Goal: Task Accomplishment & Management: Manage account settings

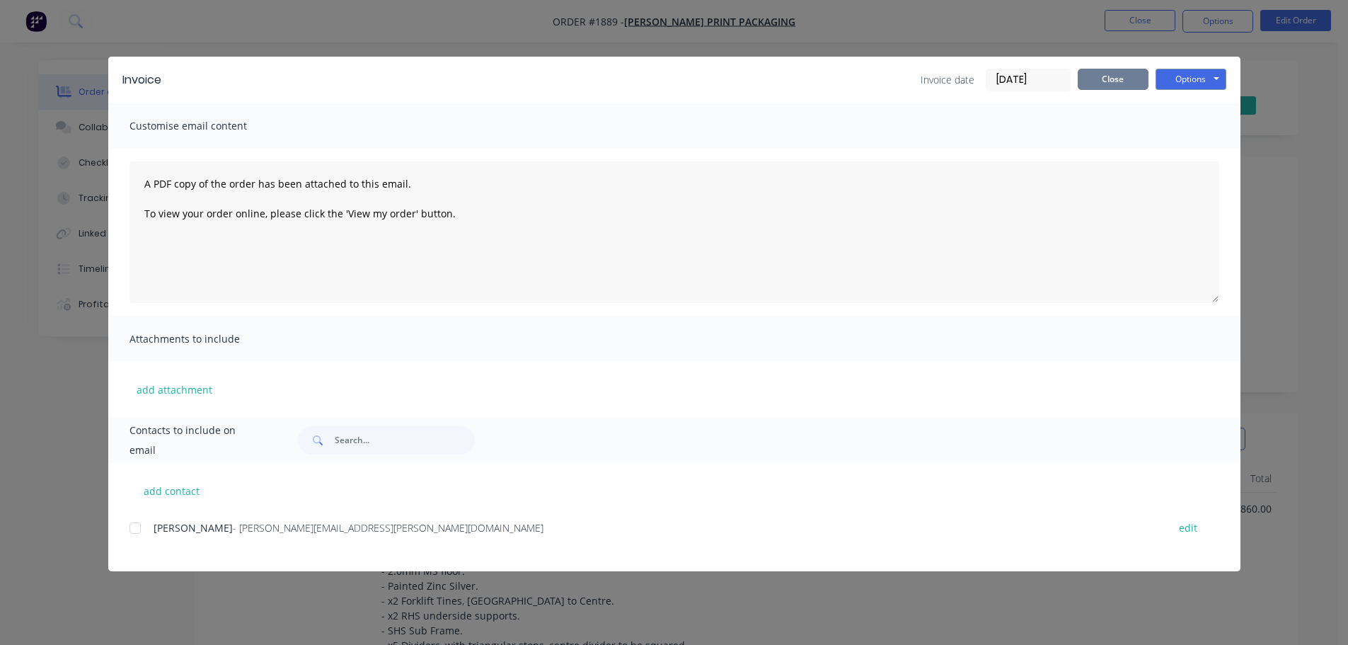
scroll to position [142, 0]
click at [1115, 75] on button "Close" at bounding box center [1113, 79] width 71 height 21
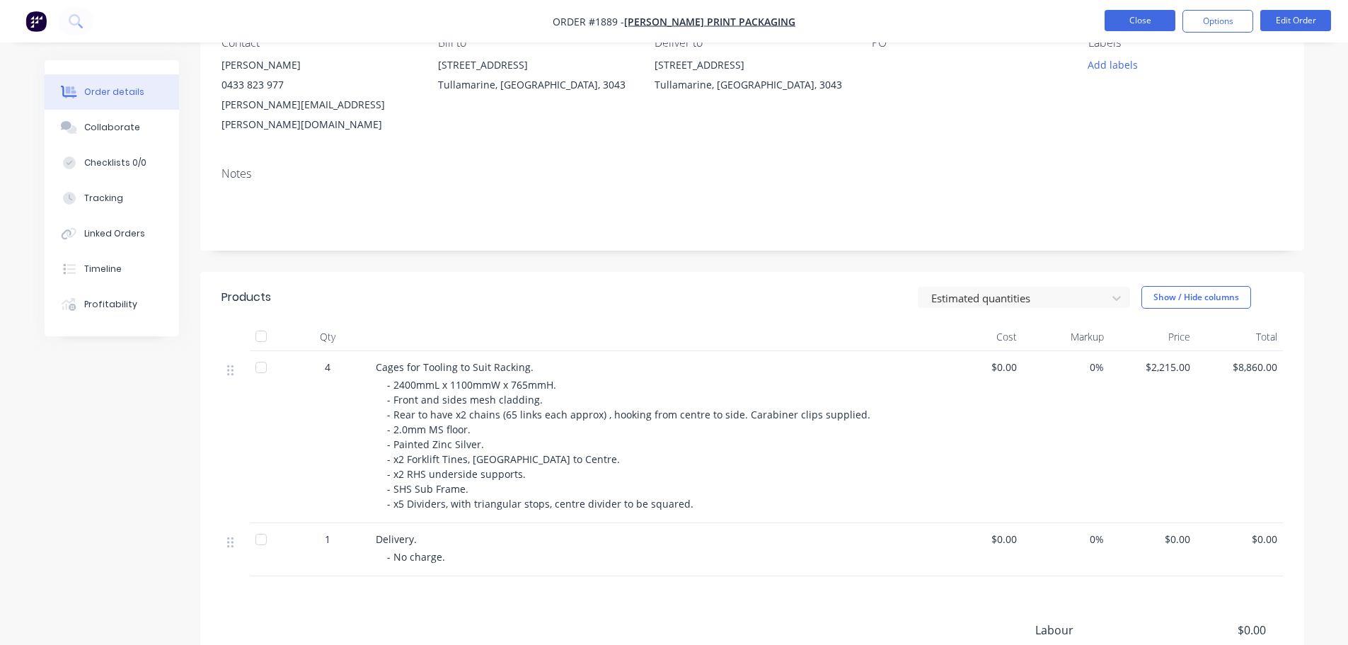
click at [1127, 26] on button "Close" at bounding box center [1140, 20] width 71 height 21
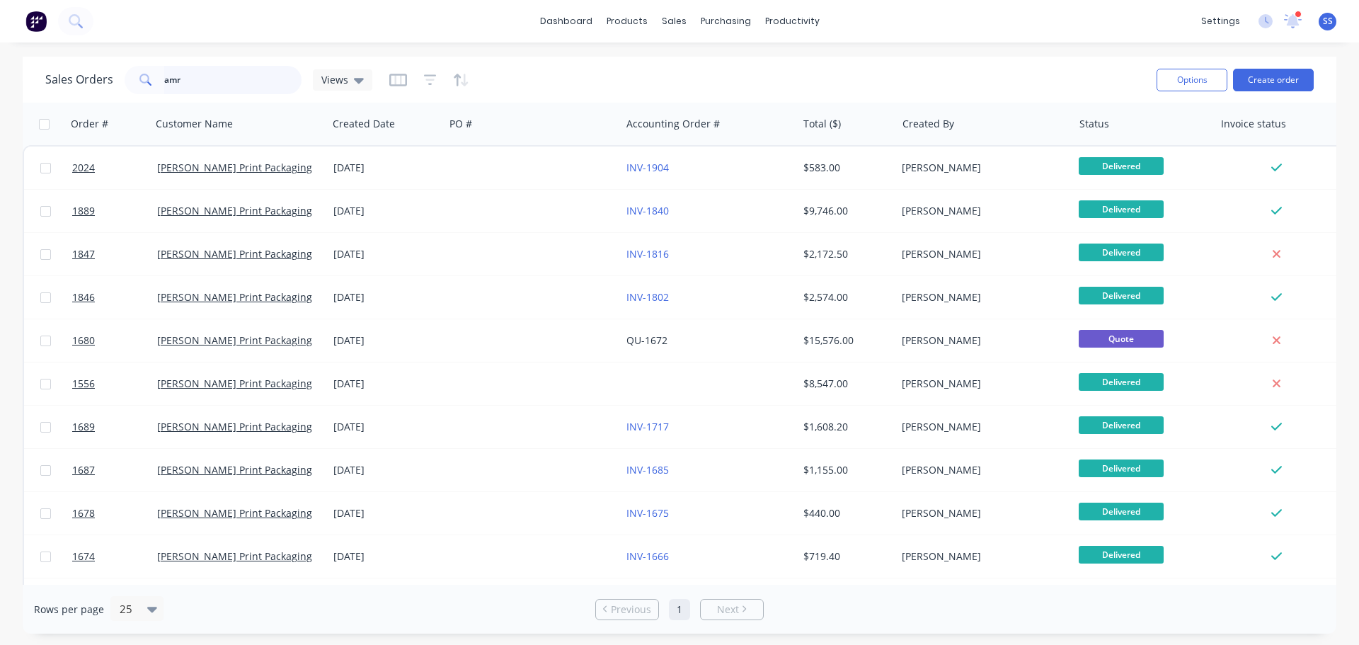
click at [221, 76] on input "amr" at bounding box center [233, 80] width 138 height 28
type input "prime maint"
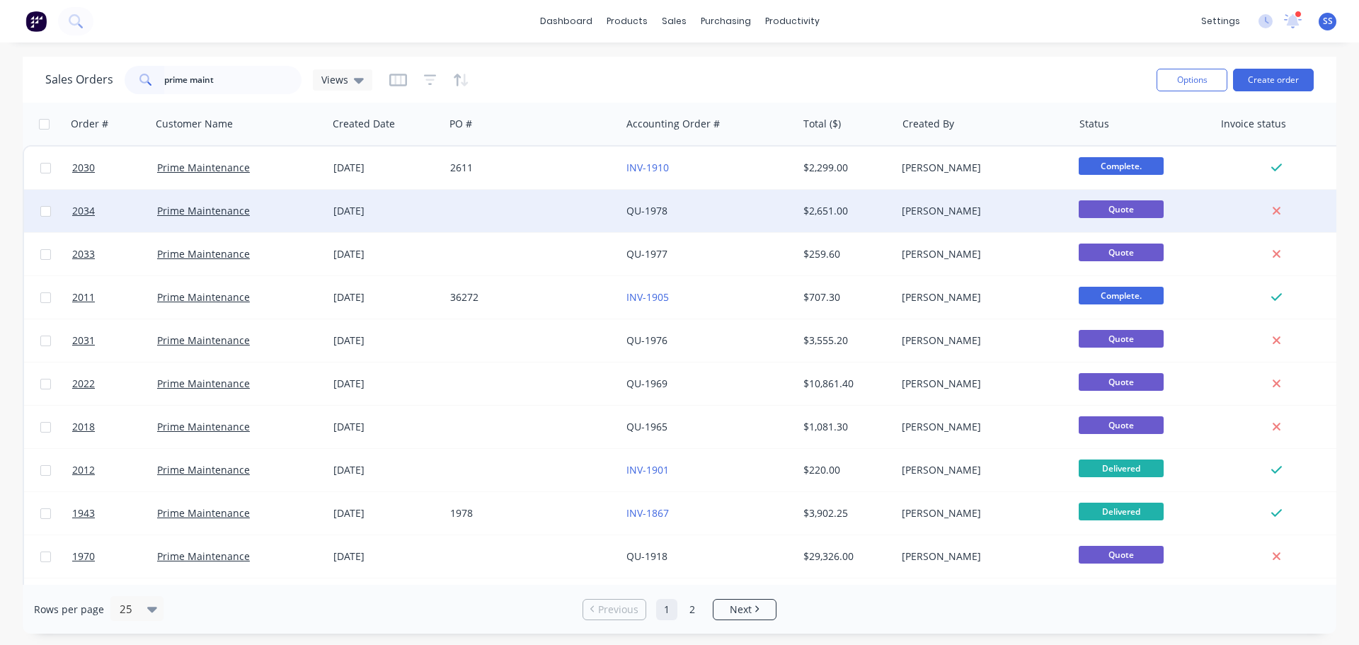
click at [595, 206] on div at bounding box center [532, 211] width 176 height 42
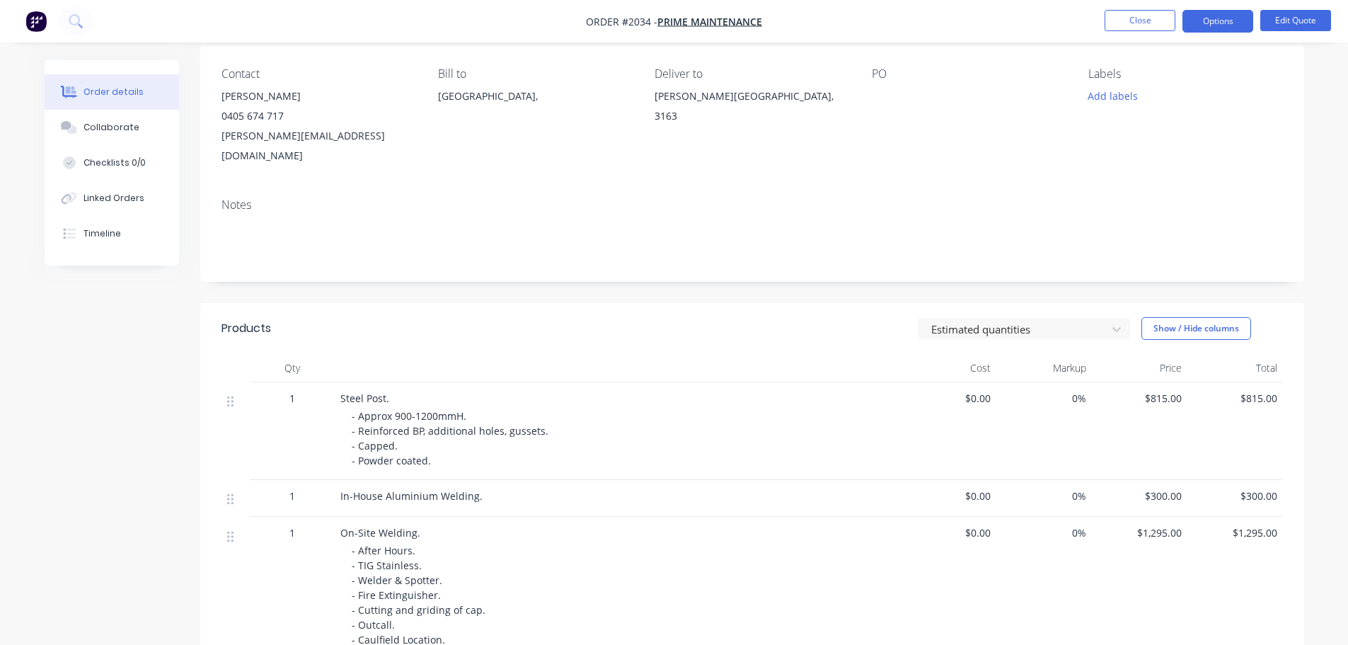
scroll to position [142, 0]
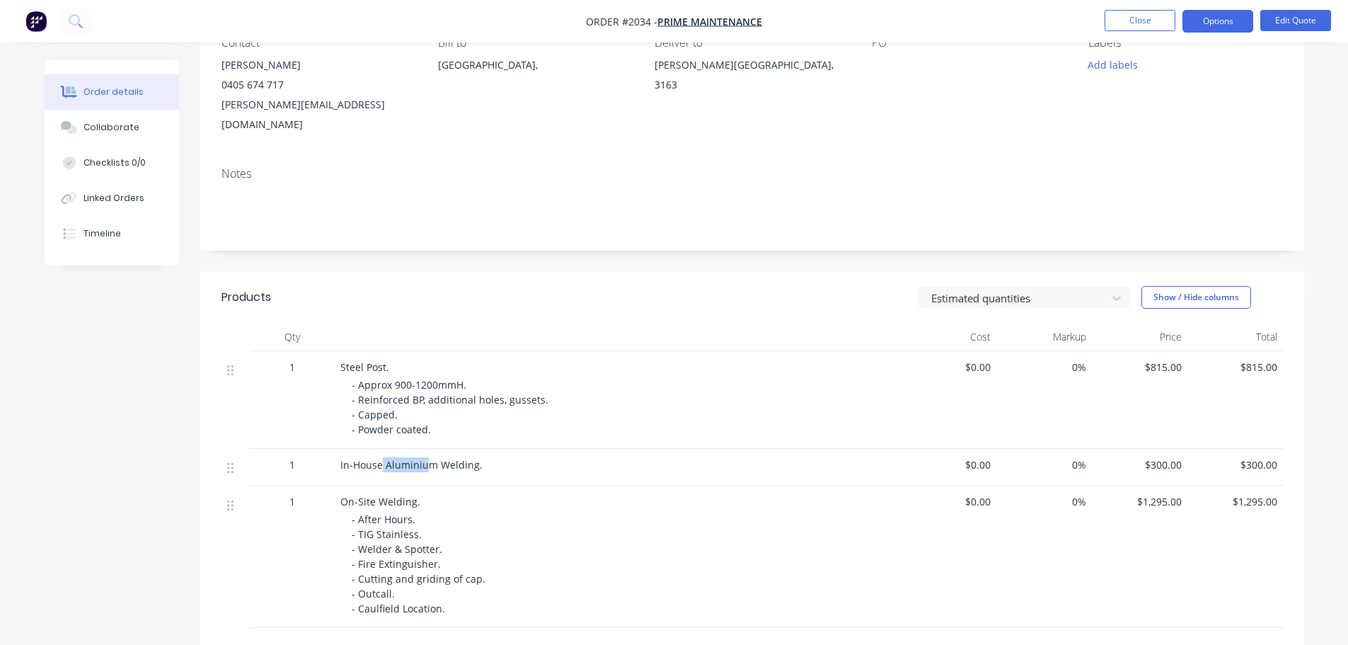
drag, startPoint x: 383, startPoint y: 444, endPoint x: 425, endPoint y: 443, distance: 42.5
click at [425, 458] on span "In-House Aluminium Welding." at bounding box center [411, 464] width 142 height 13
drag, startPoint x: 461, startPoint y: 451, endPoint x: 430, endPoint y: 447, distance: 31.3
click at [430, 458] on span "In-House Aluminium Welding." at bounding box center [411, 464] width 142 height 13
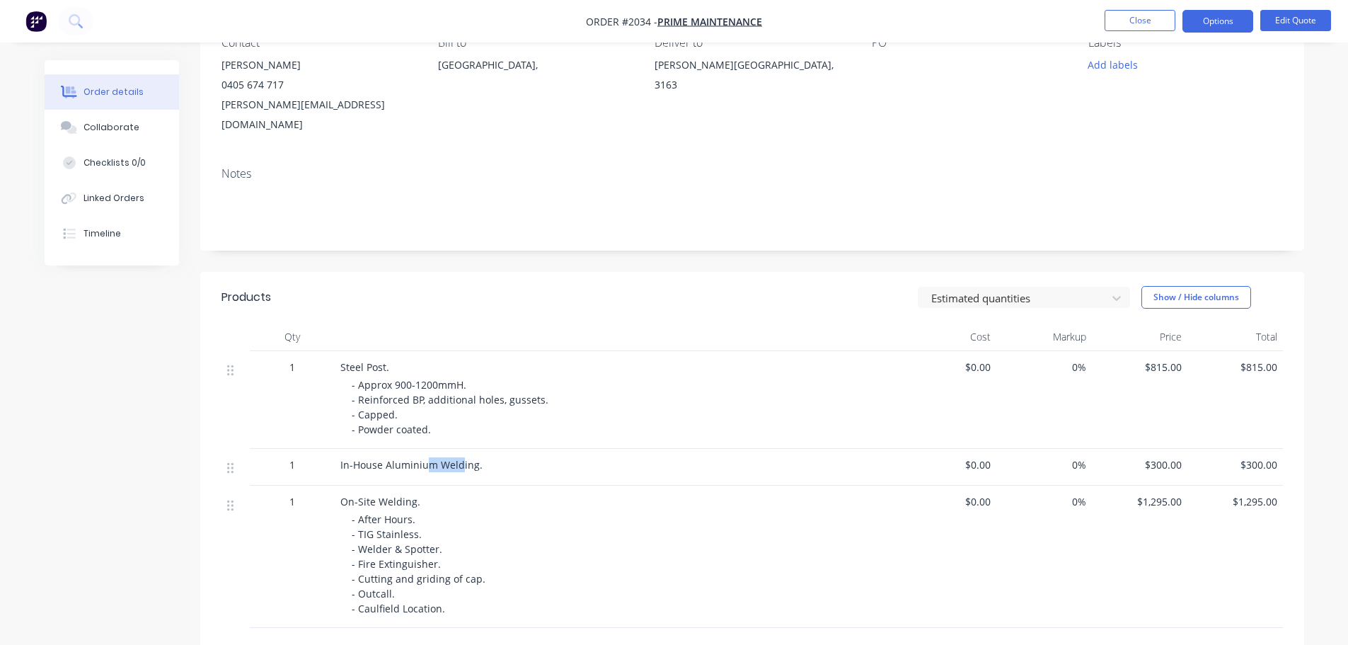
click at [429, 458] on span "In-House Aluminium Welding." at bounding box center [411, 464] width 142 height 13
click at [409, 391] on div "- Approx 900-1200mmH. - Reinforced BP, additional holes, gussets. - Capped. - P…" at bounding box center [624, 406] width 544 height 59
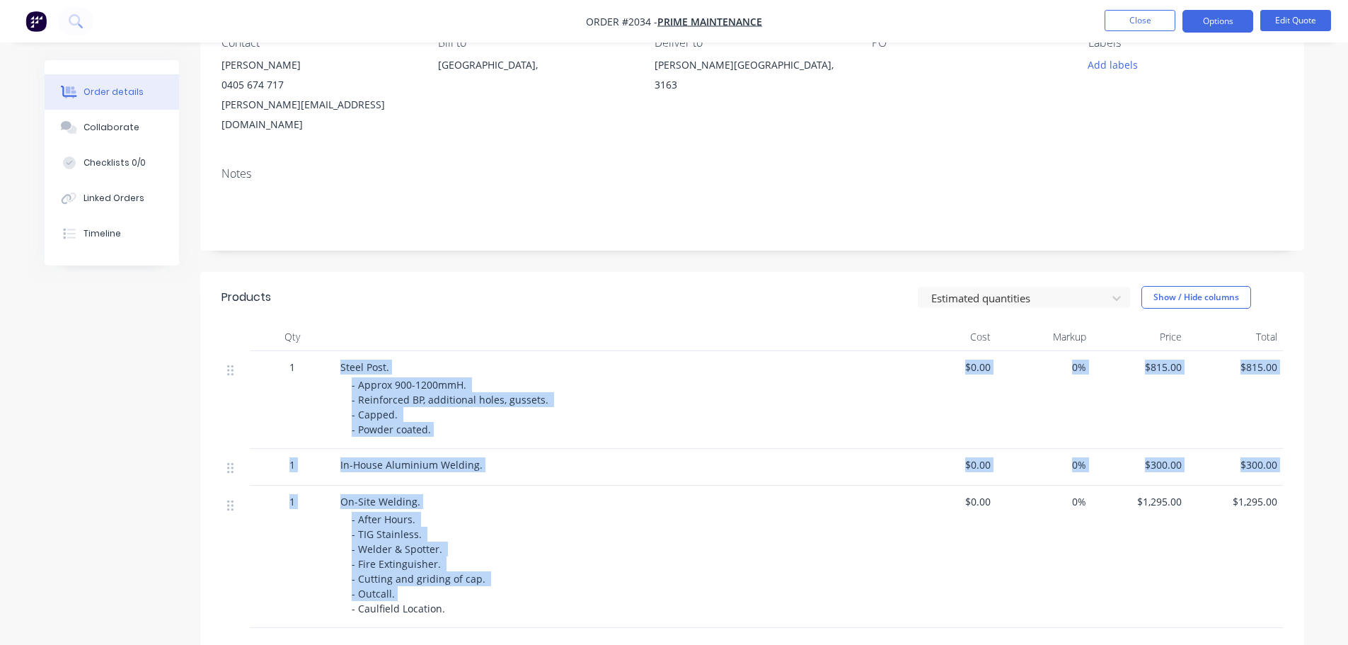
drag, startPoint x: 341, startPoint y: 348, endPoint x: 512, endPoint y: 577, distance: 285.6
click at [512, 577] on div "1 Steel Post. - Approx 900-1200mmH. - Reinforced BP, additional holes, gussets.…" at bounding box center [753, 489] width 1062 height 277
click at [512, 577] on div "- After Hours. - TIG Stainless. - Welder & Spotter. - Fire Extinguisher. - Cutt…" at bounding box center [624, 564] width 544 height 104
drag, startPoint x: 489, startPoint y: 585, endPoint x: 336, endPoint y: 345, distance: 285.1
click at [336, 351] on div "1 Steel Post. - Approx 900-1200mmH. - Reinforced BP, additional holes, gussets.…" at bounding box center [753, 489] width 1062 height 277
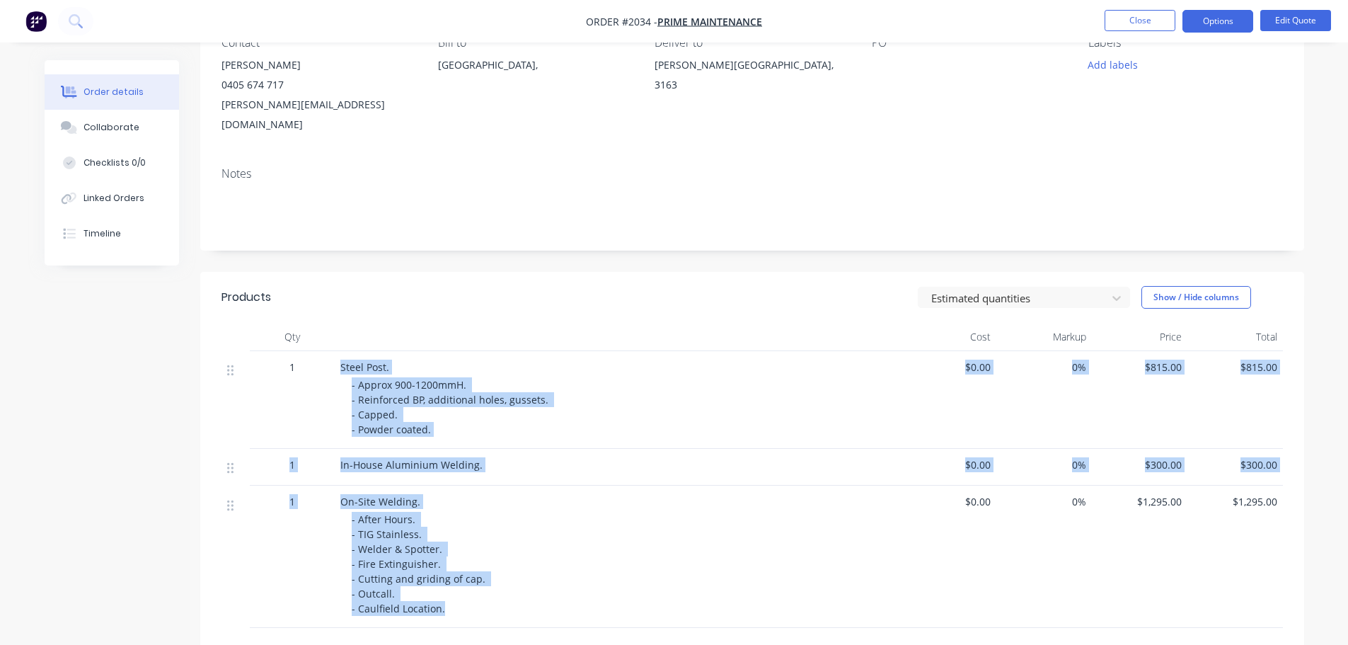
click at [336, 351] on div "Steel Post. - Approx 900-1200mmH. - Reinforced BP, additional holes, gussets. -…" at bounding box center [618, 400] width 566 height 98
drag, startPoint x: 336, startPoint y: 345, endPoint x: 457, endPoint y: 597, distance: 279.5
click at [457, 597] on div "1 Steel Post. - Approx 900-1200mmH. - Reinforced BP, additional holes, gussets.…" at bounding box center [753, 489] width 1062 height 277
click at [457, 597] on div "On-Site Welding. - After Hours. - TIG Stainless. - Welder & Spotter. - Fire Ext…" at bounding box center [618, 557] width 566 height 142
drag, startPoint x: 452, startPoint y: 587, endPoint x: 336, endPoint y: 350, distance: 264.0
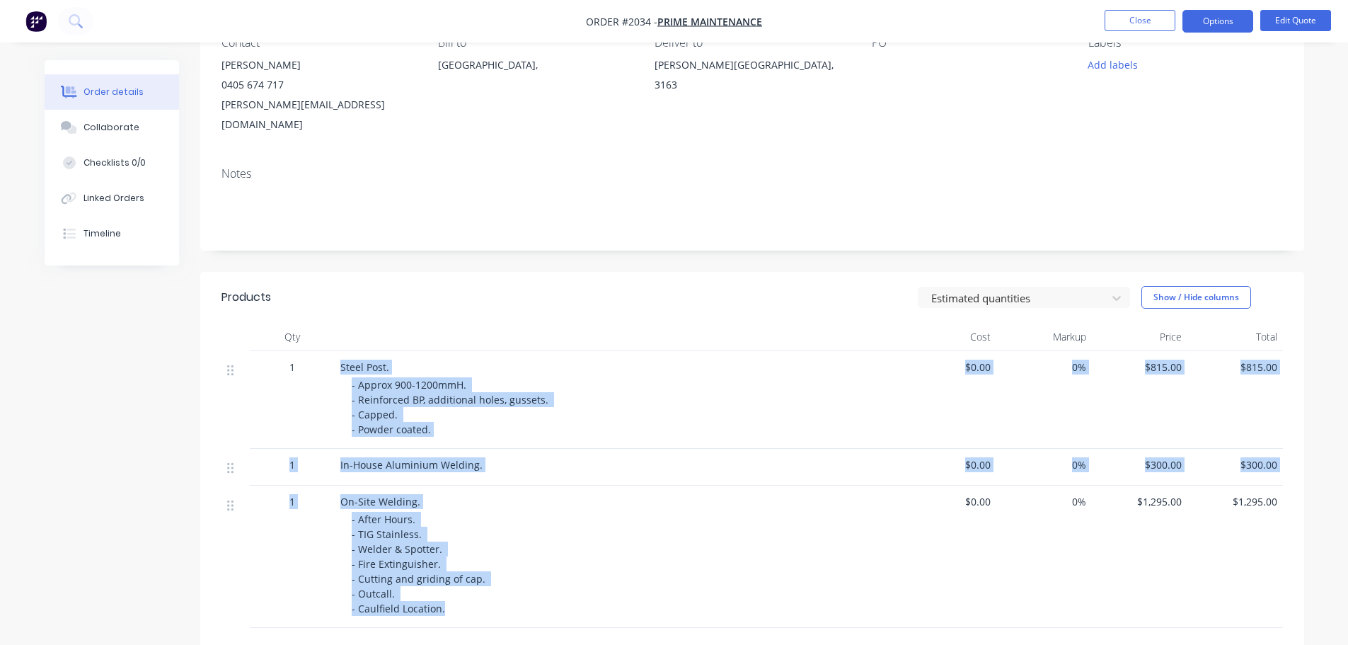
click at [336, 351] on div "1 Steel Post. - Approx 900-1200mmH. - Reinforced BP, additional holes, gussets.…" at bounding box center [753, 489] width 1062 height 277
click at [336, 351] on div "Steel Post. - Approx 900-1200mmH. - Reinforced BP, additional holes, gussets. -…" at bounding box center [618, 400] width 566 height 98
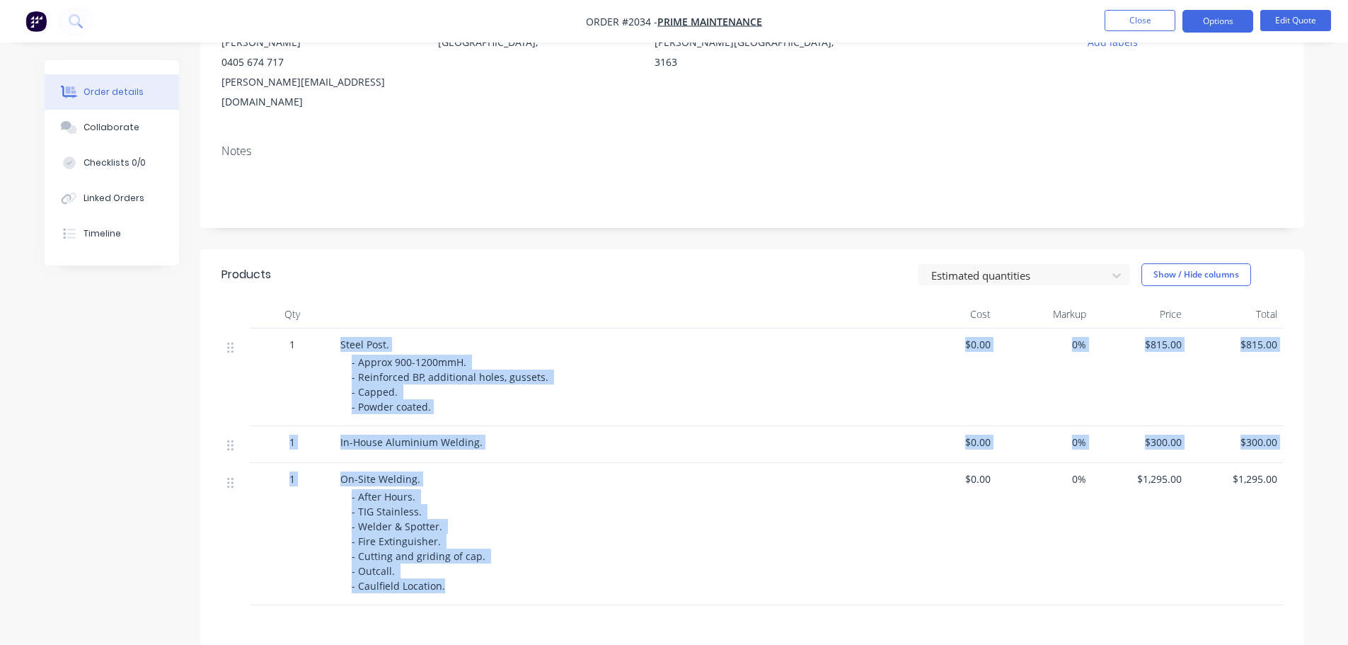
drag, startPoint x: 321, startPoint y: 346, endPoint x: 459, endPoint y: 578, distance: 269.5
click at [459, 580] on div "1 Steel Post. - Approx 900-1200mmH. - Reinforced BP, additional holes, gussets.…" at bounding box center [753, 466] width 1062 height 277
click at [460, 575] on div "On-Site Welding. - After Hours. - TIG Stainless. - Welder & Spotter. - Fire Ext…" at bounding box center [618, 534] width 566 height 142
drag, startPoint x: 462, startPoint y: 573, endPoint x: 340, endPoint y: 331, distance: 271.3
click at [340, 331] on div "1 Steel Post. - Approx 900-1200mmH. - Reinforced BP, additional holes, gussets.…" at bounding box center [753, 466] width 1062 height 277
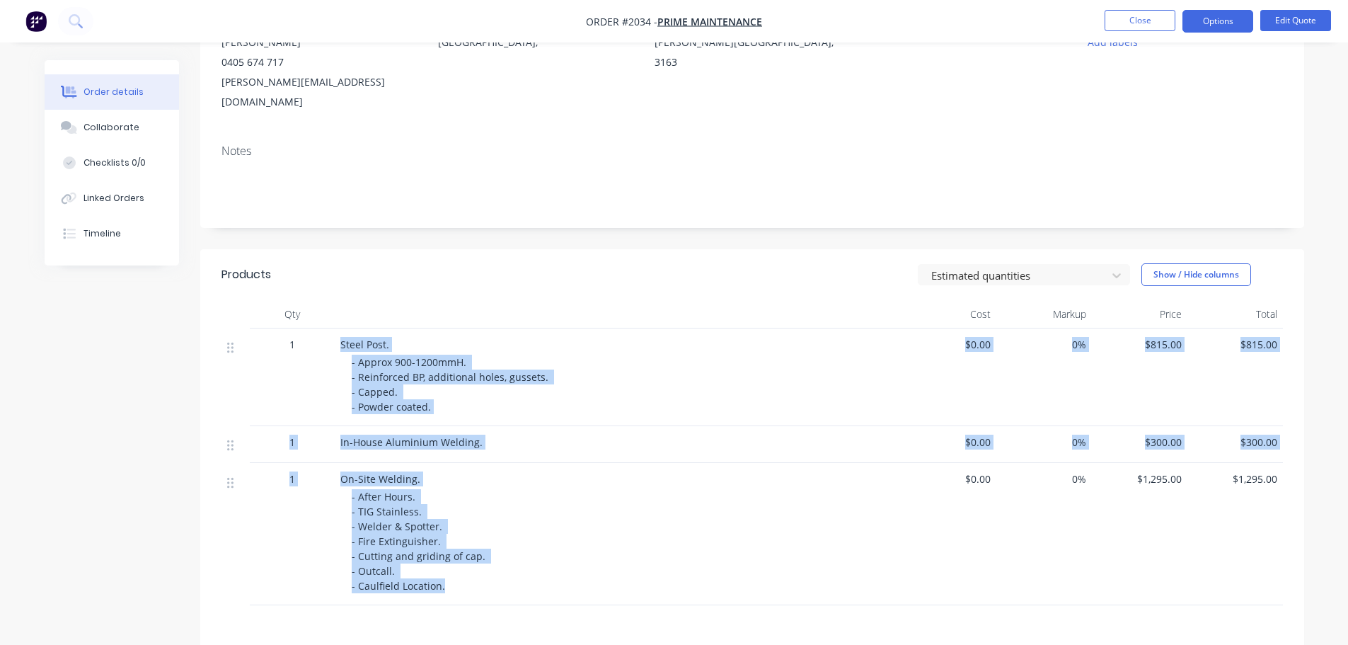
click at [340, 337] on div "Steel Post." at bounding box center [617, 344] width 555 height 15
drag, startPoint x: 340, startPoint y: 331, endPoint x: 472, endPoint y: 563, distance: 267.8
click at [472, 563] on div "1 Steel Post. - Approx 900-1200mmH. - Reinforced BP, additional holes, gussets.…" at bounding box center [753, 466] width 1062 height 277
click at [472, 563] on div "- After Hours. - TIG Stainless. - Welder & Spotter. - Fire Extinguisher. - Cutt…" at bounding box center [624, 541] width 544 height 104
drag, startPoint x: 472, startPoint y: 563, endPoint x: 349, endPoint y: 327, distance: 266.5
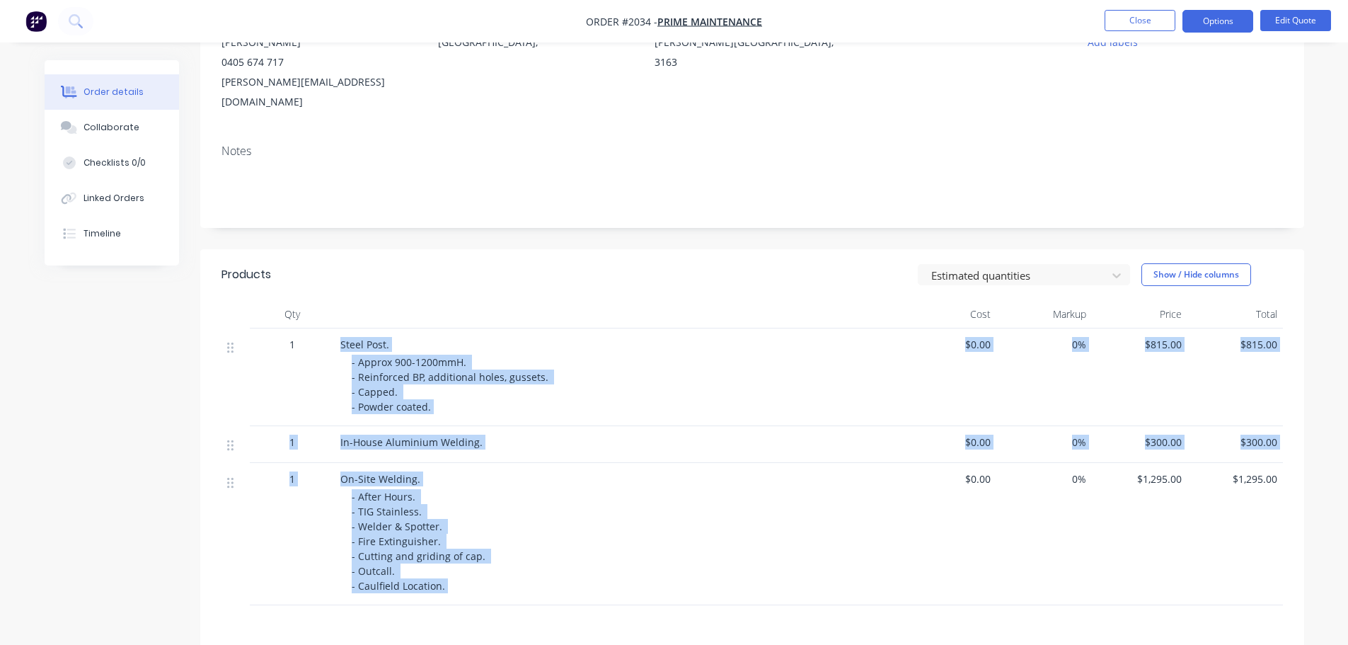
click at [349, 328] on div "1 Steel Post. - Approx 900-1200mmH. - Reinforced BP, additional holes, gussets.…" at bounding box center [753, 466] width 1062 height 277
click at [349, 338] on span "Steel Post." at bounding box center [364, 344] width 49 height 13
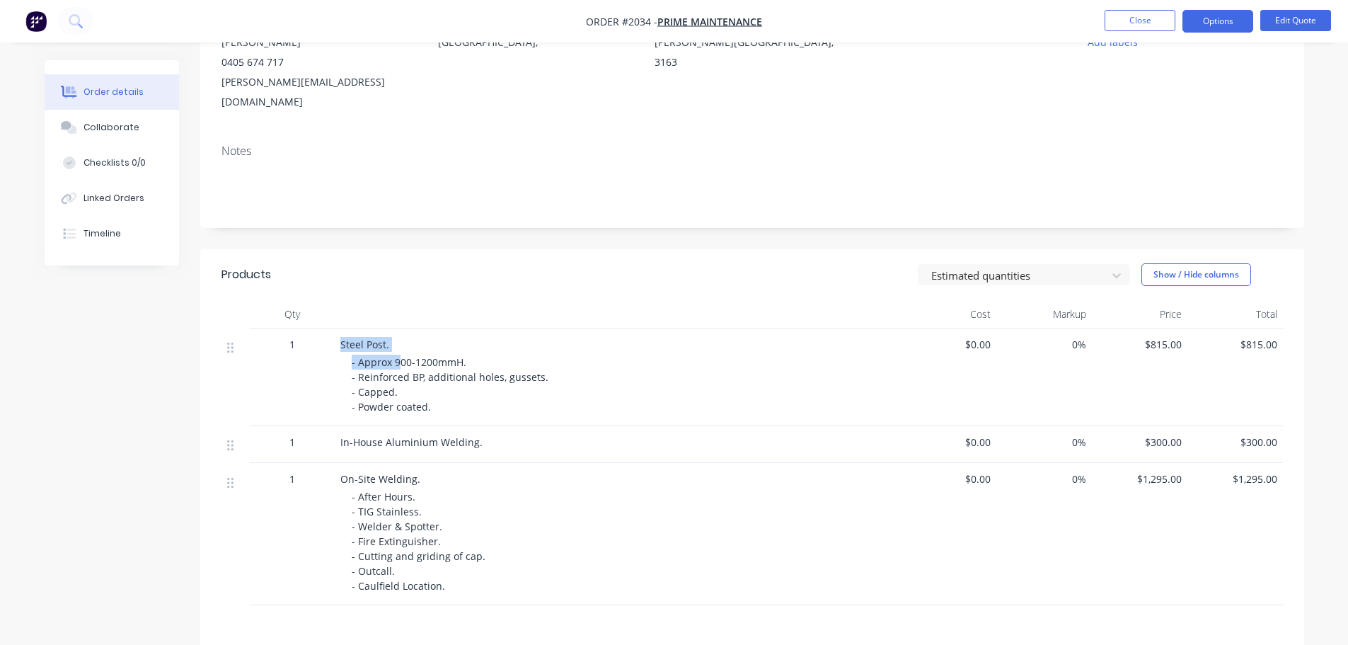
drag, startPoint x: 340, startPoint y: 326, endPoint x: 398, endPoint y: 336, distance: 59.6
click at [398, 336] on div "Steel Post. - Approx 900-1200mmH. - Reinforced BP, additional holes, gussets. -…" at bounding box center [618, 377] width 566 height 98
click at [398, 355] on span "- Approx 900-1200mmH. - Reinforced BP, additional holes, gussets. - Capped. - P…" at bounding box center [452, 384] width 200 height 58
drag, startPoint x: 324, startPoint y: 321, endPoint x: 404, endPoint y: 333, distance: 80.8
click at [404, 333] on div "1 Steel Post. - Approx 900-1200mmH. - Reinforced BP, additional holes, gussets.…" at bounding box center [753, 377] width 1062 height 98
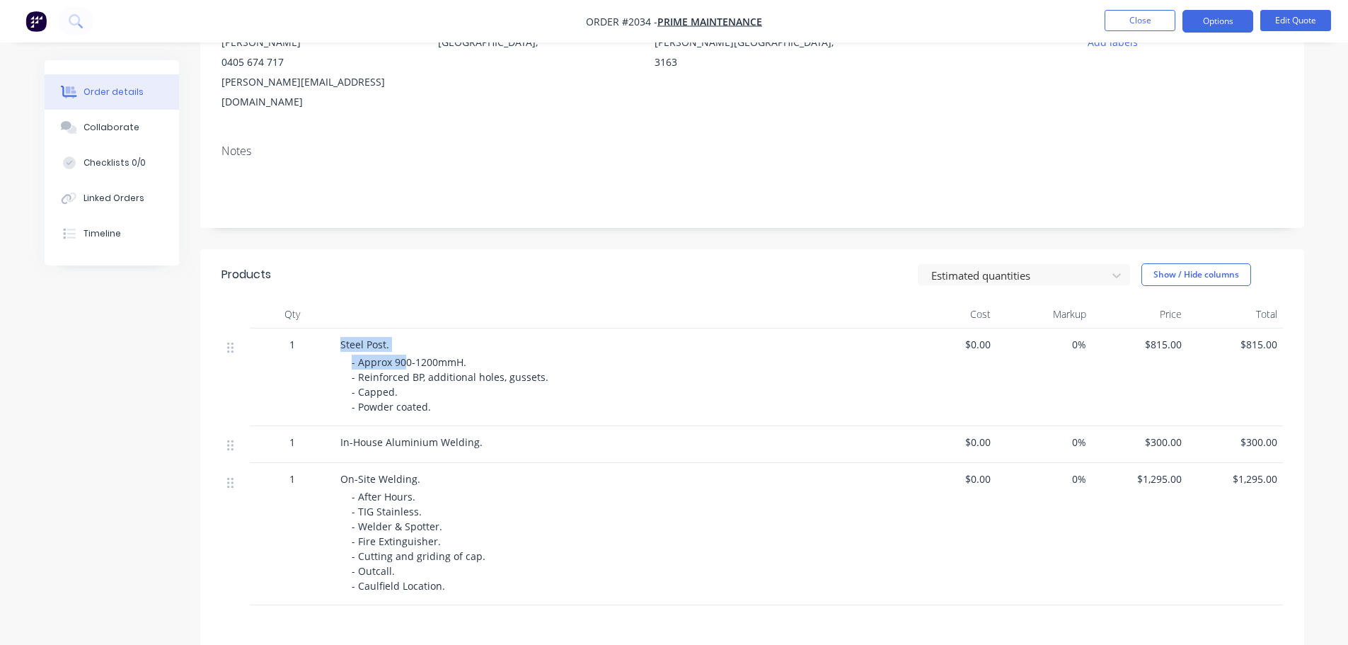
click at [405, 333] on div "Steel Post. - Approx 900-1200mmH. - Reinforced BP, additional holes, gussets. -…" at bounding box center [618, 377] width 566 height 98
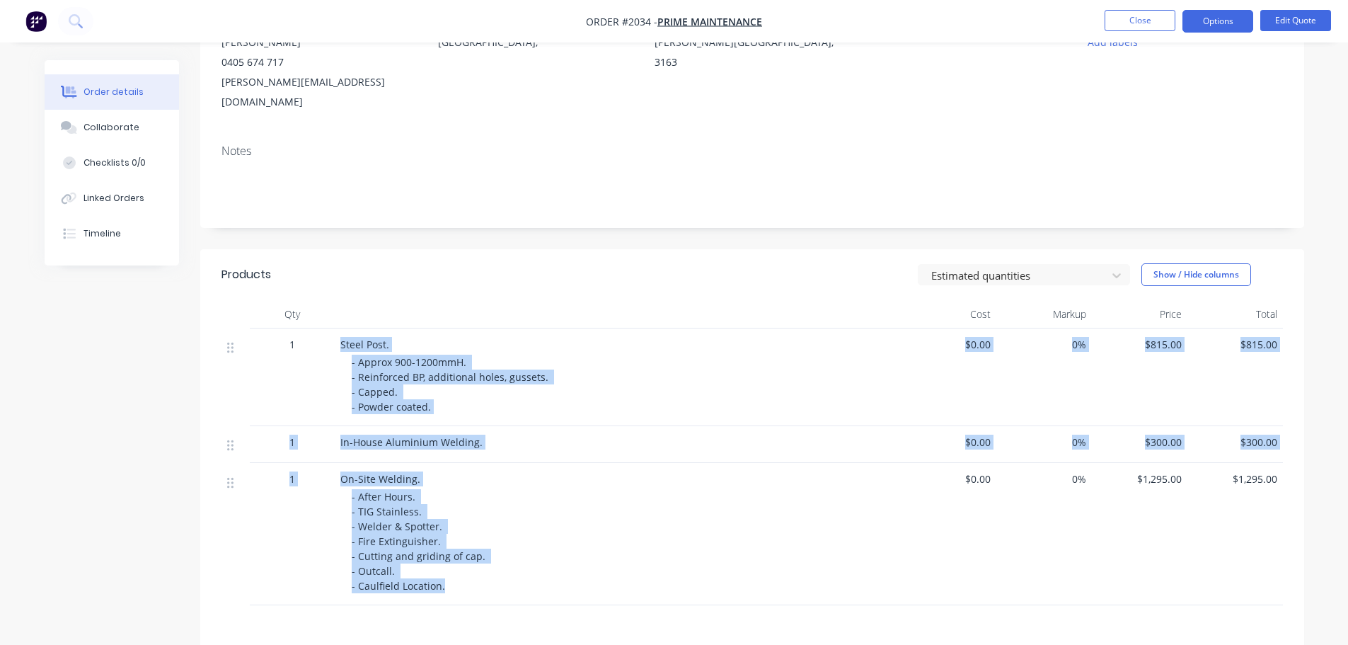
drag, startPoint x: 335, startPoint y: 324, endPoint x: 447, endPoint y: 565, distance: 265.4
click at [447, 565] on div "1 Steel Post. - Approx 900-1200mmH. - Reinforced BP, additional holes, gussets.…" at bounding box center [753, 466] width 1062 height 277
click at [447, 565] on div "- After Hours. - TIG Stainless. - Welder & Spotter. - Fire Extinguisher. - Cutt…" at bounding box center [624, 541] width 544 height 104
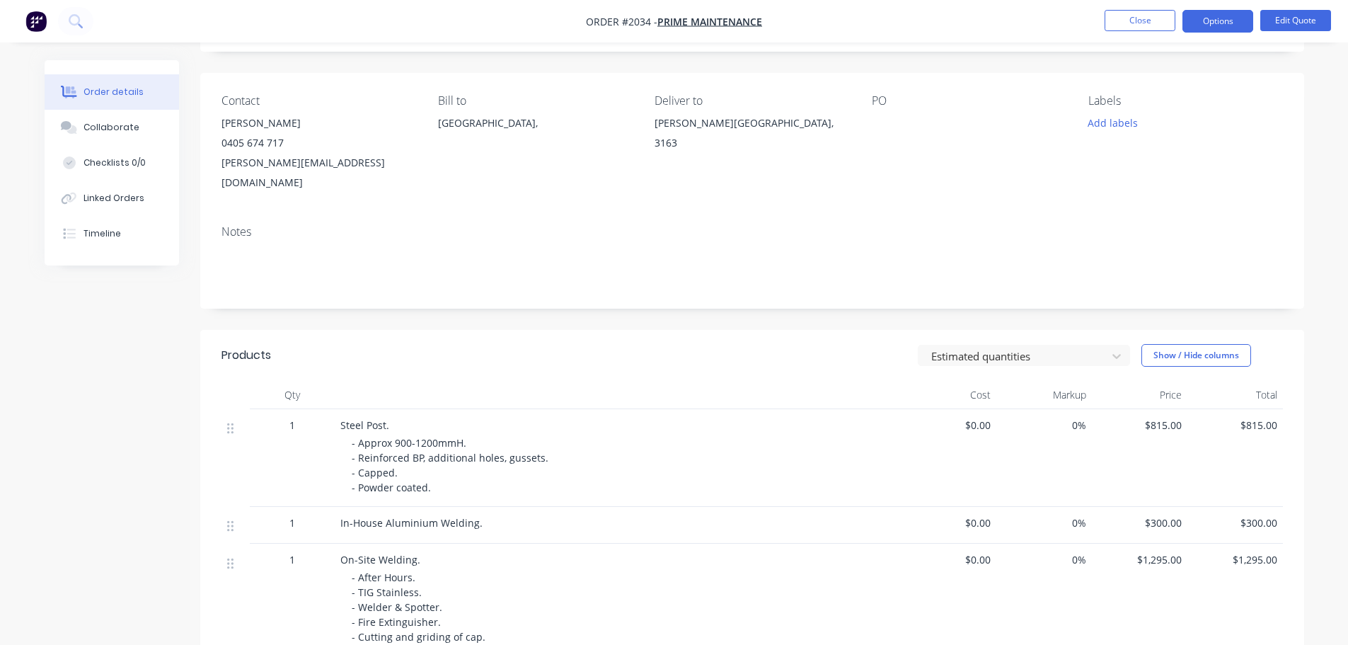
scroll to position [212, 0]
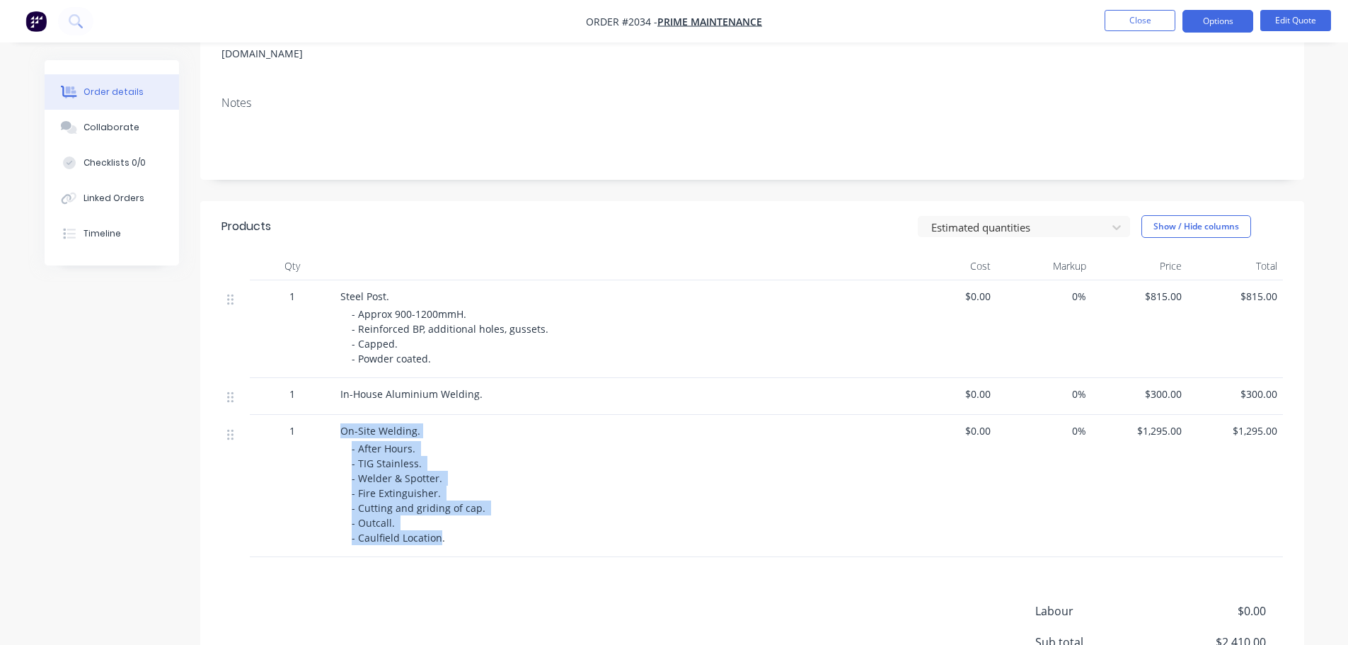
drag, startPoint x: 435, startPoint y: 524, endPoint x: 338, endPoint y: 408, distance: 150.2
click at [338, 415] on div "On-Site Welding. - After Hours. - TIG Stainless. - Welder & Spotter. - Fire Ext…" at bounding box center [618, 486] width 566 height 142
drag, startPoint x: 338, startPoint y: 408, endPoint x: 431, endPoint y: 527, distance: 150.2
click at [431, 527] on div "On-Site Welding. - After Hours. - TIG Stainless. - Welder & Spotter. - Fire Ext…" at bounding box center [618, 486] width 566 height 142
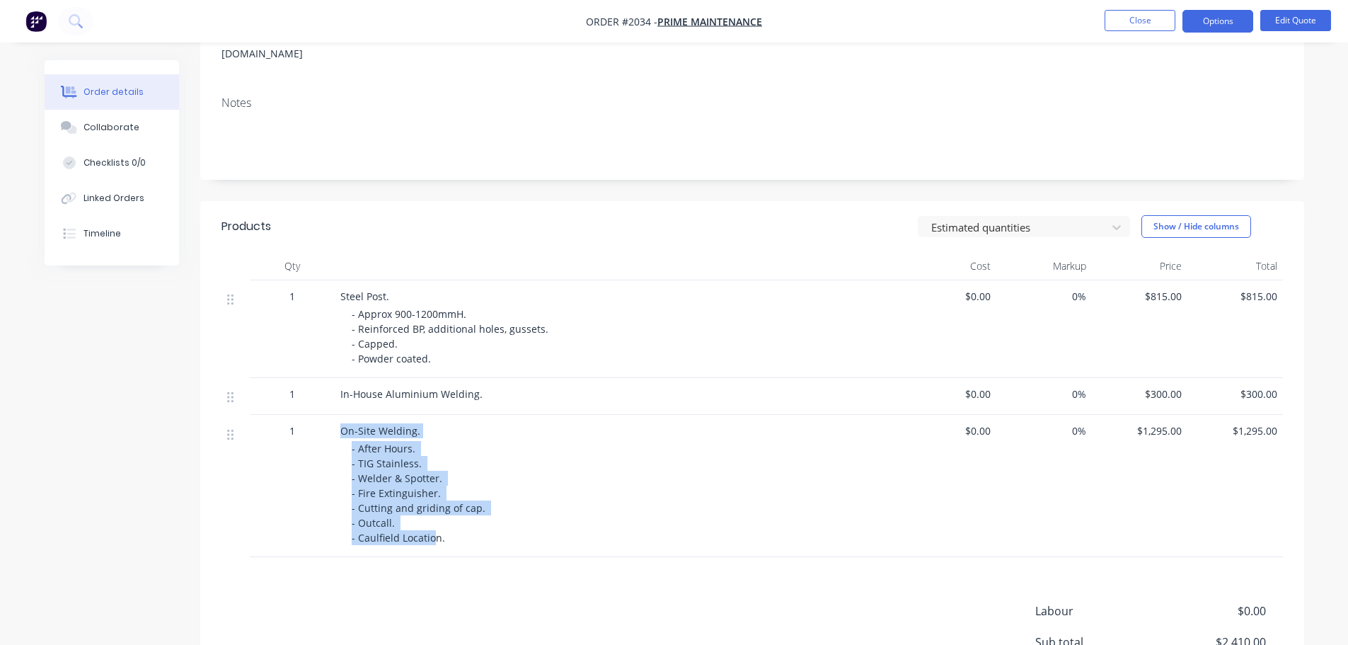
click at [432, 527] on div "On-Site Welding. - After Hours. - TIG Stainless. - Welder & Spotter. - Fire Ext…" at bounding box center [618, 486] width 566 height 142
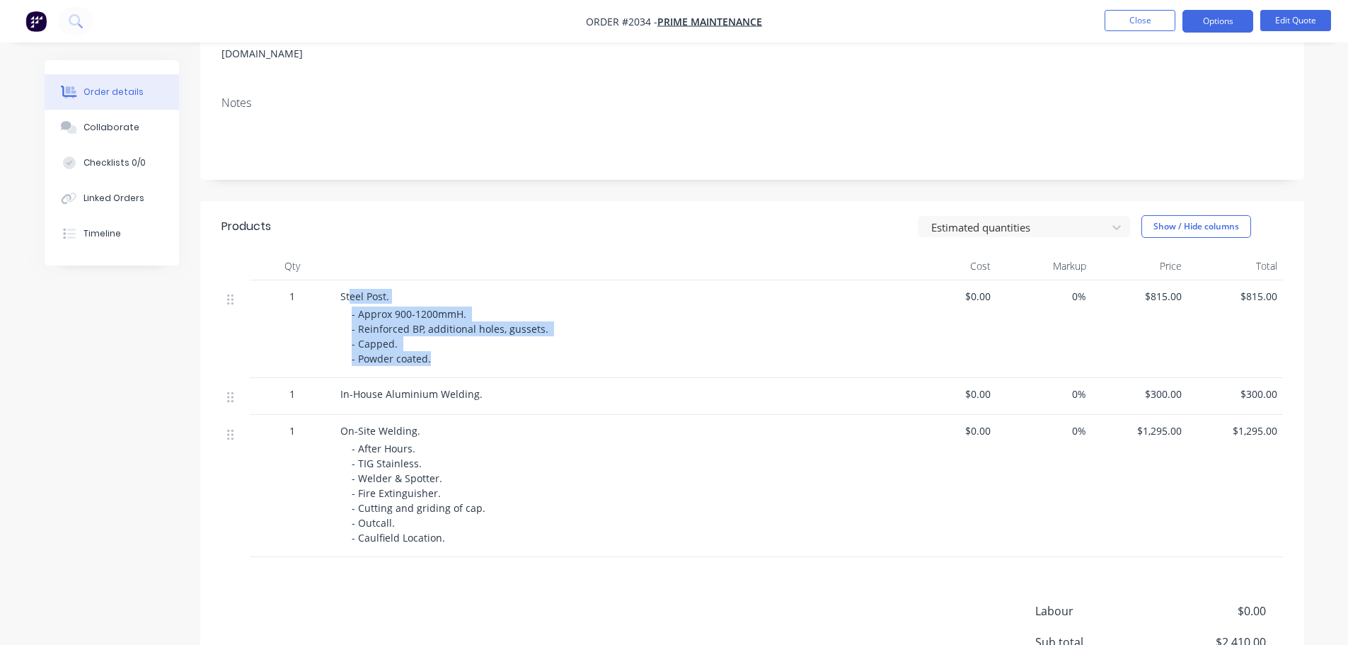
drag, startPoint x: 445, startPoint y: 342, endPoint x: 349, endPoint y: 270, distance: 120.3
click at [349, 280] on div "Steel Post. - Approx 900-1200mmH. - Reinforced BP, additional holes, gussets. -…" at bounding box center [618, 329] width 566 height 98
click at [349, 289] on span "Steel Post." at bounding box center [364, 295] width 49 height 13
drag, startPoint x: 350, startPoint y: 293, endPoint x: 444, endPoint y: 302, distance: 93.8
click at [443, 301] on div "Steel Post. - Approx 900-1200mmH. - Reinforced BP, additional holes, gussets. -…" at bounding box center [618, 329] width 566 height 98
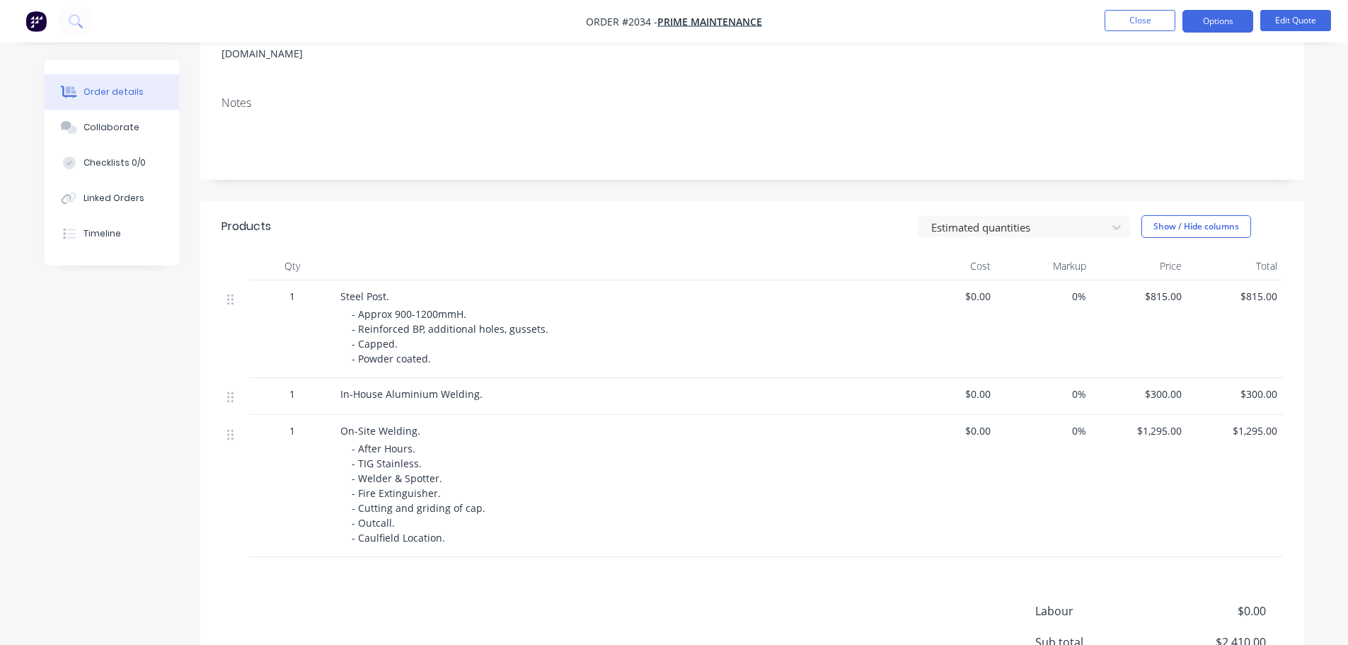
click at [444, 307] on span "- Approx 900-1200mmH. - Reinforced BP, additional holes, gussets. - Capped. - P…" at bounding box center [452, 336] width 200 height 58
drag, startPoint x: 444, startPoint y: 335, endPoint x: 362, endPoint y: 344, distance: 82.5
click at [362, 344] on div "- Approx 900-1200mmH. - Reinforced BP, additional holes, gussets. - Capped. - P…" at bounding box center [624, 335] width 544 height 59
click at [362, 344] on span "- Approx 900-1200mmH. - Reinforced BP, additional holes, gussets. - Capped. - P…" at bounding box center [452, 336] width 200 height 58
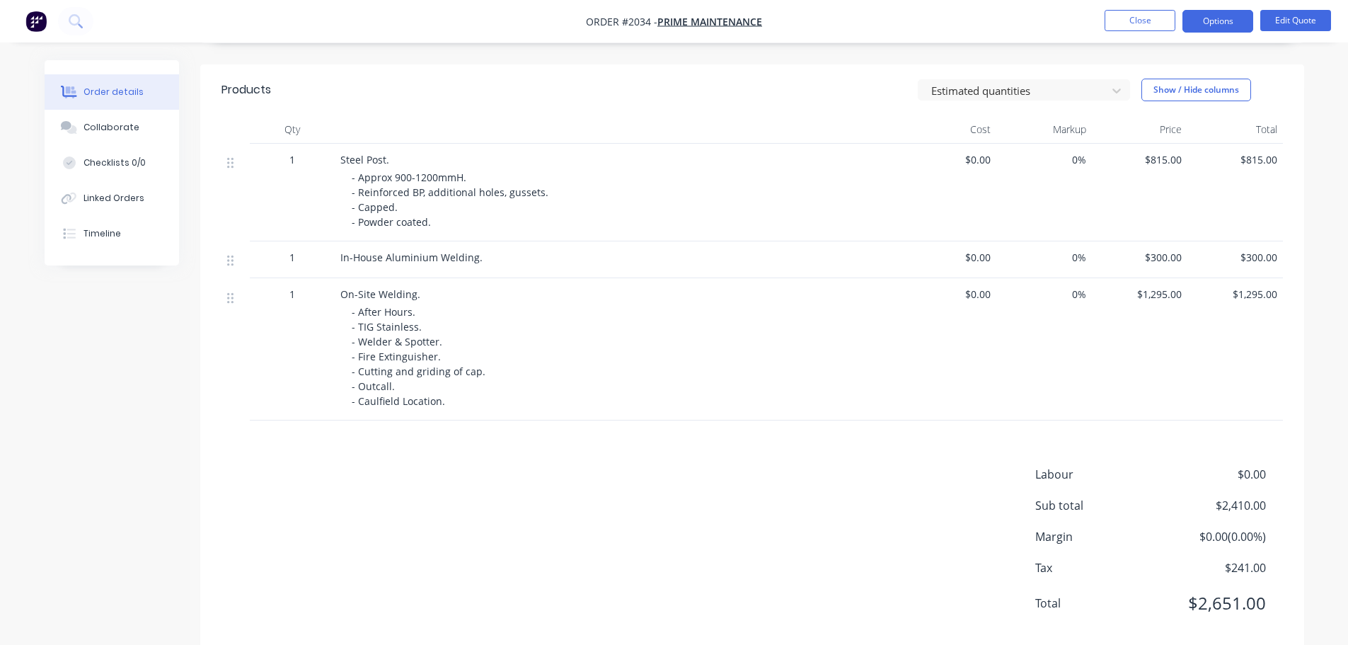
scroll to position [357, 0]
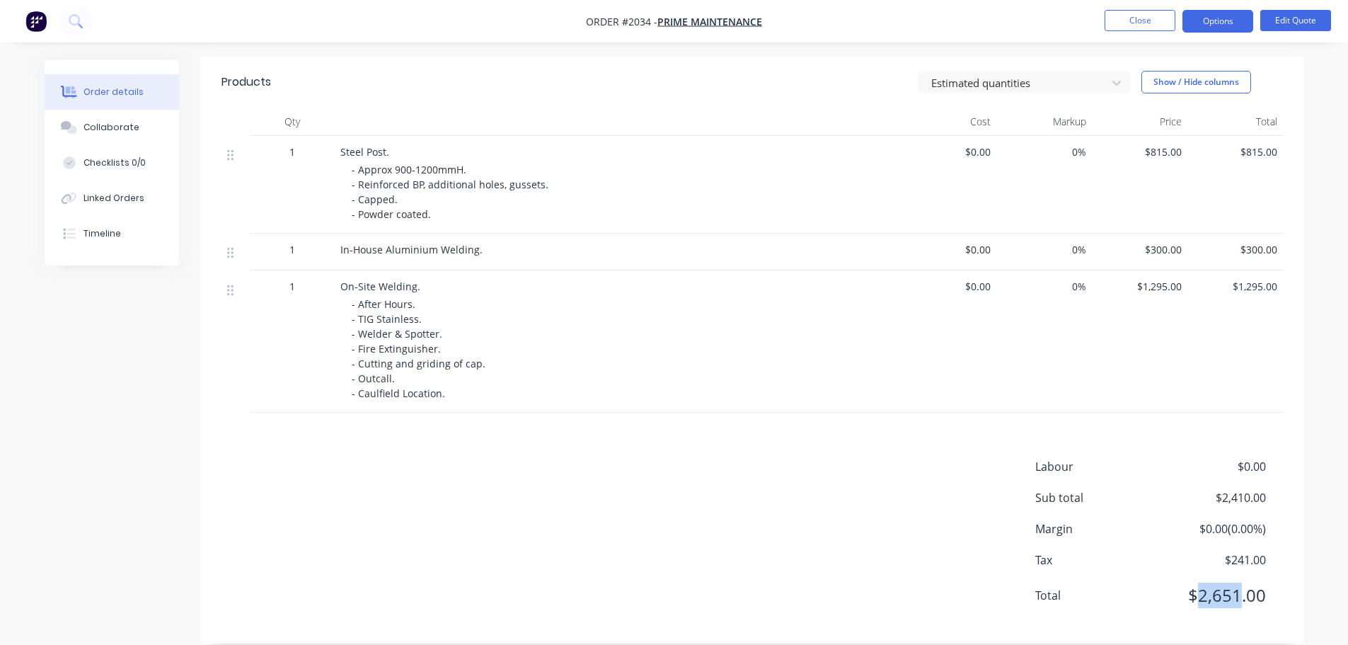
drag, startPoint x: 1200, startPoint y: 574, endPoint x: 1241, endPoint y: 574, distance: 41.0
click at [1241, 582] on span "$2,651.00" at bounding box center [1213, 594] width 105 height 25
drag, startPoint x: 1241, startPoint y: 574, endPoint x: 1190, endPoint y: 570, distance: 50.4
click at [1190, 582] on span "$2,651.00" at bounding box center [1213, 594] width 105 height 25
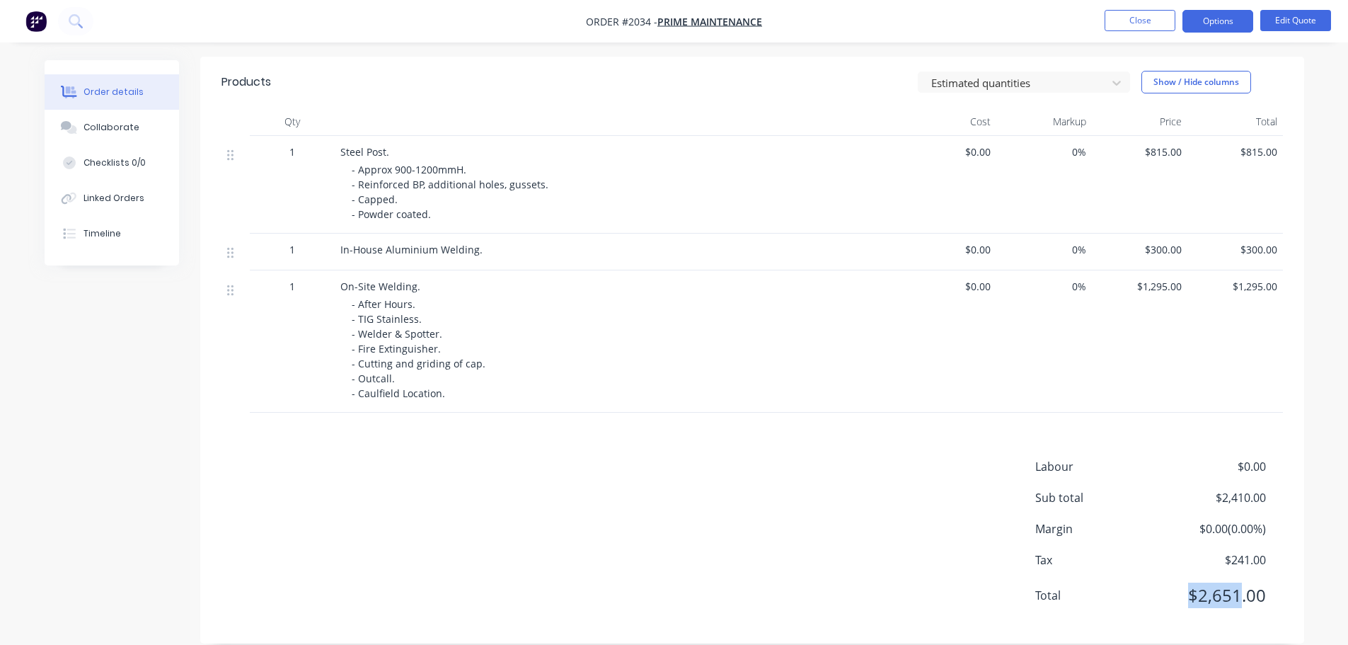
click at [1190, 582] on span "$2,651.00" at bounding box center [1213, 594] width 105 height 25
drag, startPoint x: 1198, startPoint y: 570, endPoint x: 1246, endPoint y: 573, distance: 48.9
click at [1246, 582] on span "$2,651.00" at bounding box center [1213, 594] width 105 height 25
click at [1248, 582] on span "$2,651.00" at bounding box center [1213, 594] width 105 height 25
drag, startPoint x: 1270, startPoint y: 575, endPoint x: 1184, endPoint y: 571, distance: 85.7
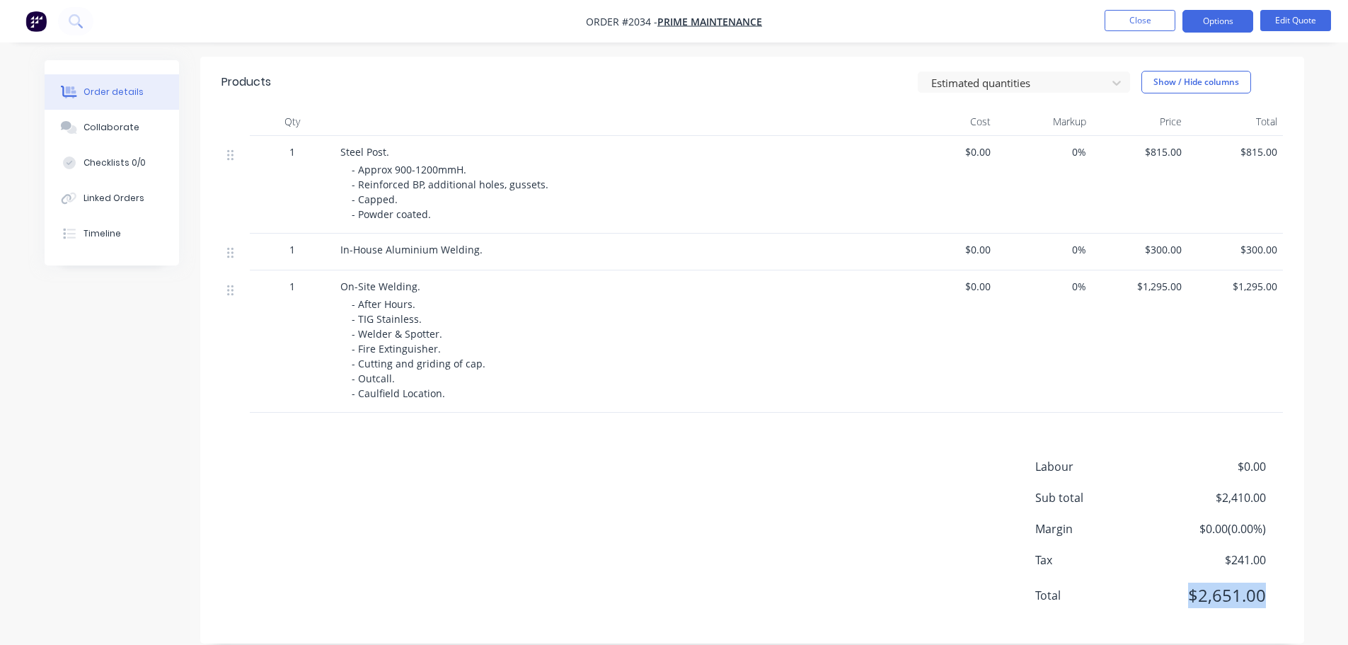
click at [1184, 582] on div "Total $2,651.00" at bounding box center [1159, 594] width 248 height 25
click at [1185, 582] on span "$2,651.00" at bounding box center [1213, 594] width 105 height 25
drag, startPoint x: 1196, startPoint y: 576, endPoint x: 1265, endPoint y: 578, distance: 69.4
click at [1265, 582] on span "$2,651.00" at bounding box center [1213, 594] width 105 height 25
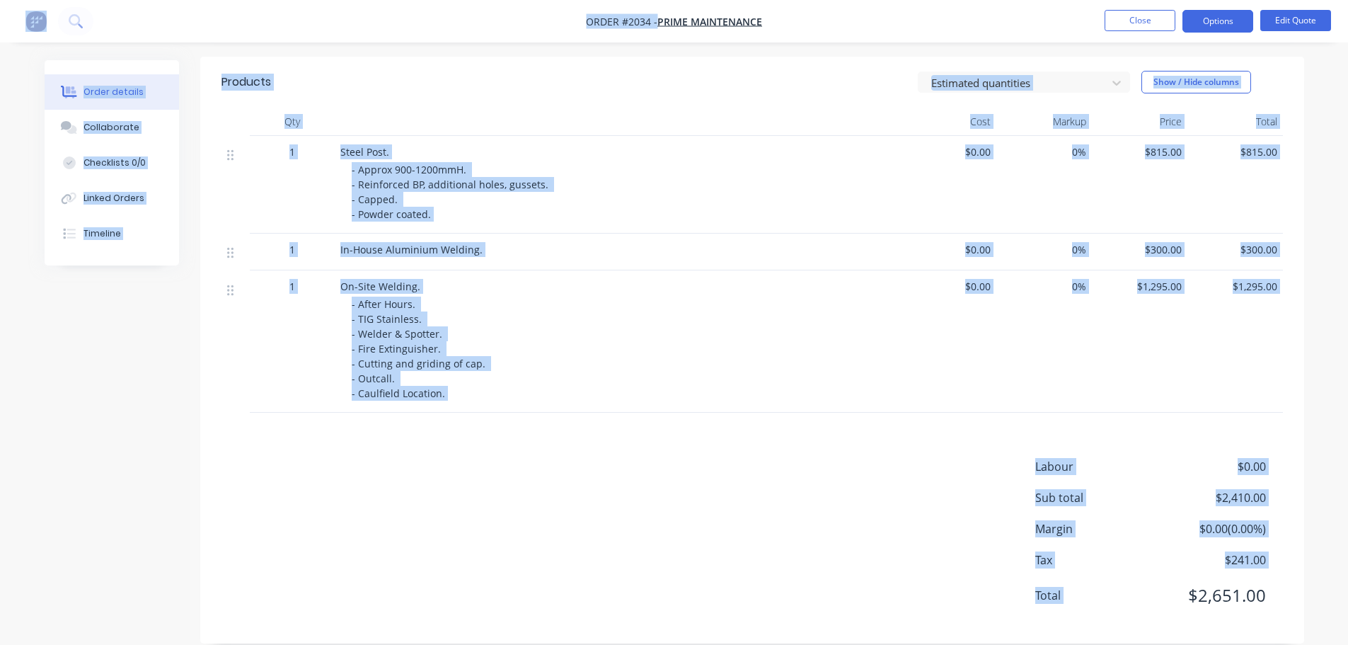
drag, startPoint x: 1265, startPoint y: 578, endPoint x: 1182, endPoint y: 571, distance: 83.8
click at [1182, 582] on span "$2,651.00" at bounding box center [1213, 594] width 105 height 25
click at [1183, 582] on span "$2,651.00" at bounding box center [1213, 594] width 105 height 25
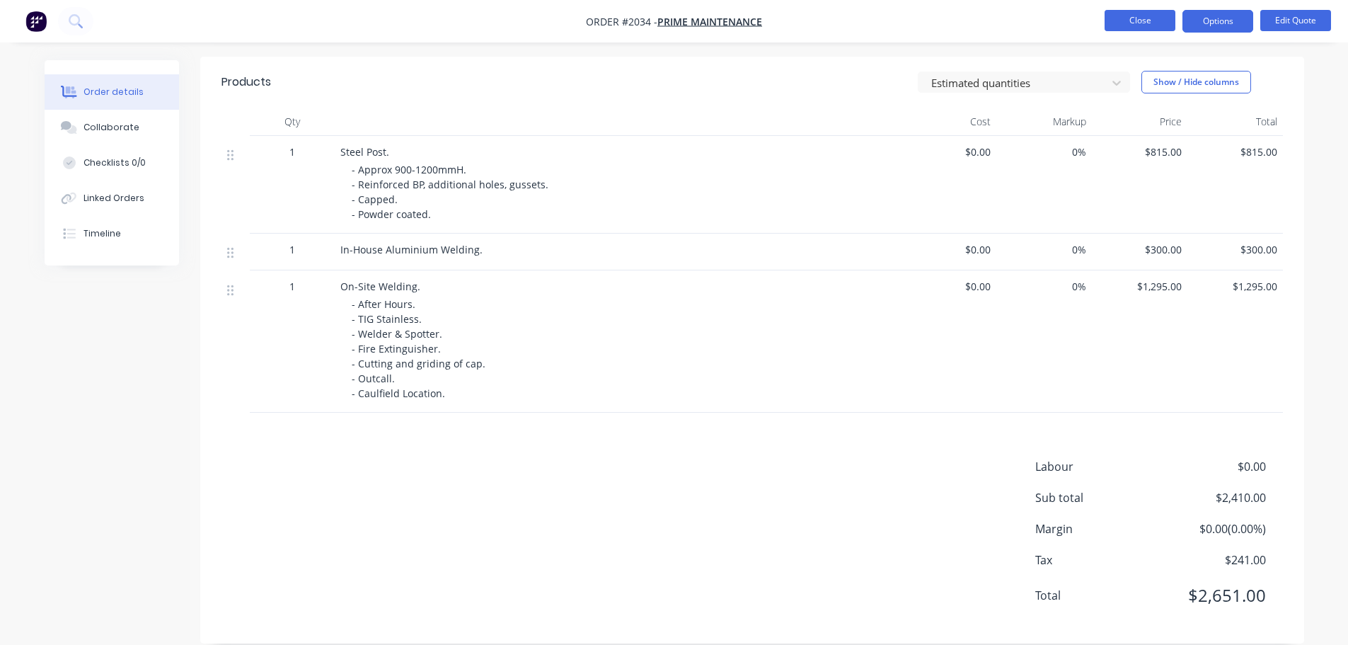
click at [1164, 27] on button "Close" at bounding box center [1140, 20] width 71 height 21
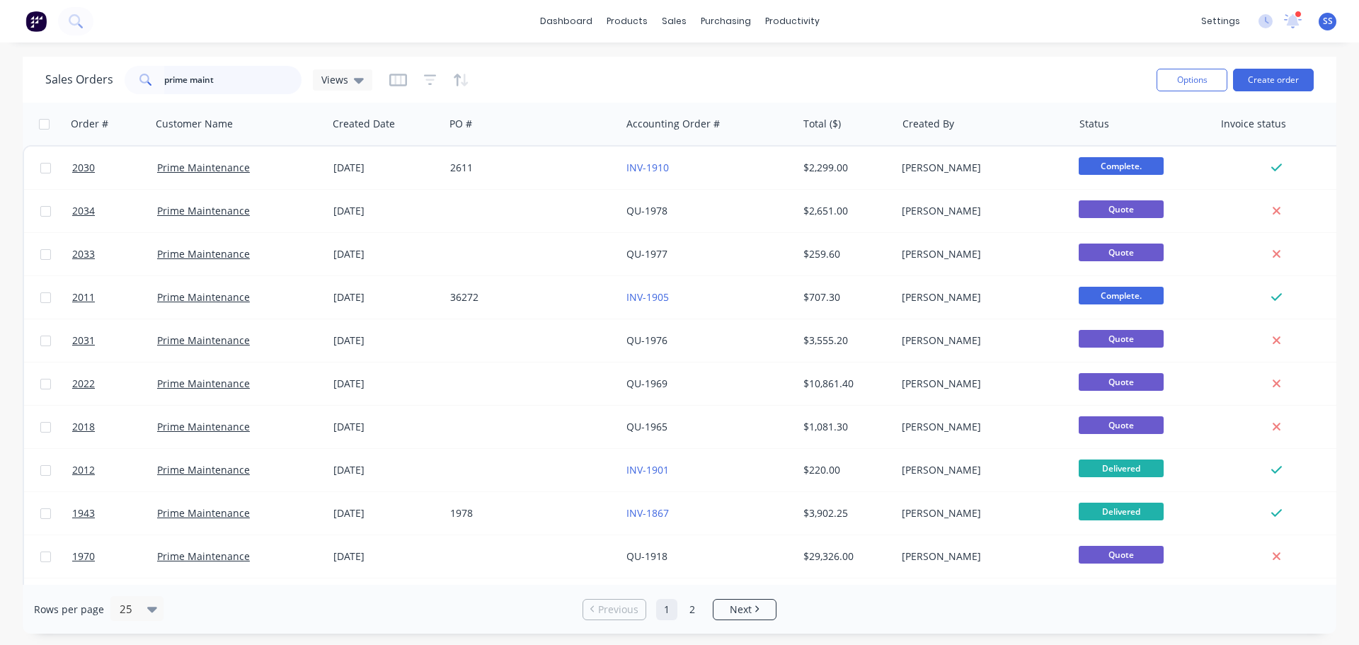
click at [264, 79] on input "prime maint" at bounding box center [233, 80] width 138 height 28
type input "amr"
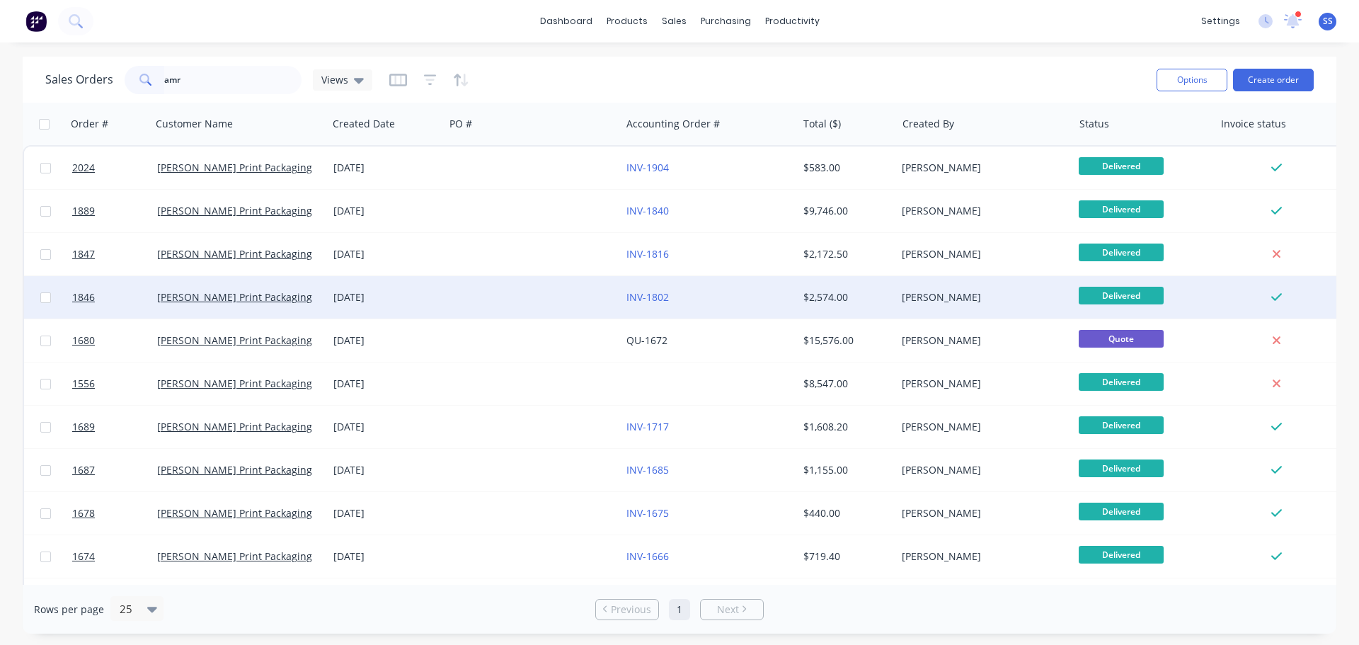
click at [465, 306] on div at bounding box center [532, 297] width 176 height 42
click at [541, 305] on div at bounding box center [532, 297] width 176 height 42
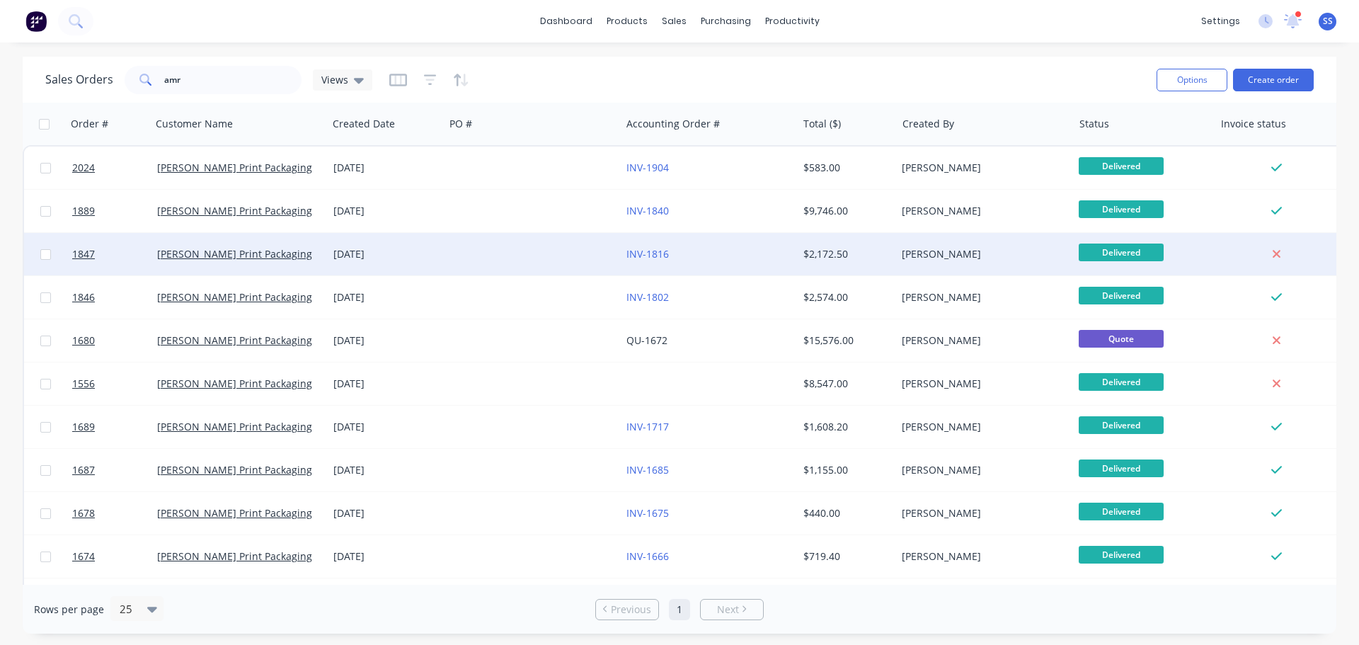
click at [577, 269] on div at bounding box center [532, 254] width 176 height 42
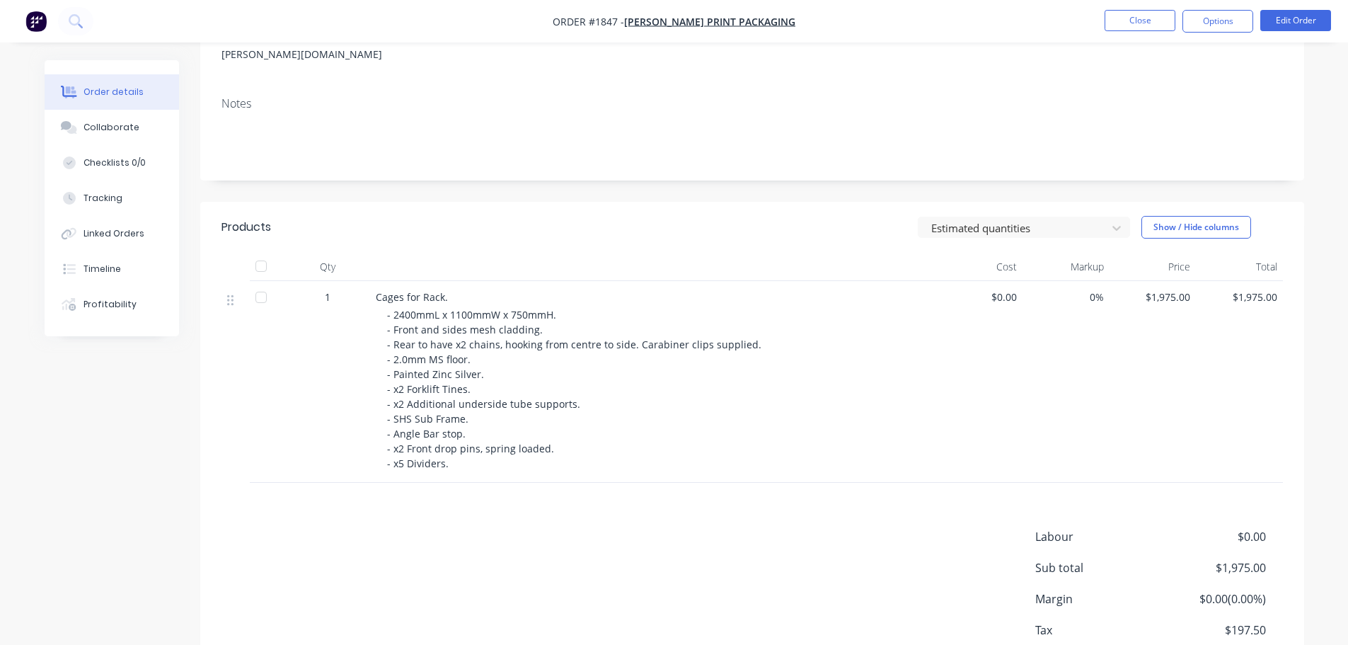
scroll to position [212, 0]
click at [1136, 16] on button "Close" at bounding box center [1140, 20] width 71 height 21
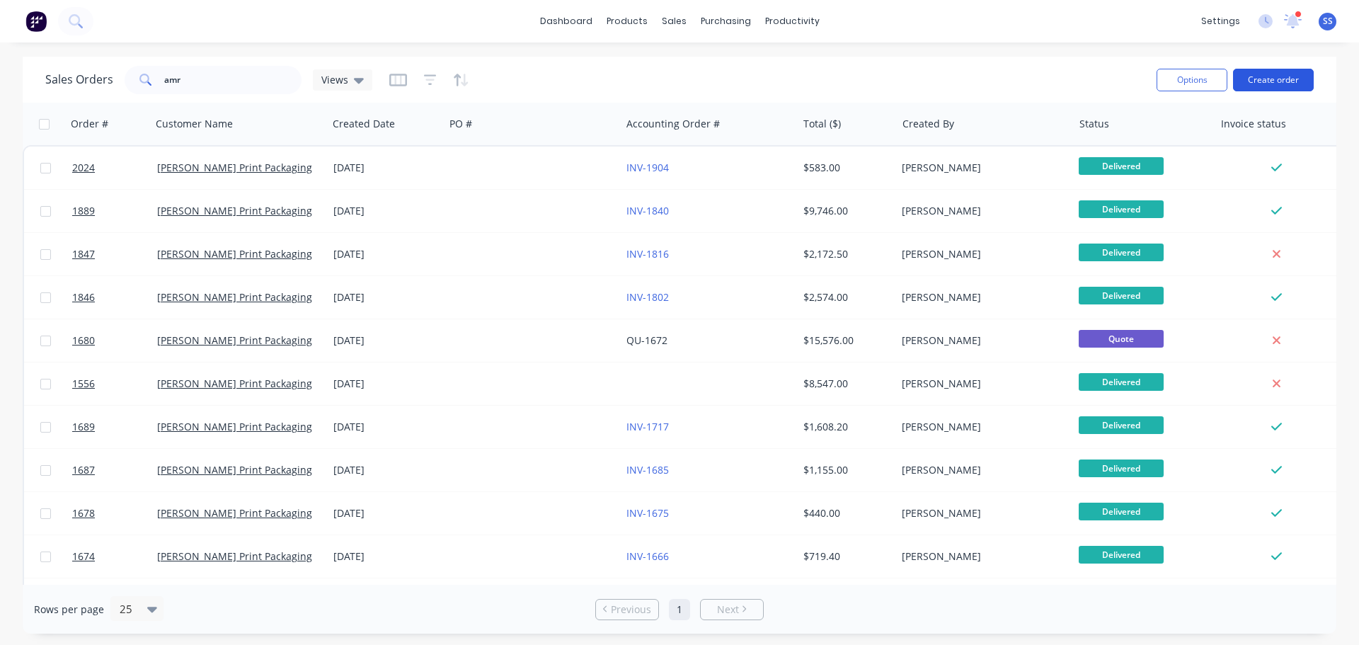
click at [1237, 78] on button "Create order" at bounding box center [1273, 80] width 81 height 23
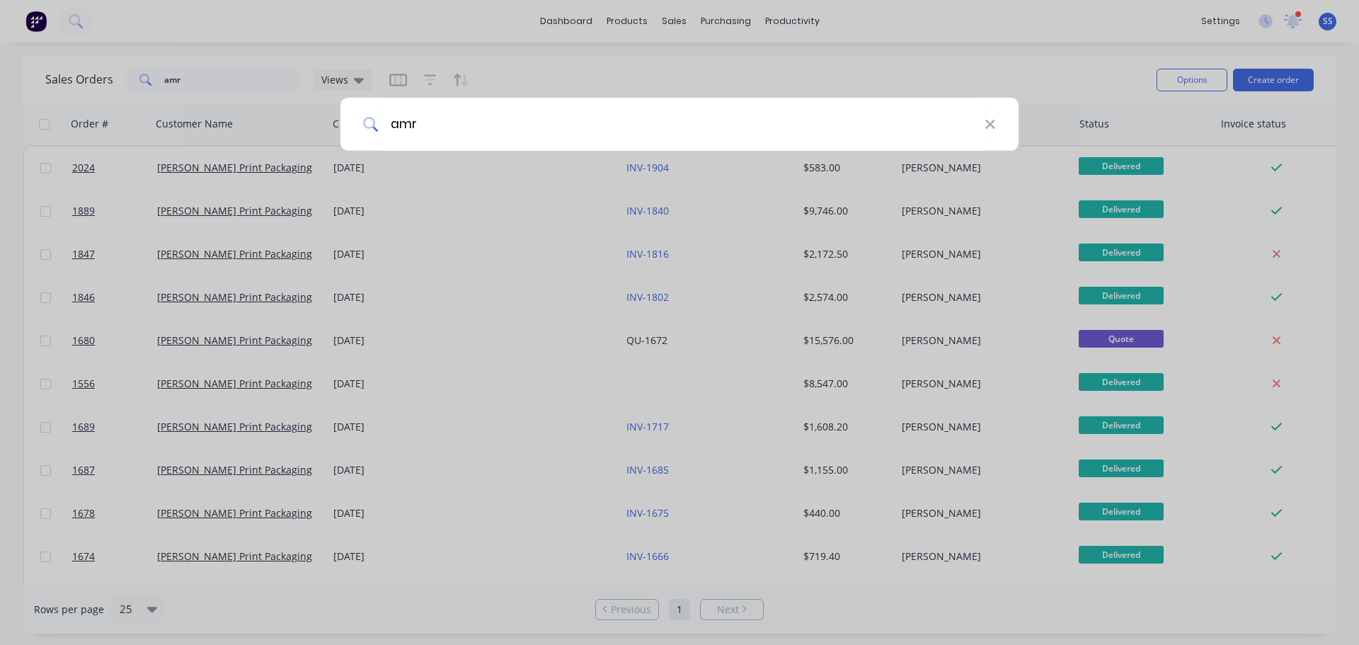
type input "amr"
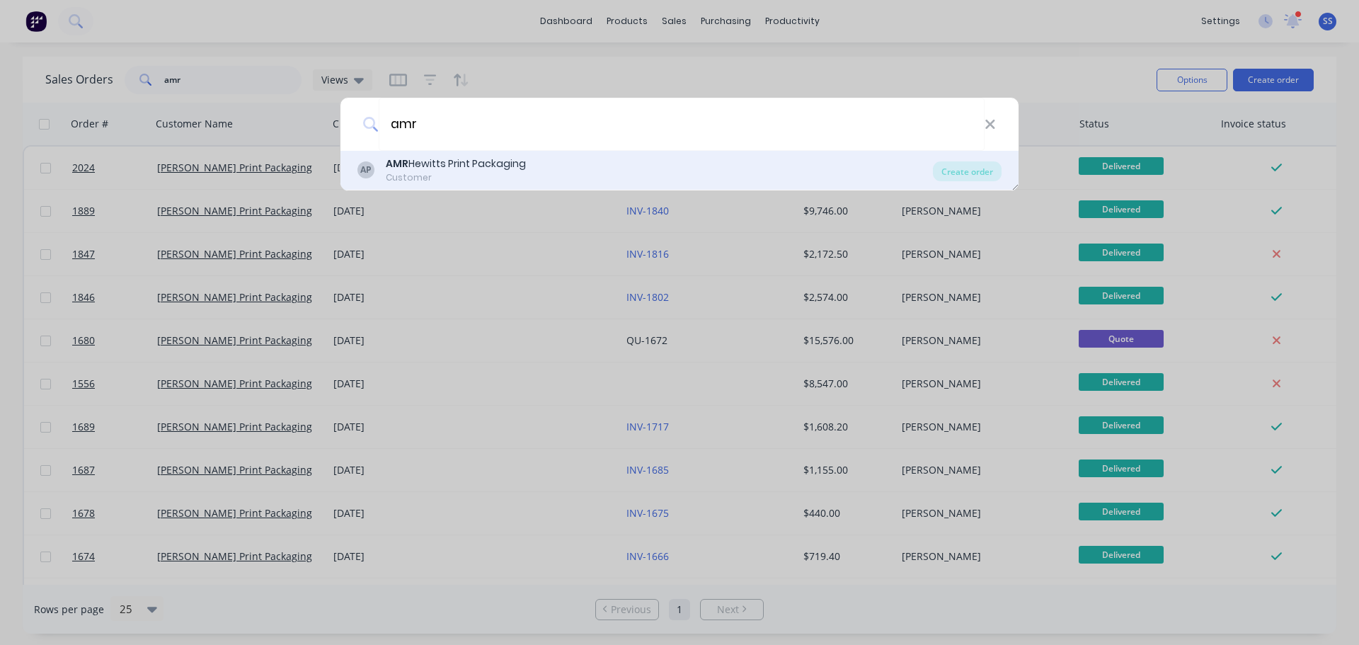
click at [453, 185] on div "AP AMR Hewitts Print Packaging Customer Create order" at bounding box center [679, 171] width 678 height 40
click at [542, 166] on div "AP AMR Hewitts Print Packaging Customer" at bounding box center [644, 170] width 575 height 28
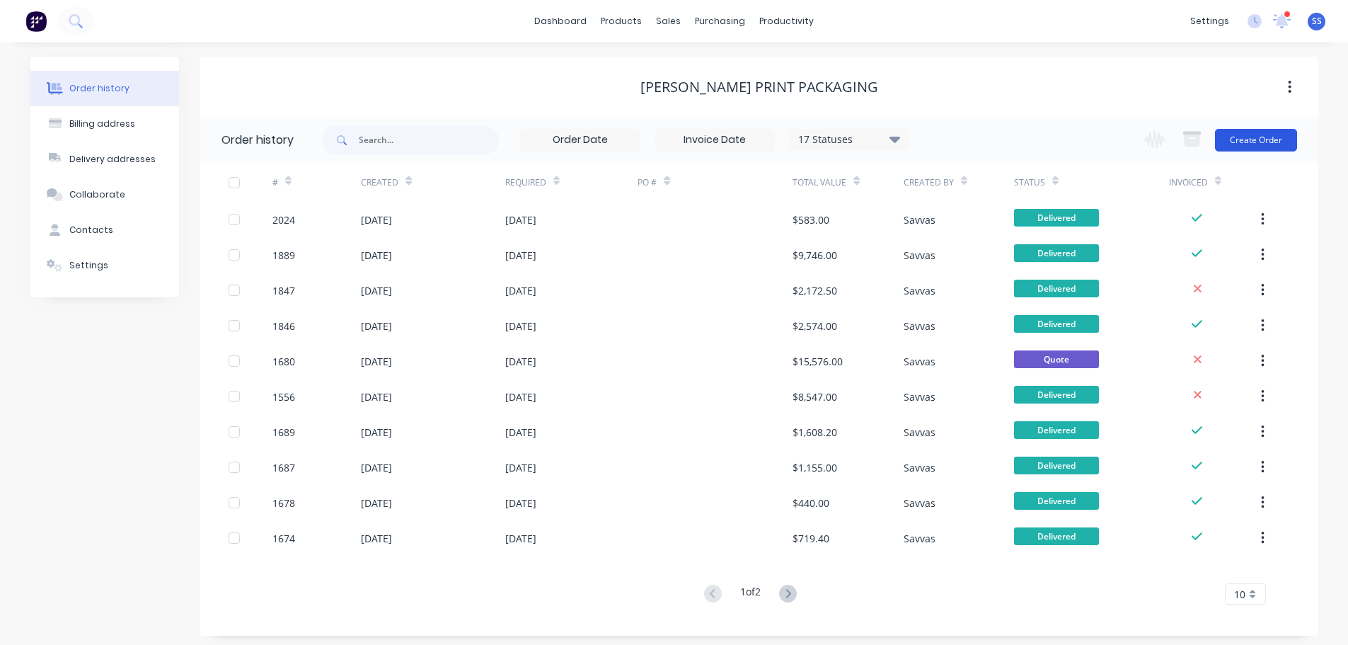
click at [1254, 139] on button "Create Order" at bounding box center [1256, 140] width 82 height 23
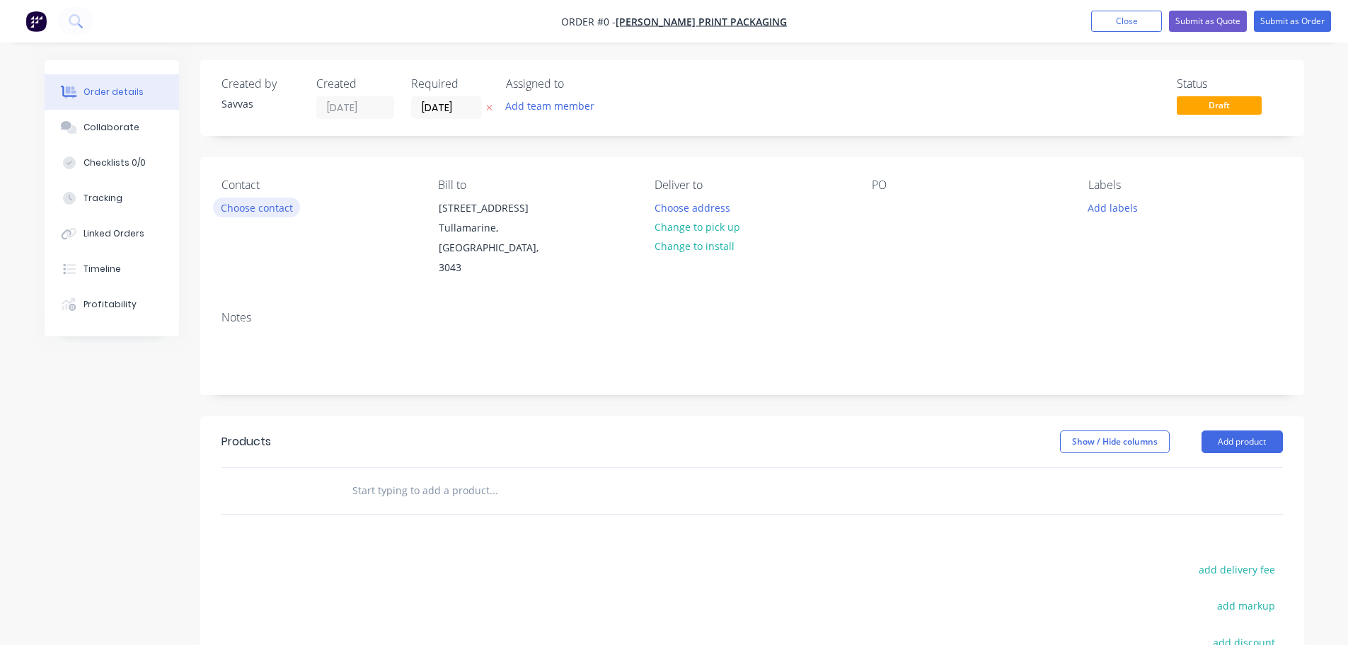
click at [245, 205] on button "Choose contact" at bounding box center [256, 206] width 87 height 19
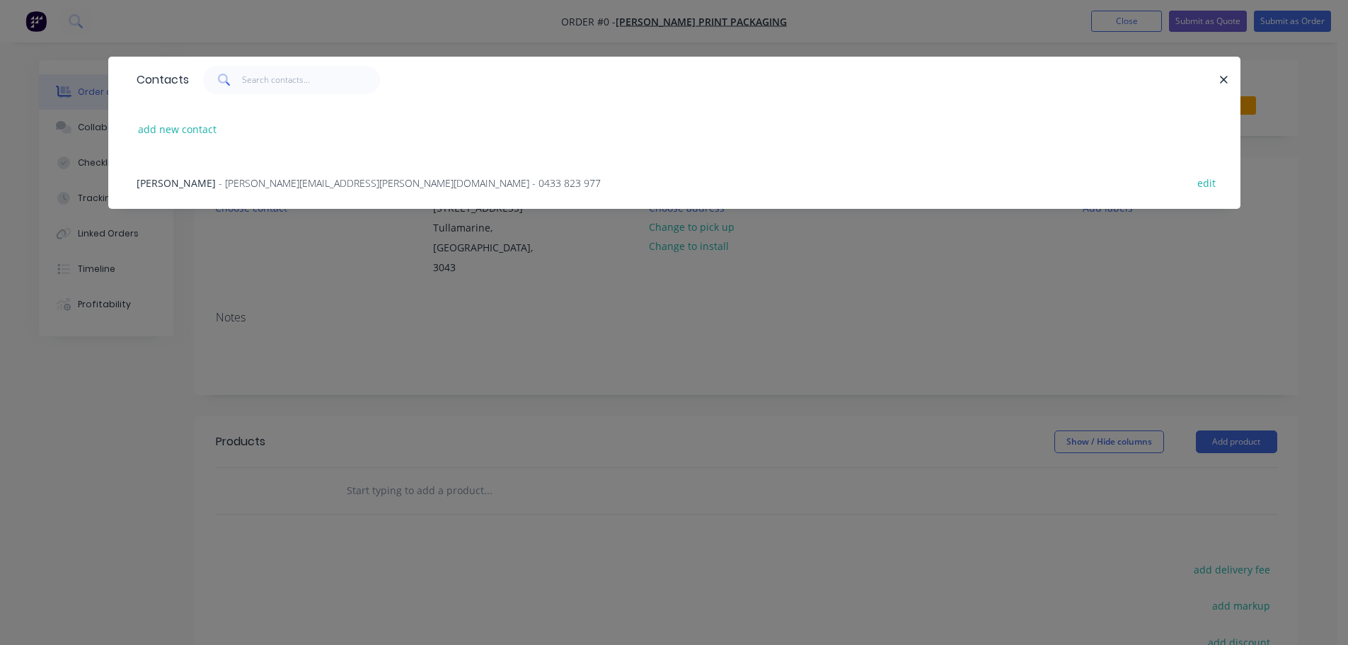
click at [265, 196] on div "Edward Sanders - edward.sanders@amrhewitts.com.au - 0433 823 977 edit" at bounding box center [675, 182] width 1090 height 53
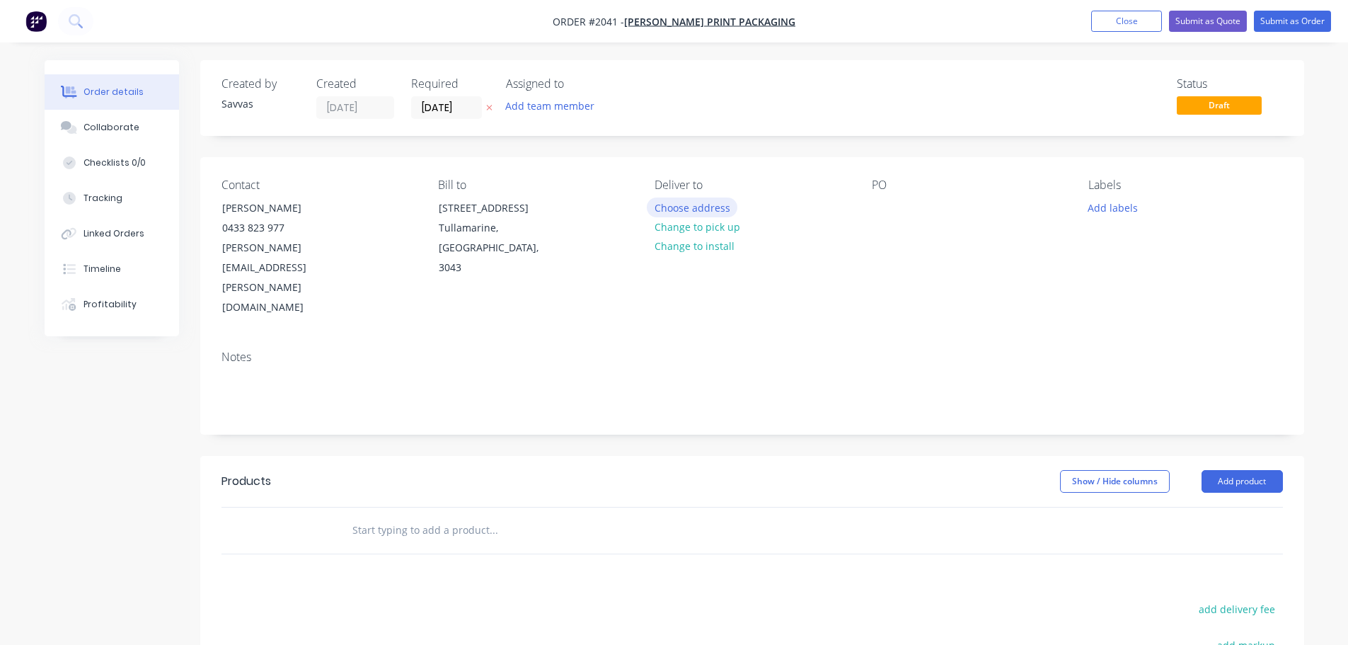
click at [696, 215] on button "Choose address" at bounding box center [692, 206] width 91 height 19
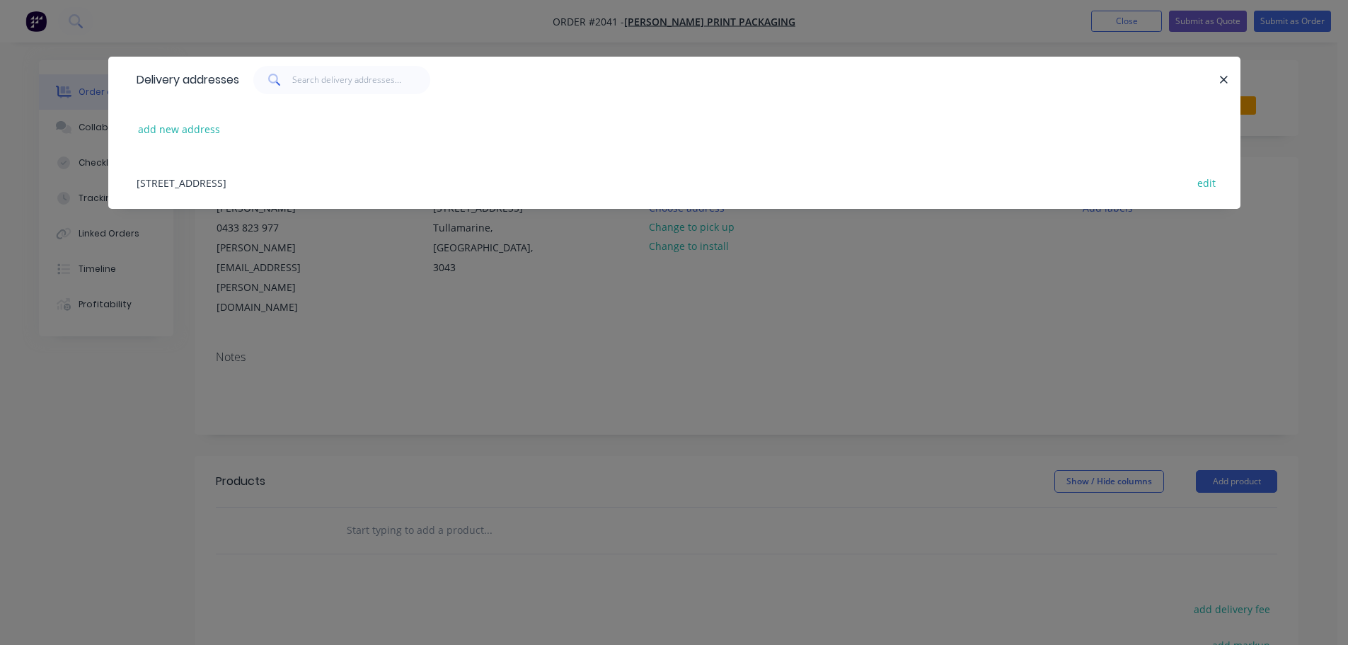
click at [520, 170] on div "29-31 Garden Drive, Tullamarine, Victoria, Australia, 3043 edit" at bounding box center [675, 182] width 1090 height 53
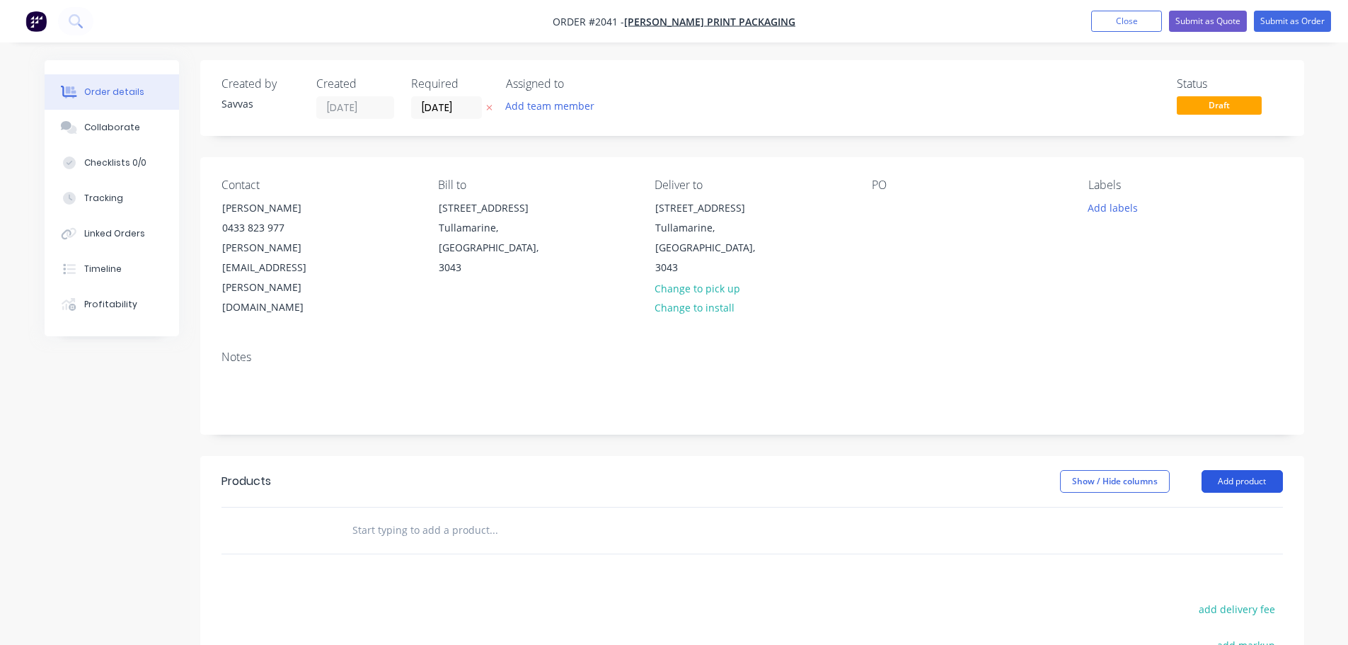
click at [1215, 470] on button "Add product" at bounding box center [1242, 481] width 81 height 23
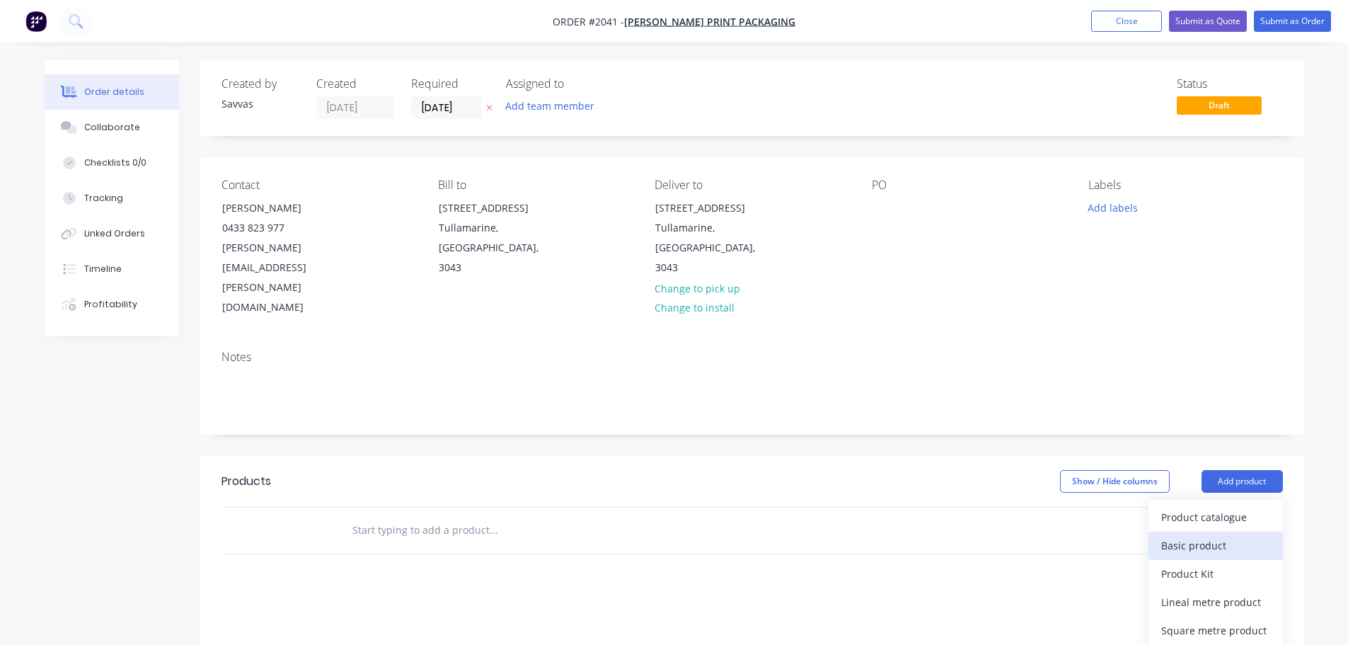
click at [1205, 535] on div "Basic product" at bounding box center [1215, 545] width 109 height 21
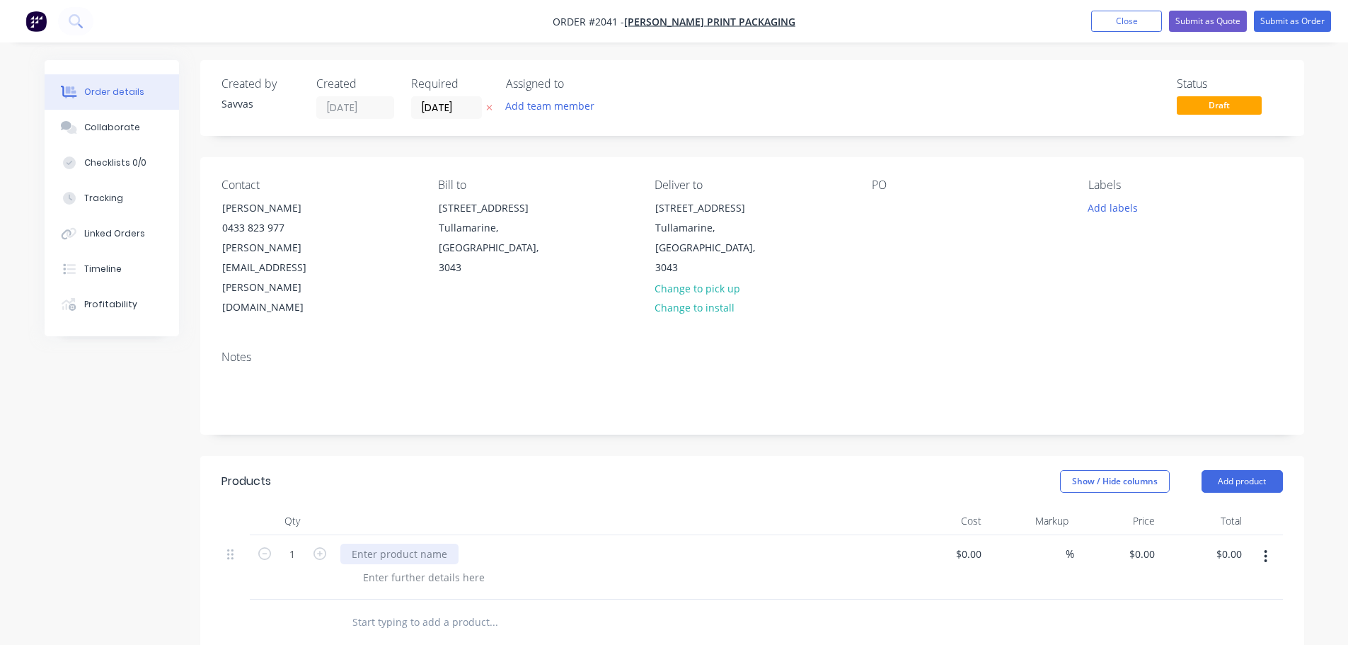
click at [405, 544] on div at bounding box center [399, 554] width 118 height 21
click at [457, 567] on div at bounding box center [424, 577] width 144 height 21
click at [440, 567] on div at bounding box center [424, 577] width 144 height 21
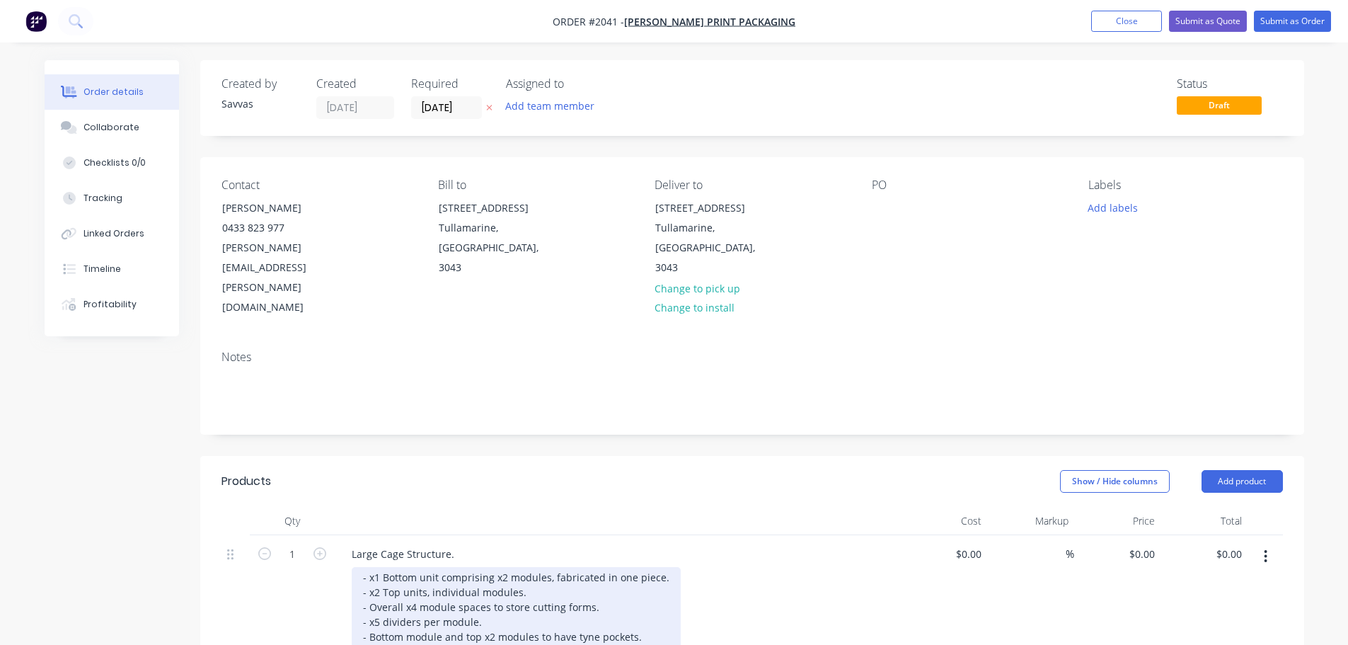
drag, startPoint x: 394, startPoint y: 595, endPoint x: 433, endPoint y: 575, distance: 44.3
click at [395, 595] on div "- x1 Bottom unit comprising x2 modules, fabricated in one piece. - x2 Top units…" at bounding box center [516, 622] width 329 height 110
click at [483, 603] on div "- x1 Bottom unit comprising x2 modules, fabricated in one piece. - x2 Top units…" at bounding box center [516, 622] width 329 height 110
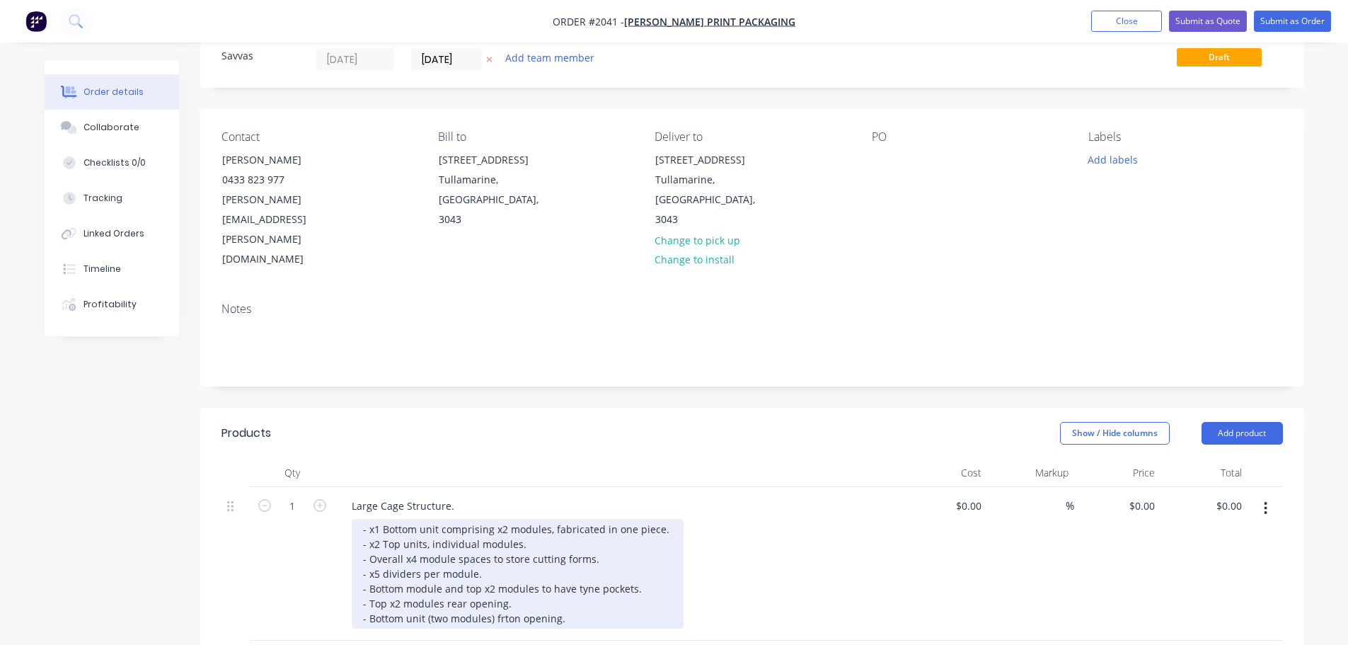
scroll to position [71, 0]
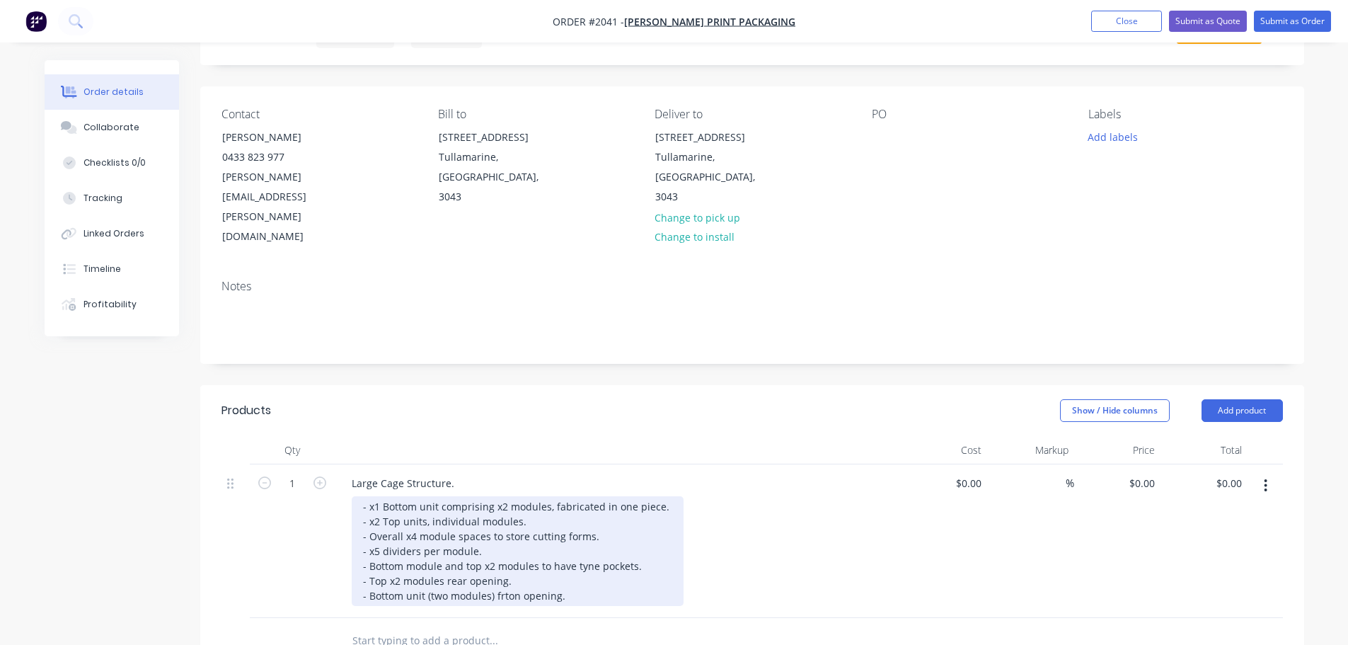
click at [590, 534] on div "- x1 Bottom unit comprising x2 modules, fabricated in one piece. - x2 Top units…" at bounding box center [518, 551] width 332 height 110
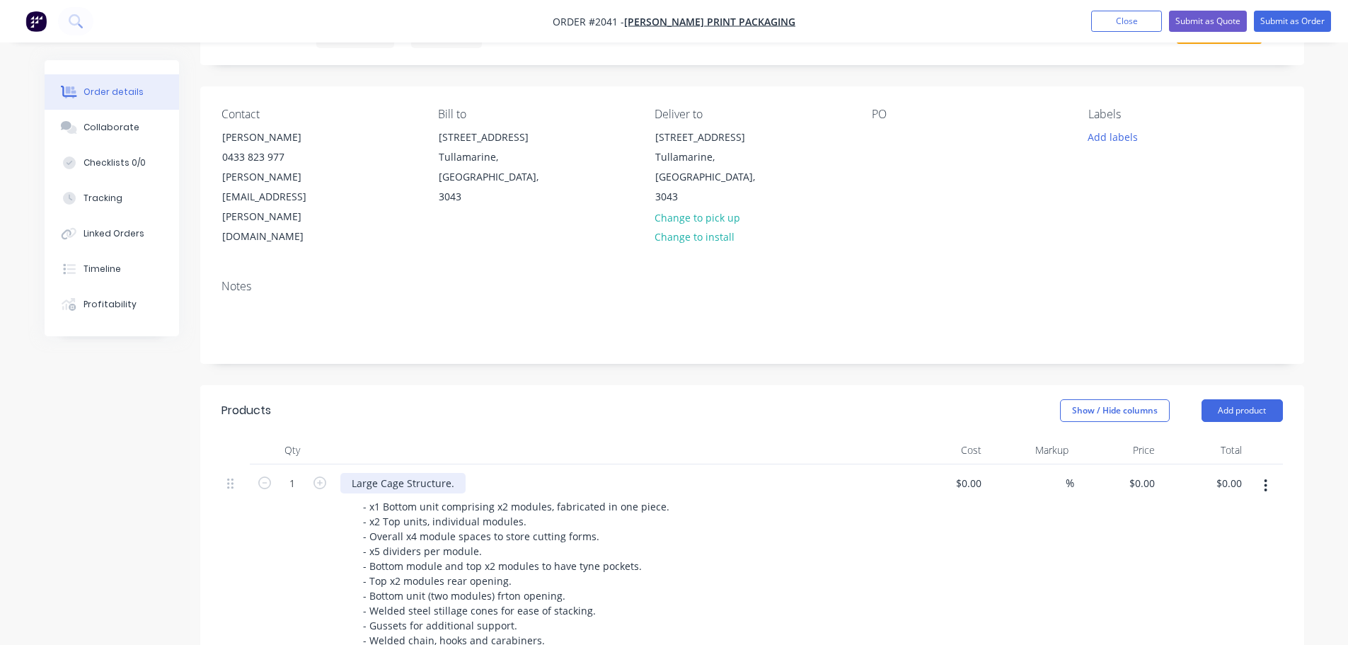
click at [453, 473] on div "Large Cage Structure." at bounding box center [402, 483] width 125 height 21
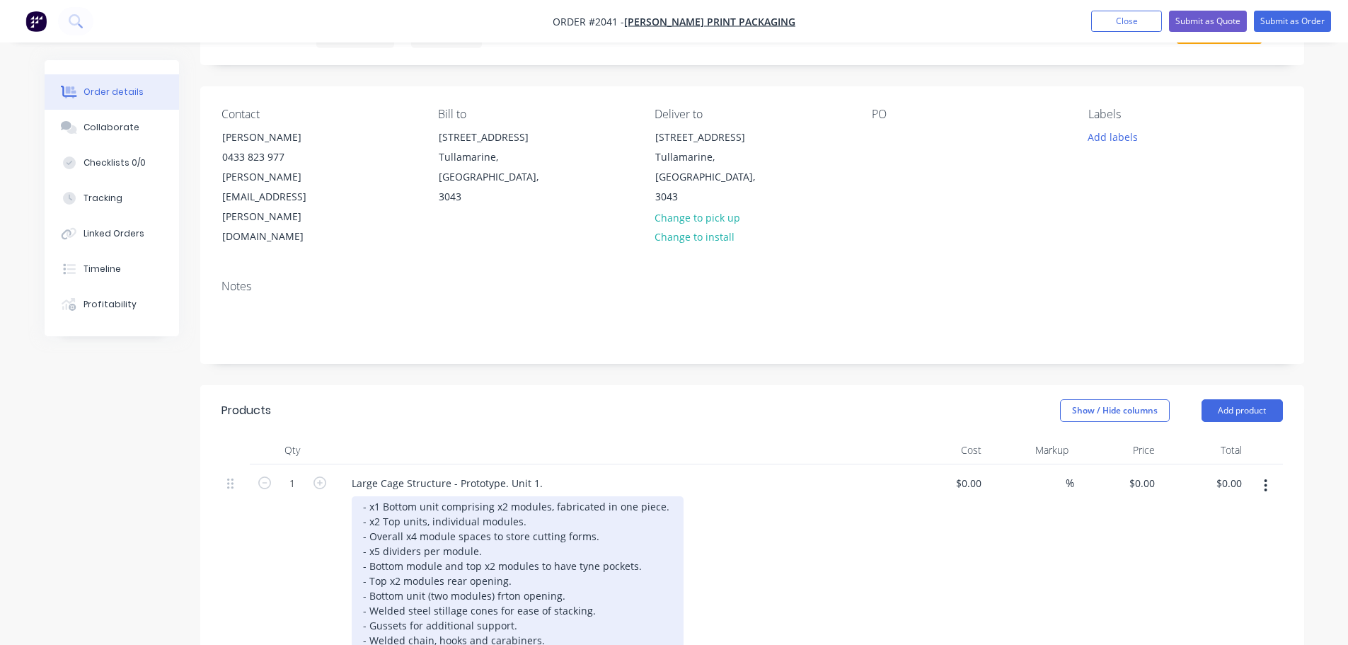
click at [562, 599] on div "- x1 Bottom unit comprising x2 modules, fabricated in one piece. - x2 Top units…" at bounding box center [518, 580] width 332 height 169
click at [565, 599] on div "- x1 Bottom unit comprising x2 modules, fabricated in one piece. - x2 Top units…" at bounding box center [518, 580] width 332 height 169
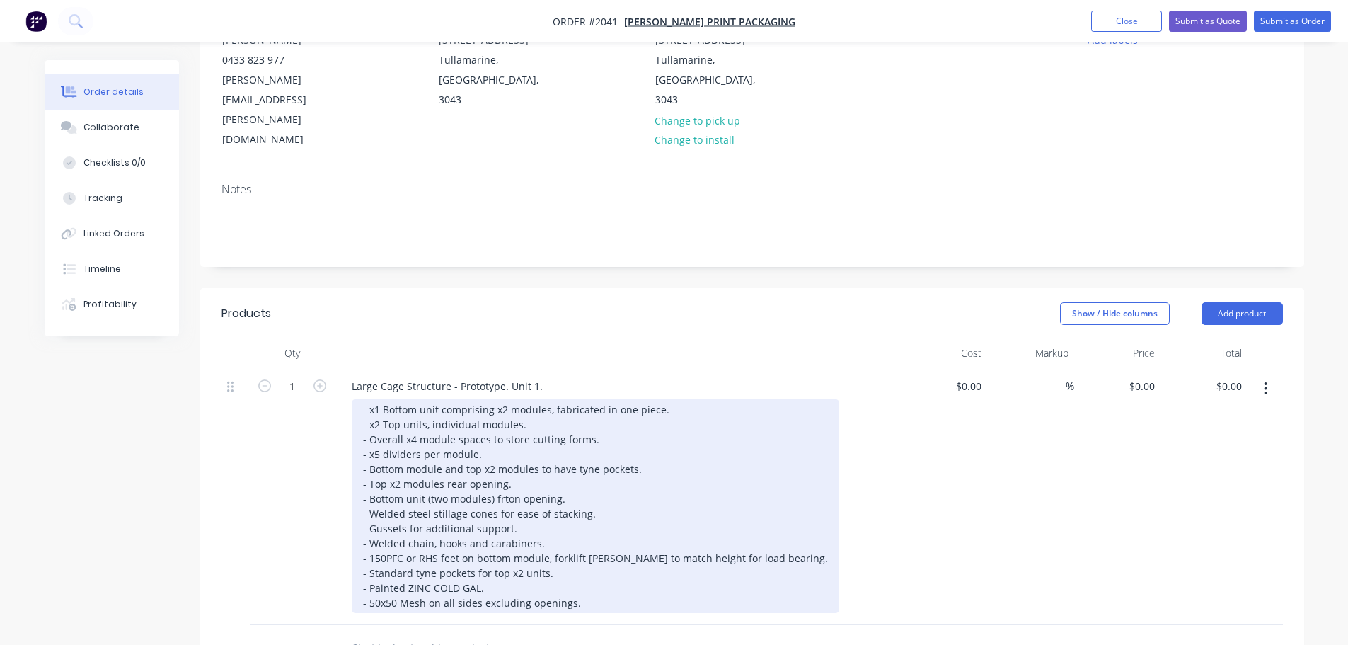
scroll to position [285, 0]
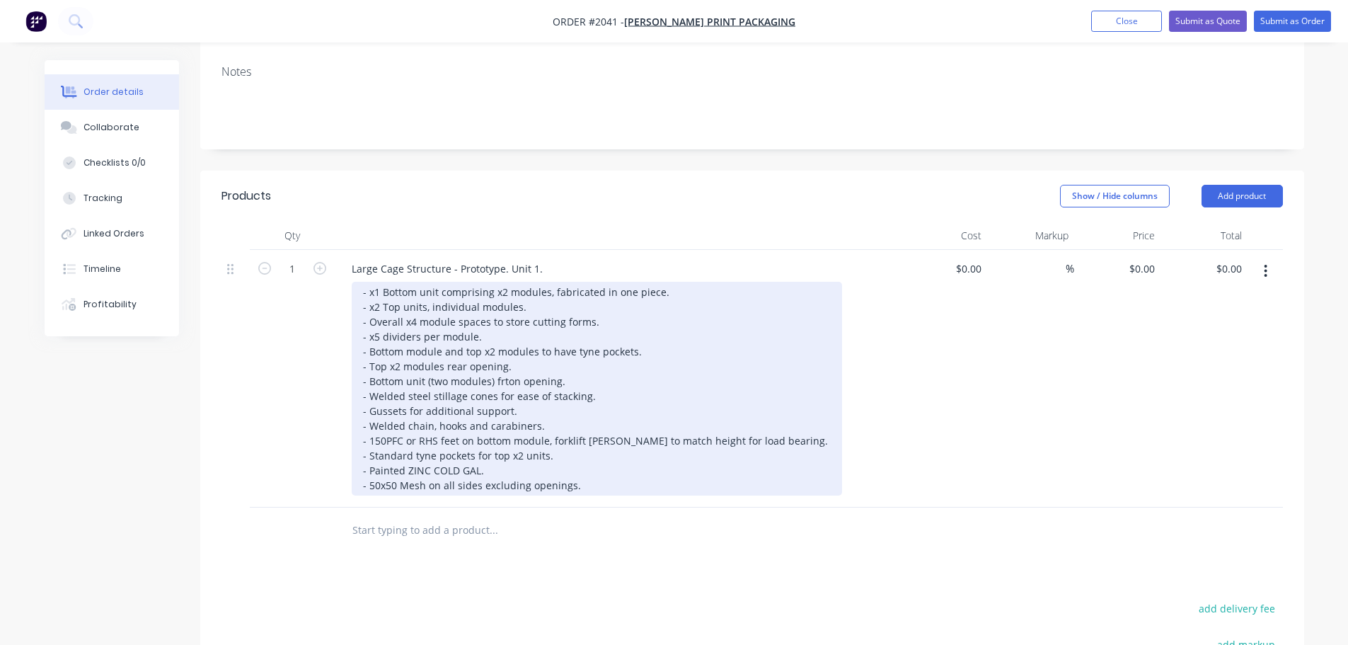
click at [604, 425] on div "- x1 Bottom unit comprising x2 modules, fabricated in one piece. - x2 Top units…" at bounding box center [597, 389] width 490 height 214
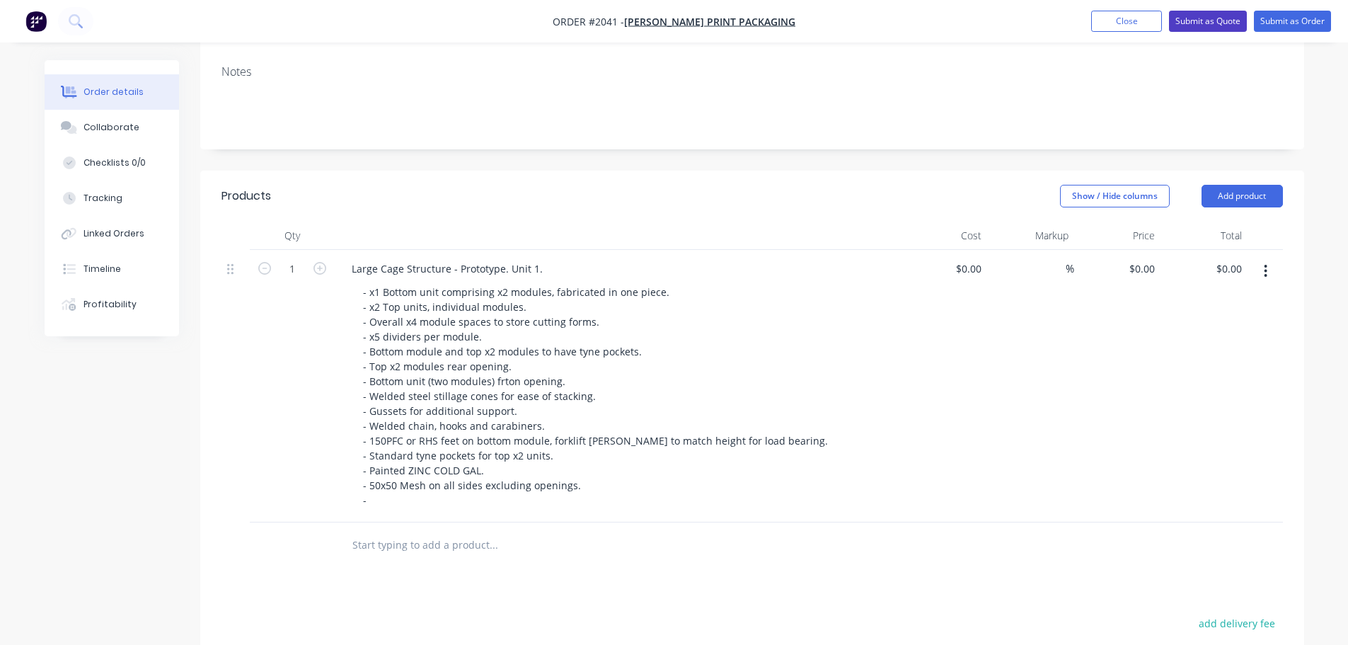
click at [1173, 18] on button "Submit as Quote" at bounding box center [1208, 21] width 78 height 21
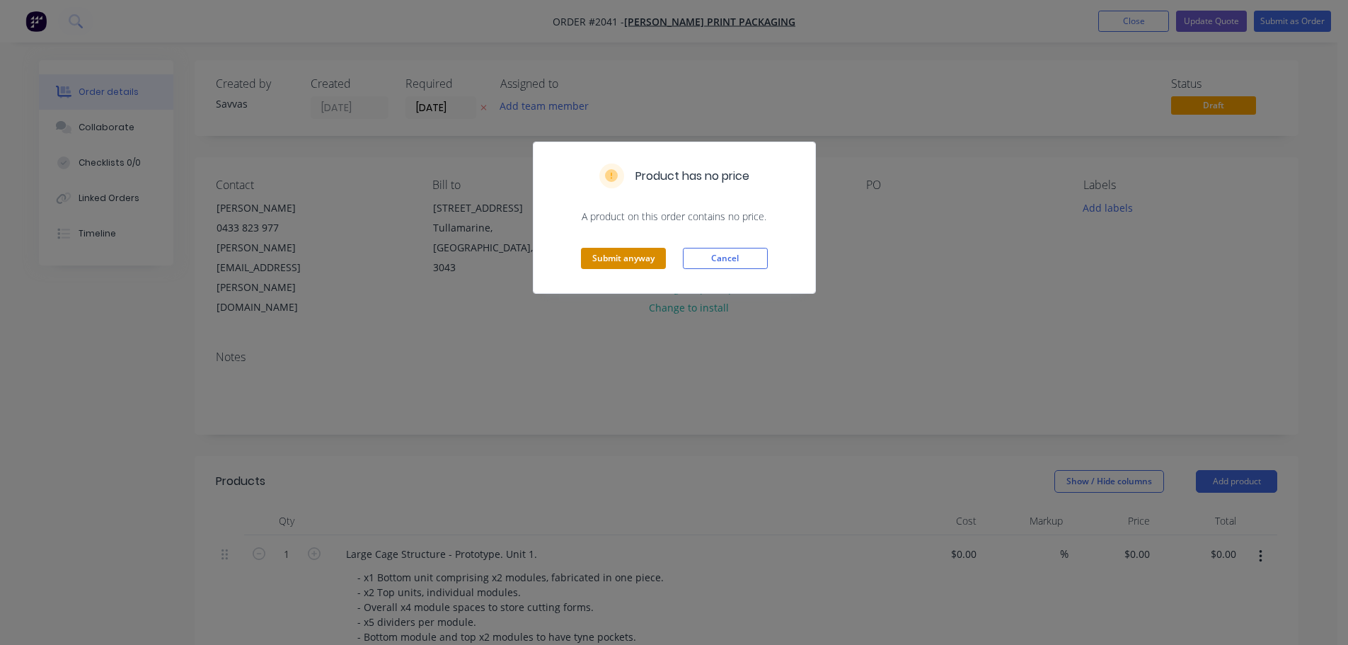
click at [648, 260] on button "Submit anyway" at bounding box center [623, 258] width 85 height 21
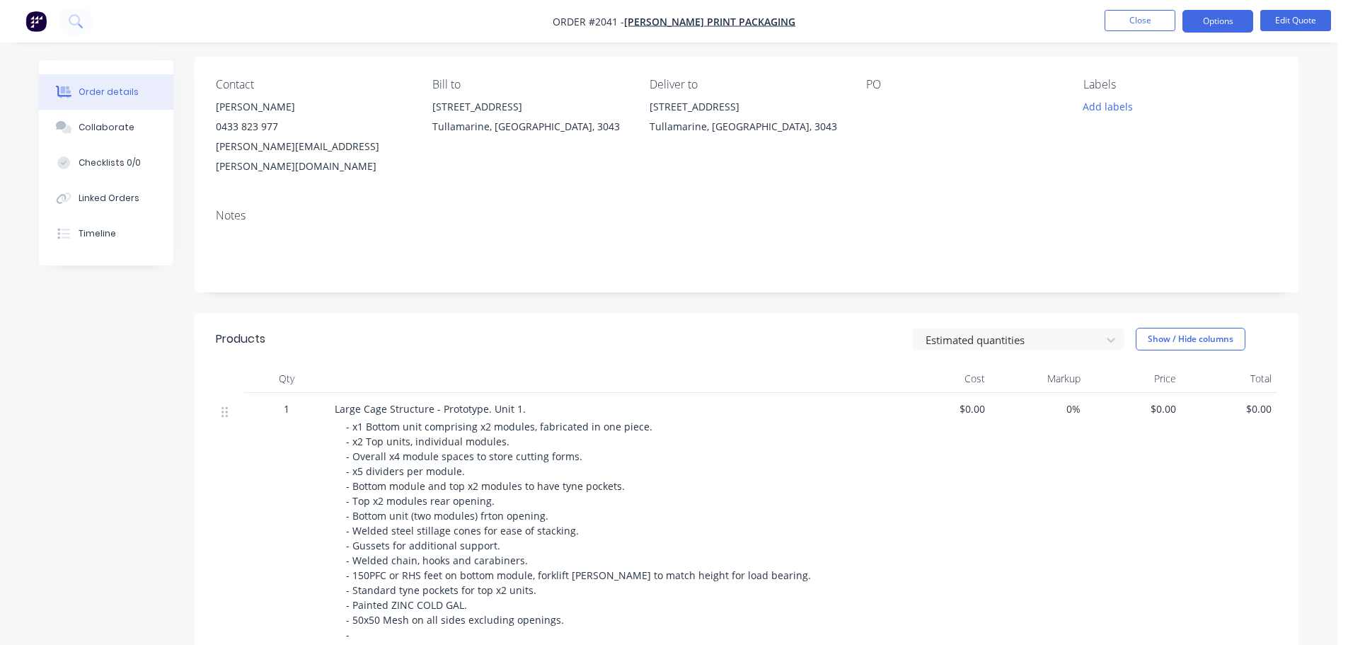
scroll to position [212, 0]
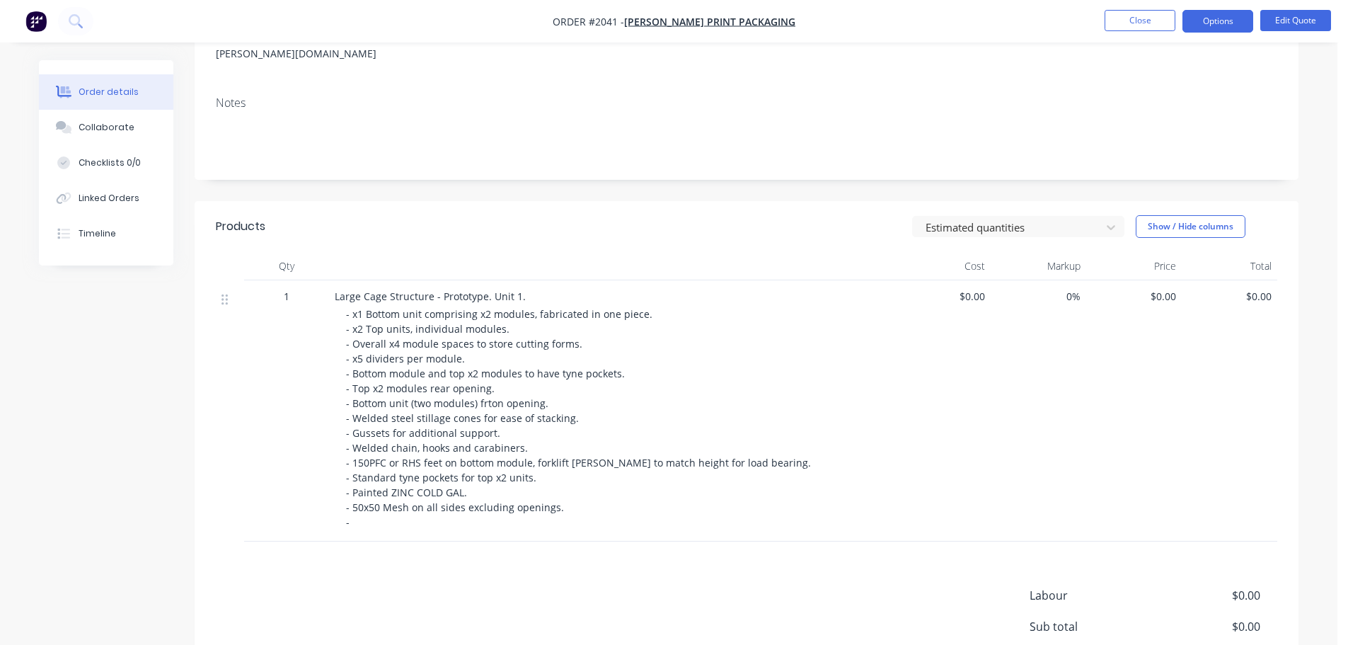
click at [648, 484] on div "- x1 Bottom unit comprising x2 modules, fabricated in one piece. - x2 Top units…" at bounding box center [618, 417] width 544 height 223
click at [490, 506] on div "- x1 Bottom unit comprising x2 modules, fabricated in one piece. - x2 Top units…" at bounding box center [618, 417] width 544 height 223
click at [423, 497] on div "- x1 Bottom unit comprising x2 modules, fabricated in one piece. - x2 Top units…" at bounding box center [618, 417] width 544 height 223
click at [377, 502] on div "- x1 Bottom unit comprising x2 modules, fabricated in one piece. - x2 Top units…" at bounding box center [618, 417] width 544 height 223
click at [374, 501] on div "- x1 Bottom unit comprising x2 modules, fabricated in one piece. - x2 Top units…" at bounding box center [618, 417] width 544 height 223
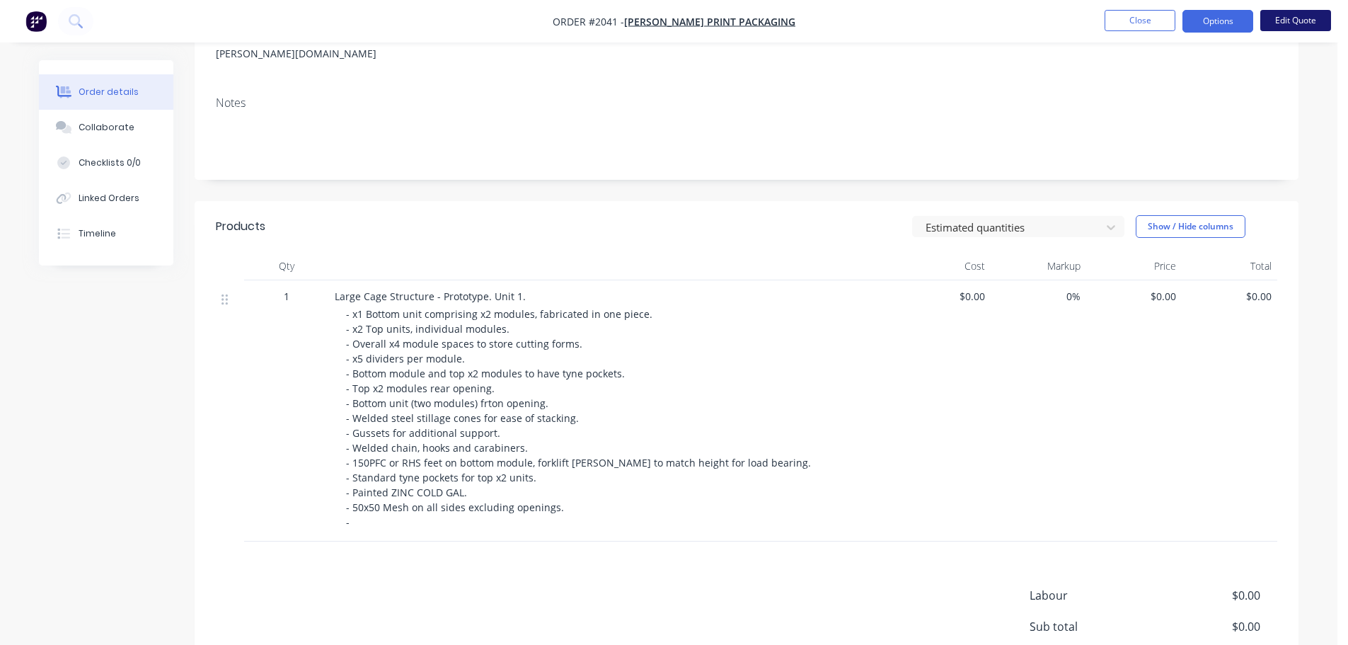
click at [1280, 16] on button "Edit Quote" at bounding box center [1296, 20] width 71 height 21
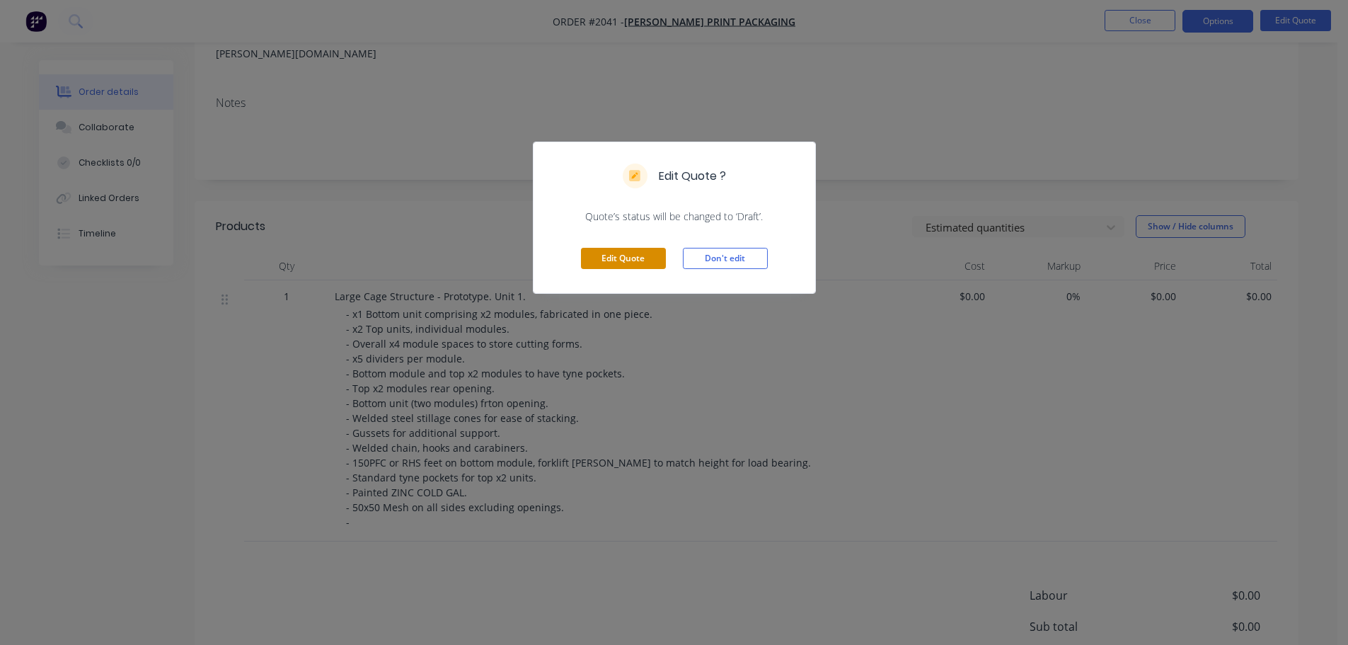
click at [637, 254] on button "Edit Quote" at bounding box center [623, 258] width 85 height 21
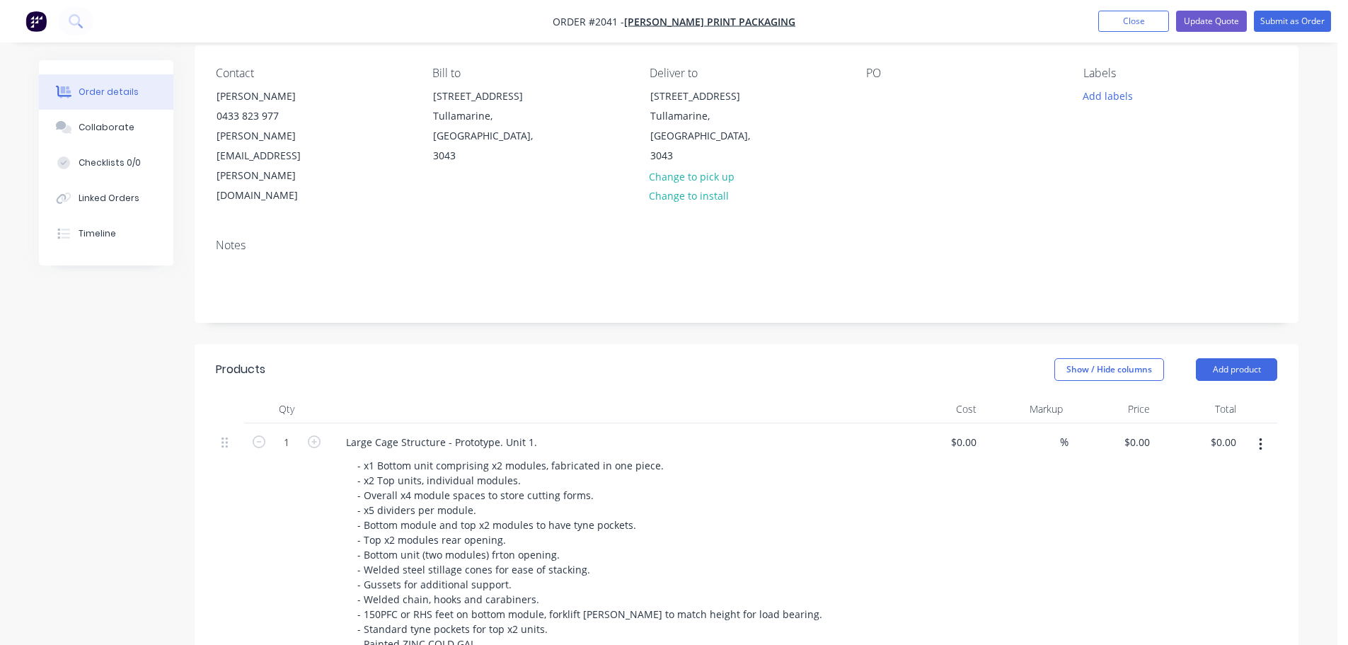
scroll to position [283, 0]
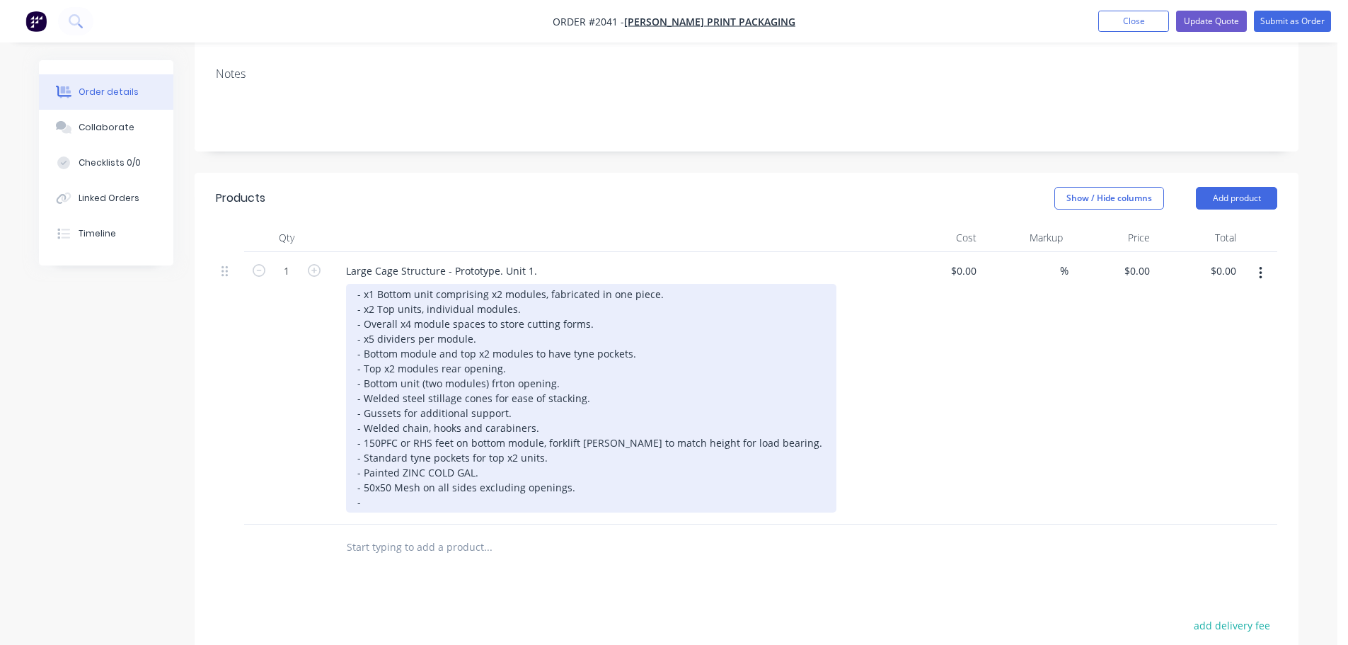
click at [373, 437] on div "- x1 Bottom unit comprising x2 modules, fabricated in one piece. - x2 Top units…" at bounding box center [591, 398] width 490 height 229
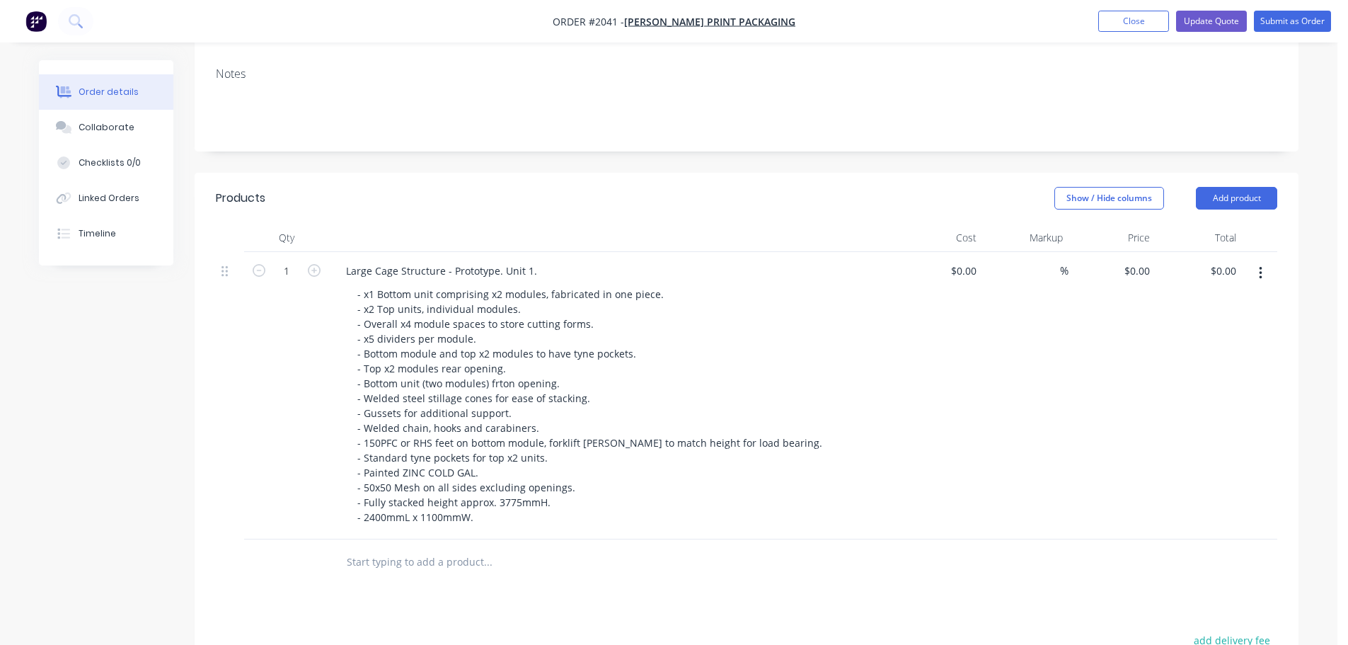
click at [401, 539] on div "Products Show / Hide columns Add product Qty Cost Markup Price Total 1 Large Ca…" at bounding box center [747, 549] width 1104 height 752
click at [1139, 260] on input "0" at bounding box center [1139, 270] width 33 height 21
type input "$13,300.00"
click at [970, 187] on div "Show / Hide columns Add product" at bounding box center [860, 198] width 836 height 23
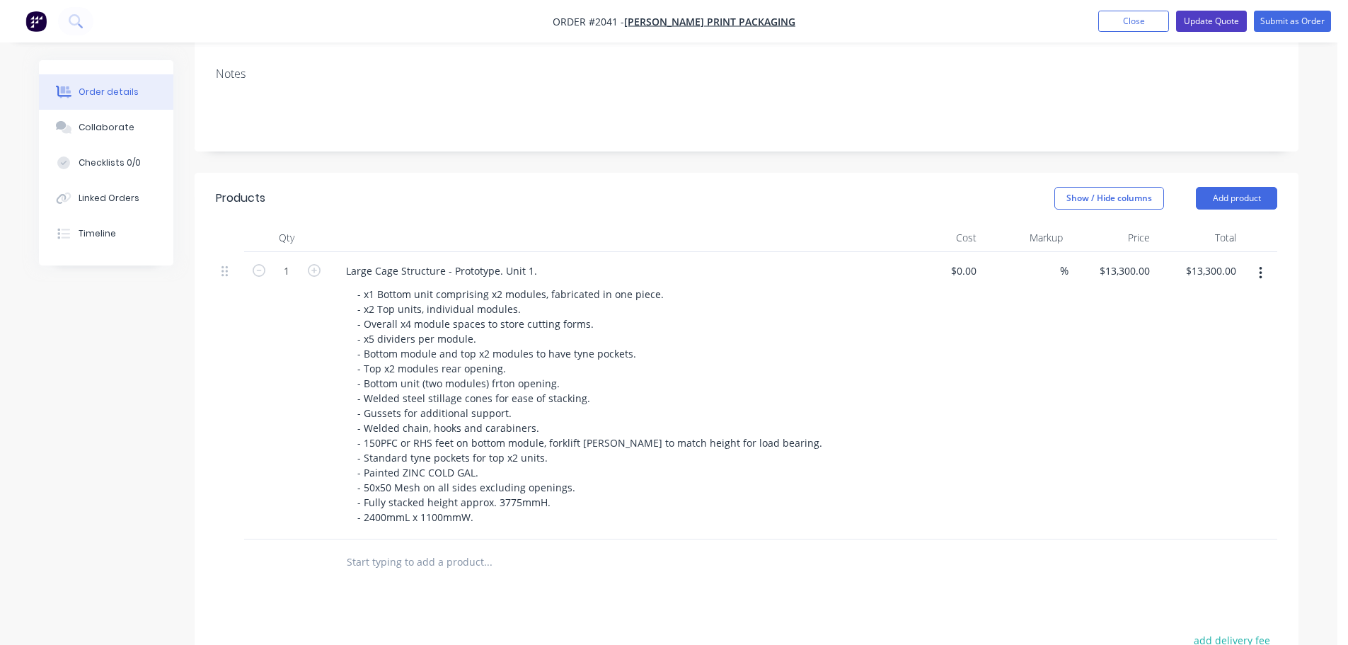
click at [1230, 20] on button "Update Quote" at bounding box center [1211, 21] width 71 height 21
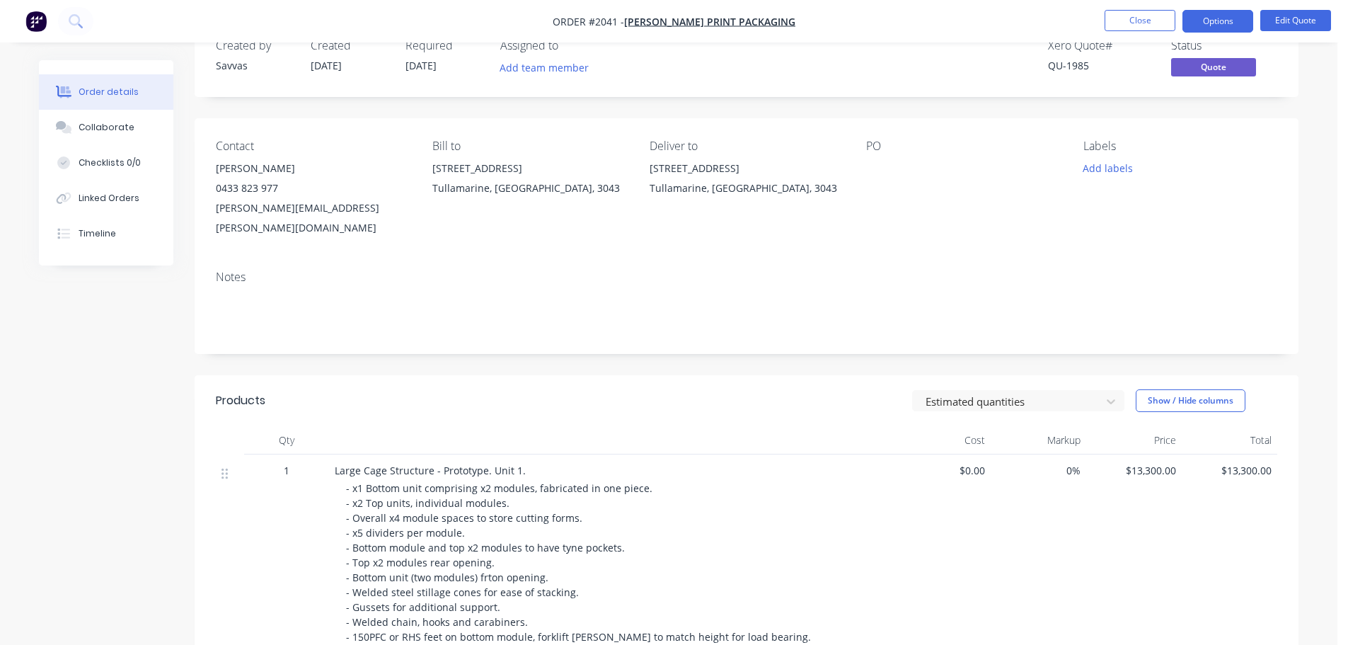
scroll to position [71, 0]
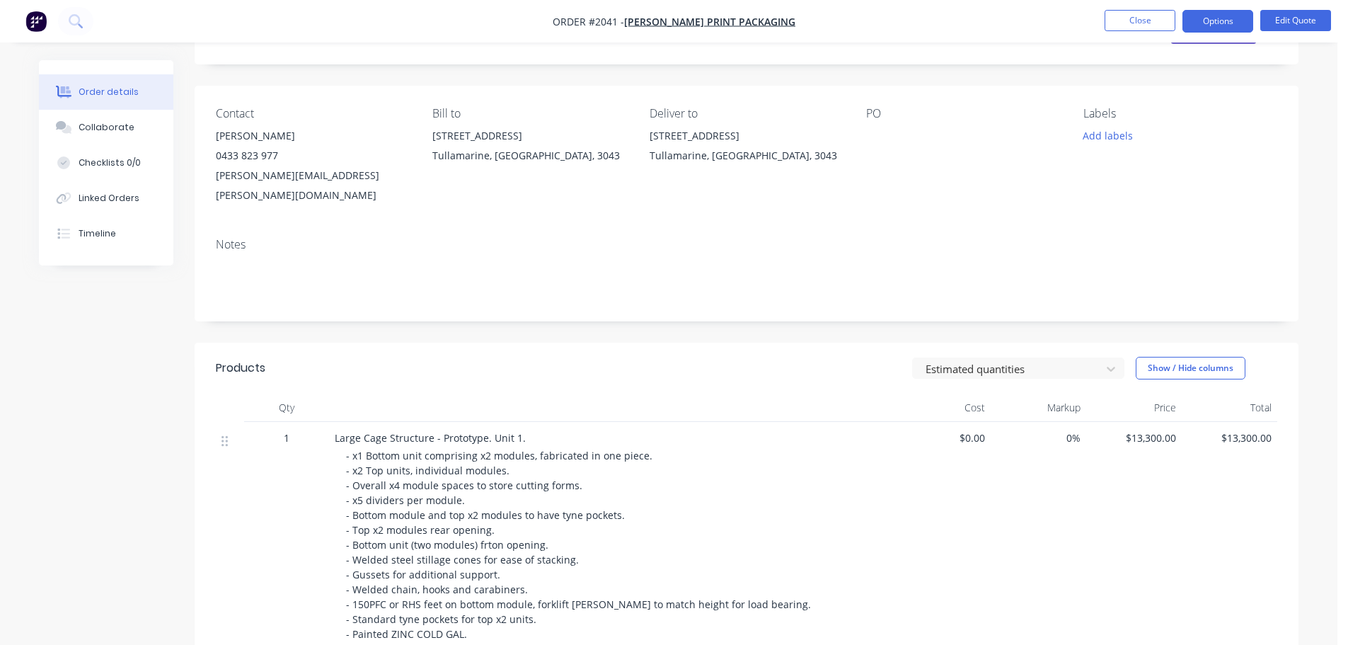
click at [130, 416] on div "Created by Savvas Created 02/10/25 Required 02/10/25 Assigned to Add team membe…" at bounding box center [669, 469] width 1260 height 960
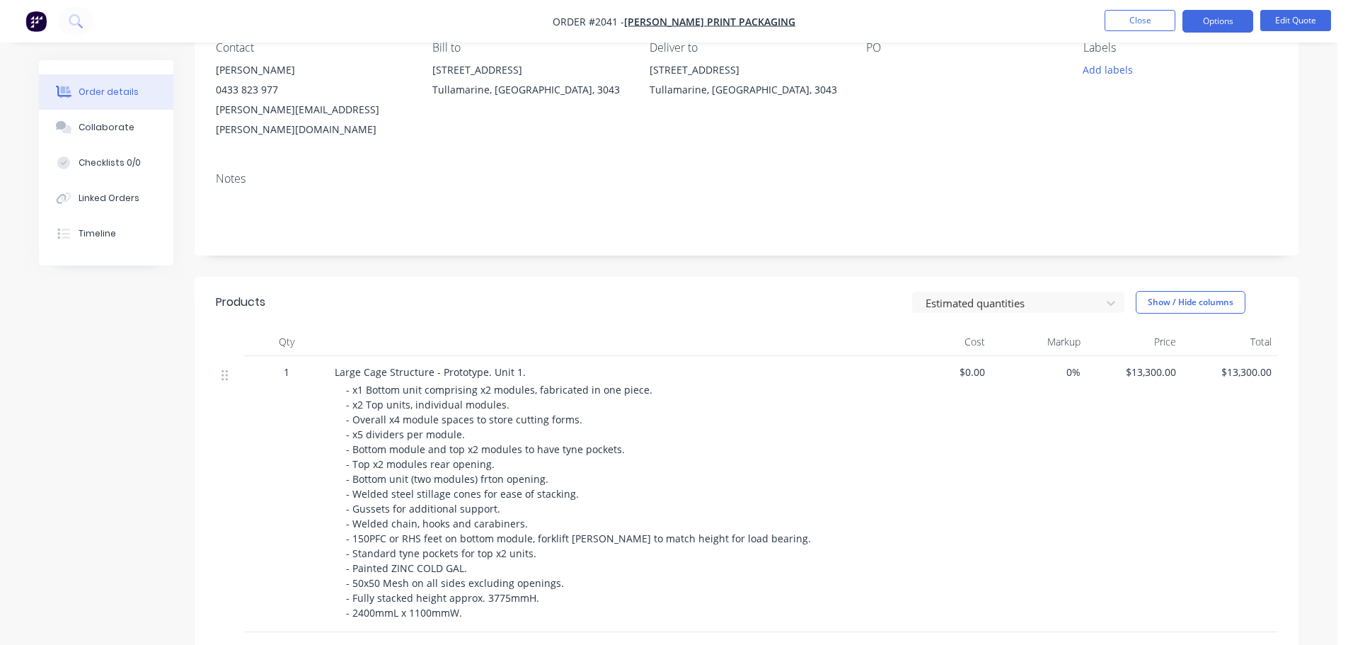
scroll to position [212, 0]
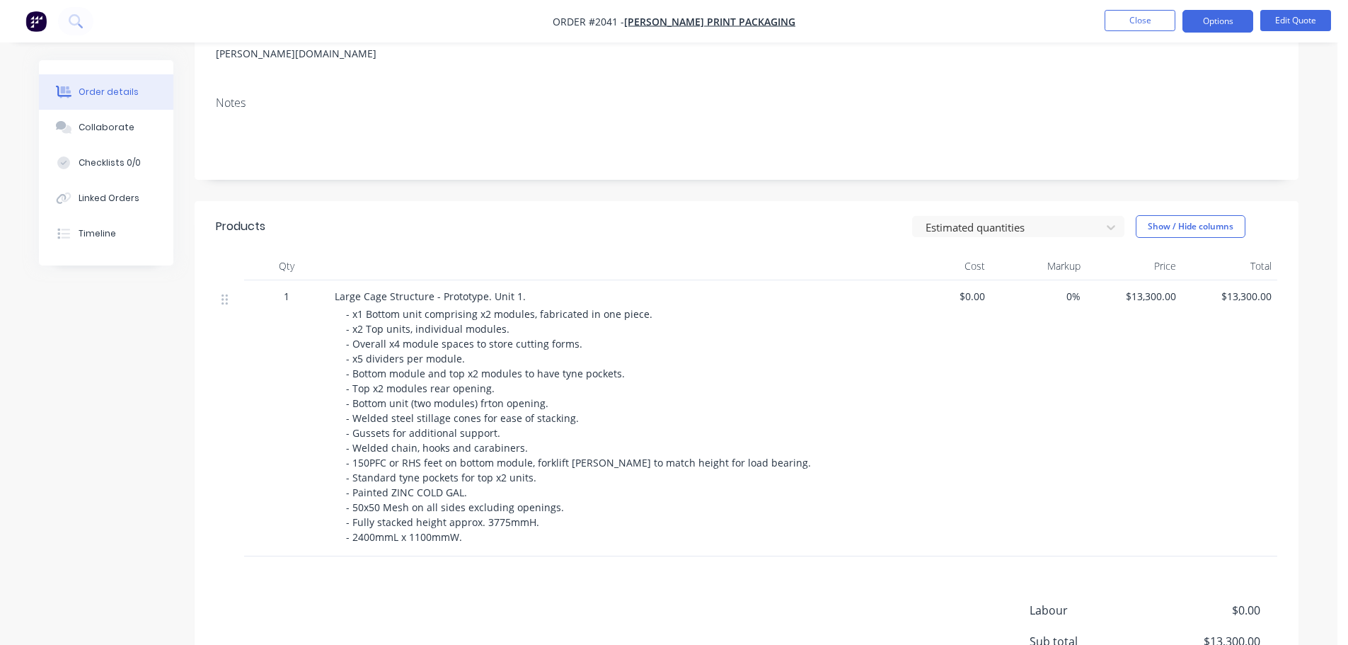
click at [534, 506] on span "- x1 Bottom unit comprising x2 modules, fabricated in one piece. - x2 Top units…" at bounding box center [580, 425] width 468 height 236
click at [1290, 19] on button "Edit Quote" at bounding box center [1296, 20] width 71 height 21
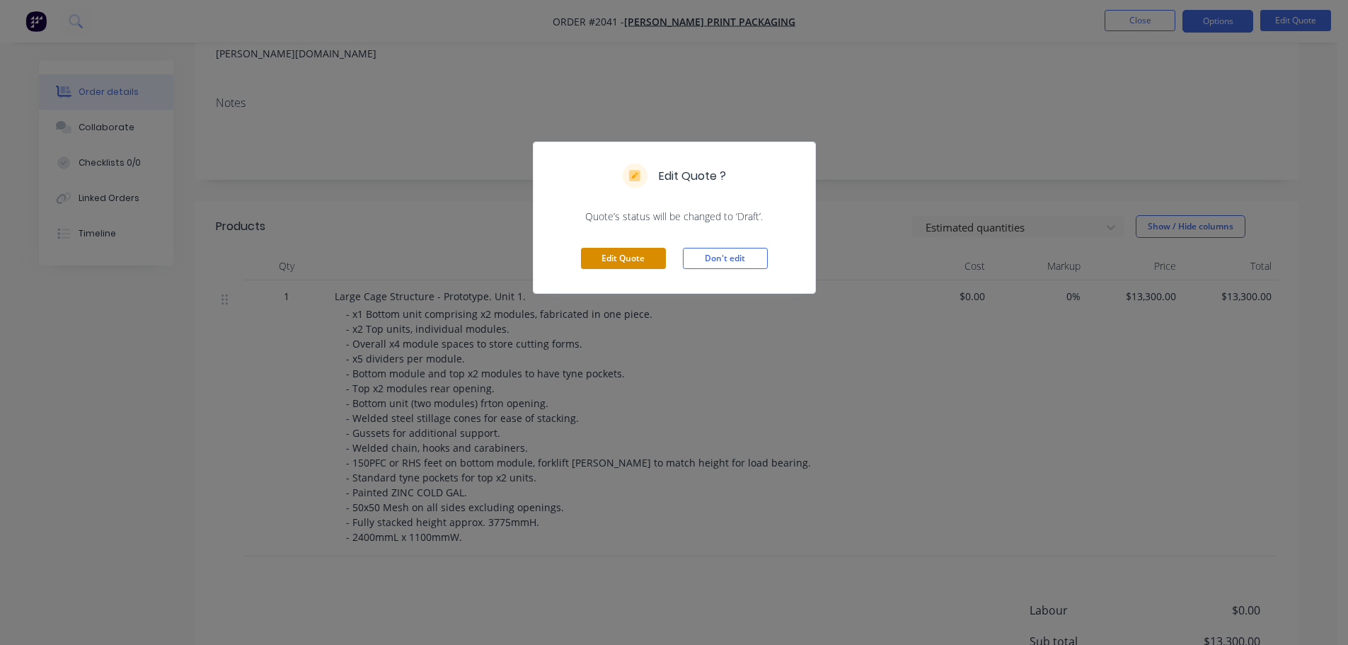
click at [646, 252] on button "Edit Quote" at bounding box center [623, 258] width 85 height 21
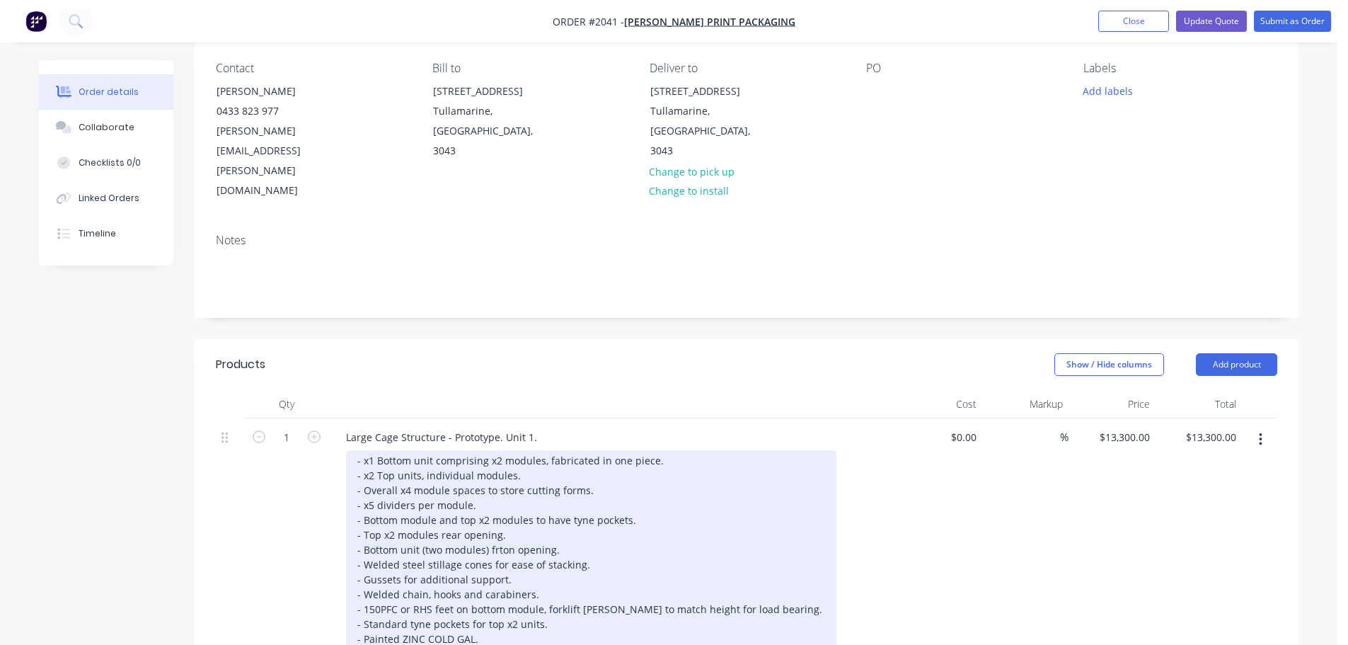
scroll to position [142, 0]
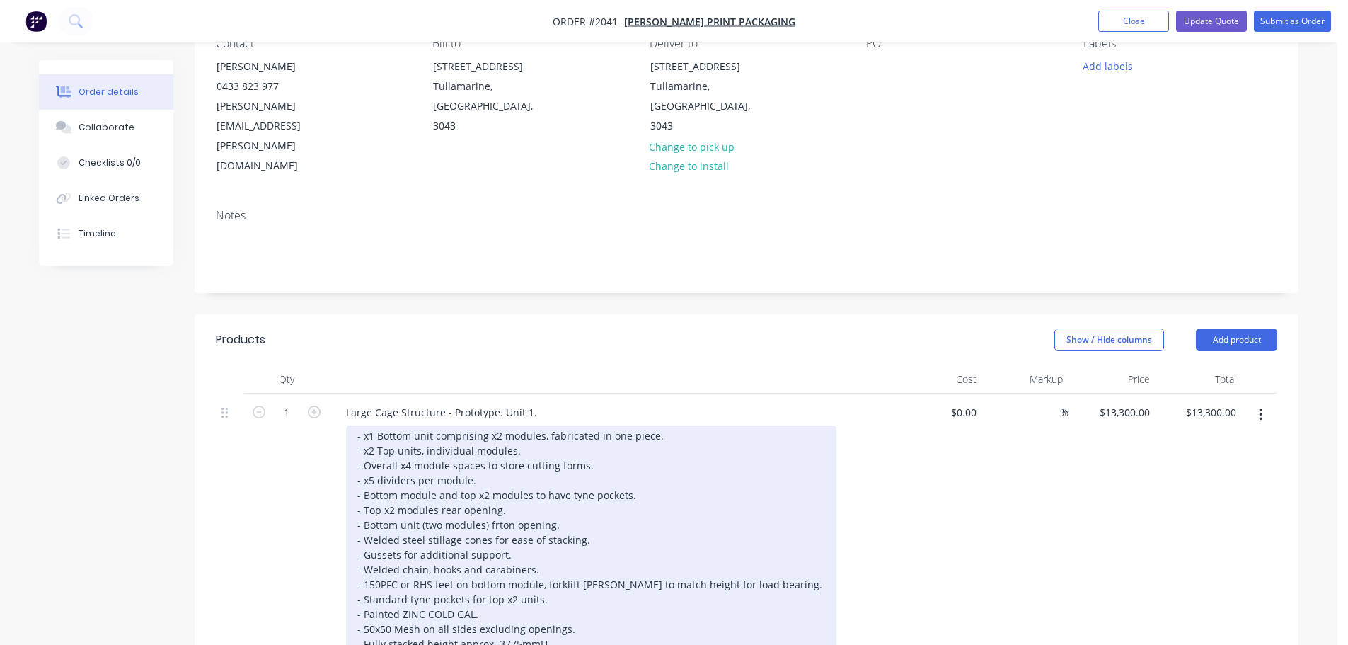
click at [567, 584] on div "- x1 Bottom unit comprising x2 modules, fabricated in one piece. - x2 Top units…" at bounding box center [591, 546] width 490 height 243
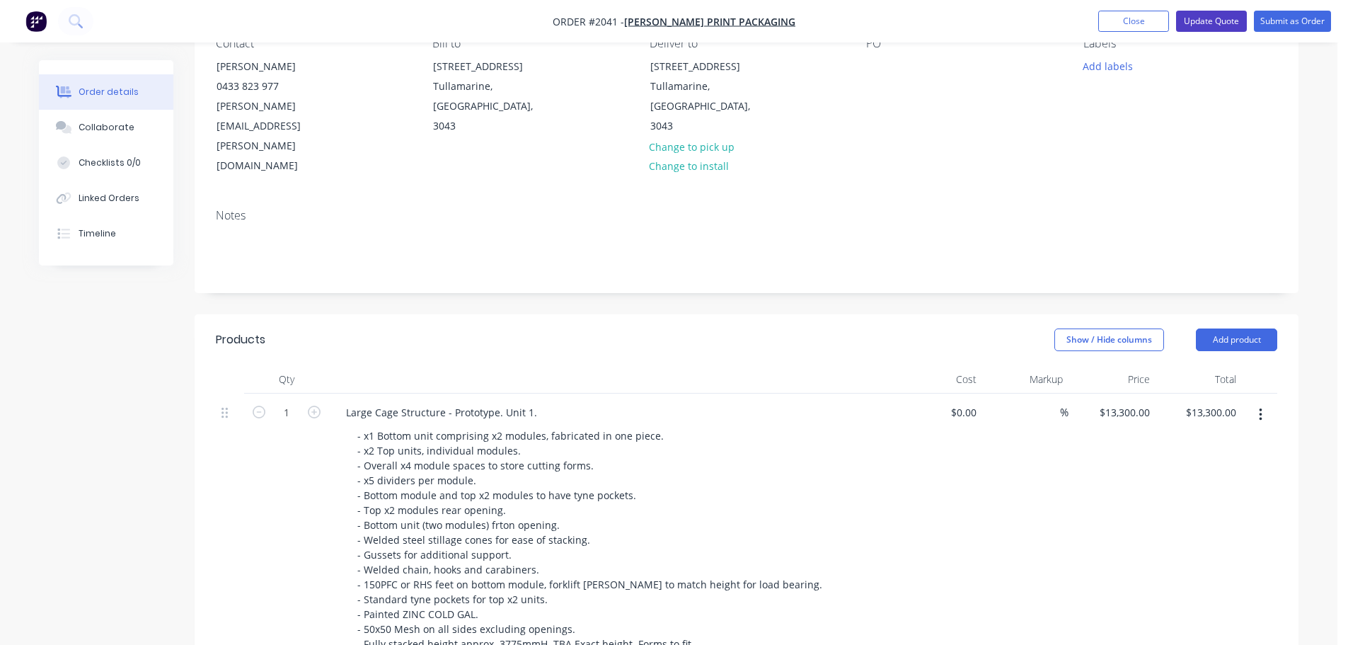
click at [1219, 24] on button "Update Quote" at bounding box center [1211, 21] width 71 height 21
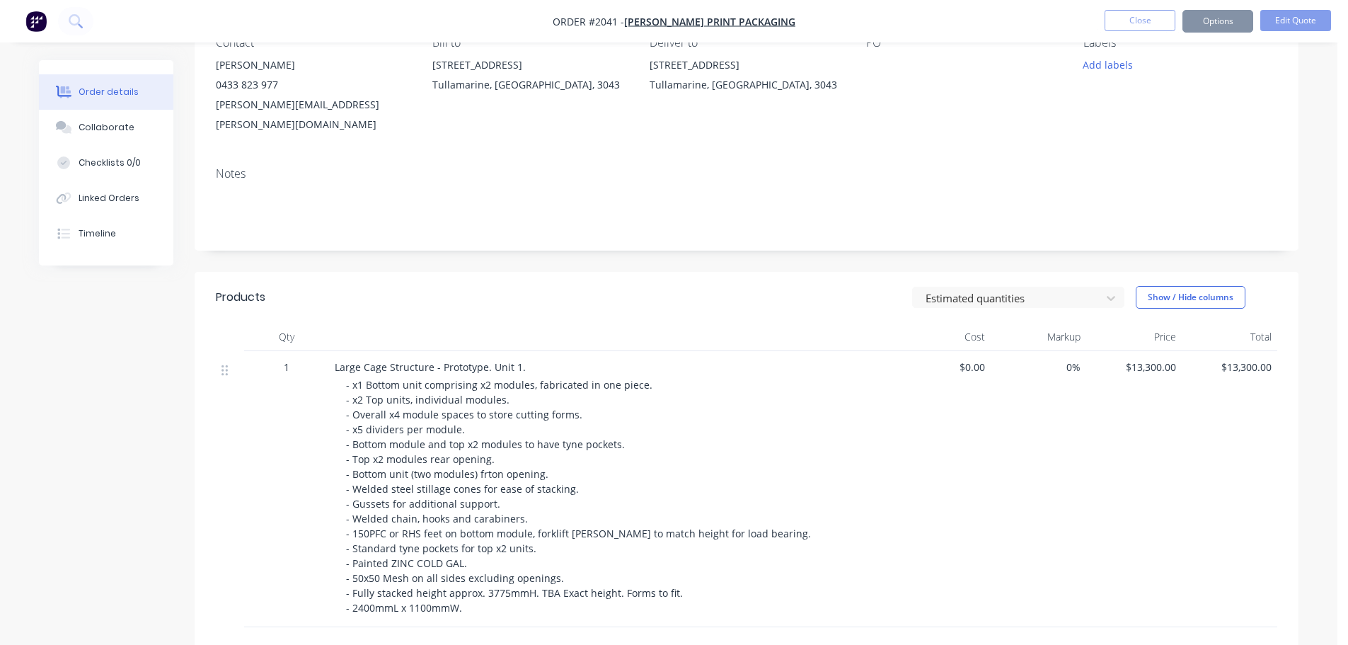
scroll to position [0, 0]
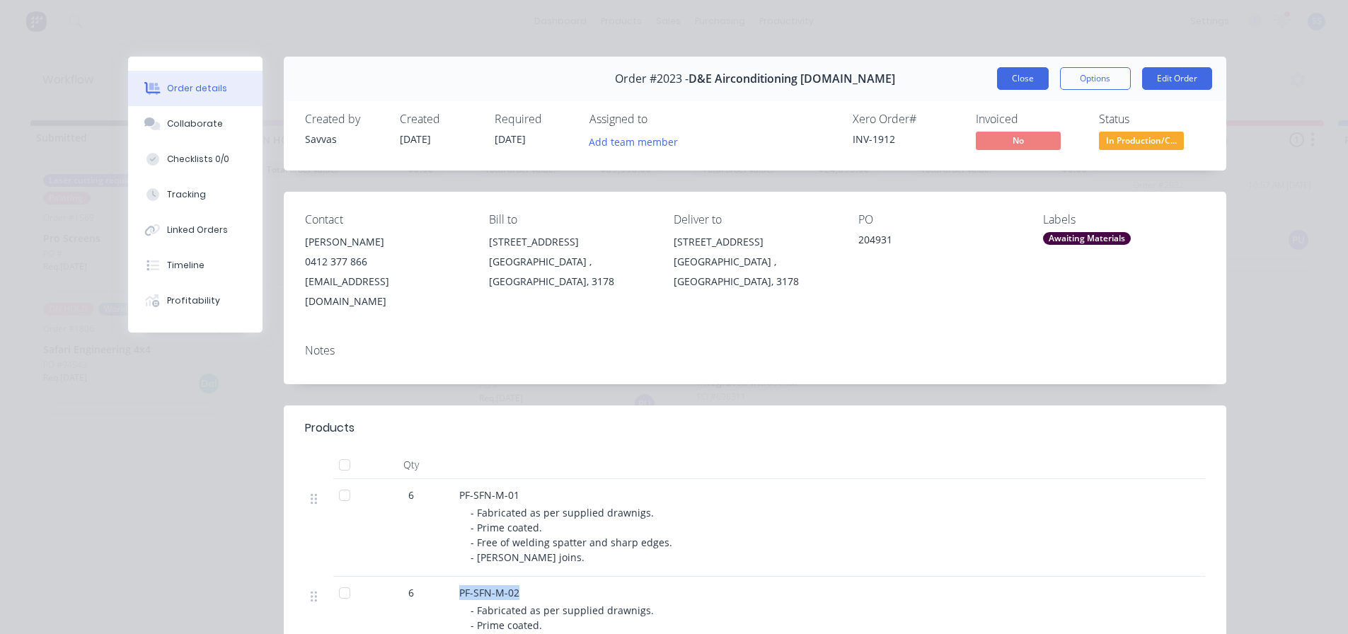
click at [997, 80] on button "Close" at bounding box center [1023, 78] width 52 height 23
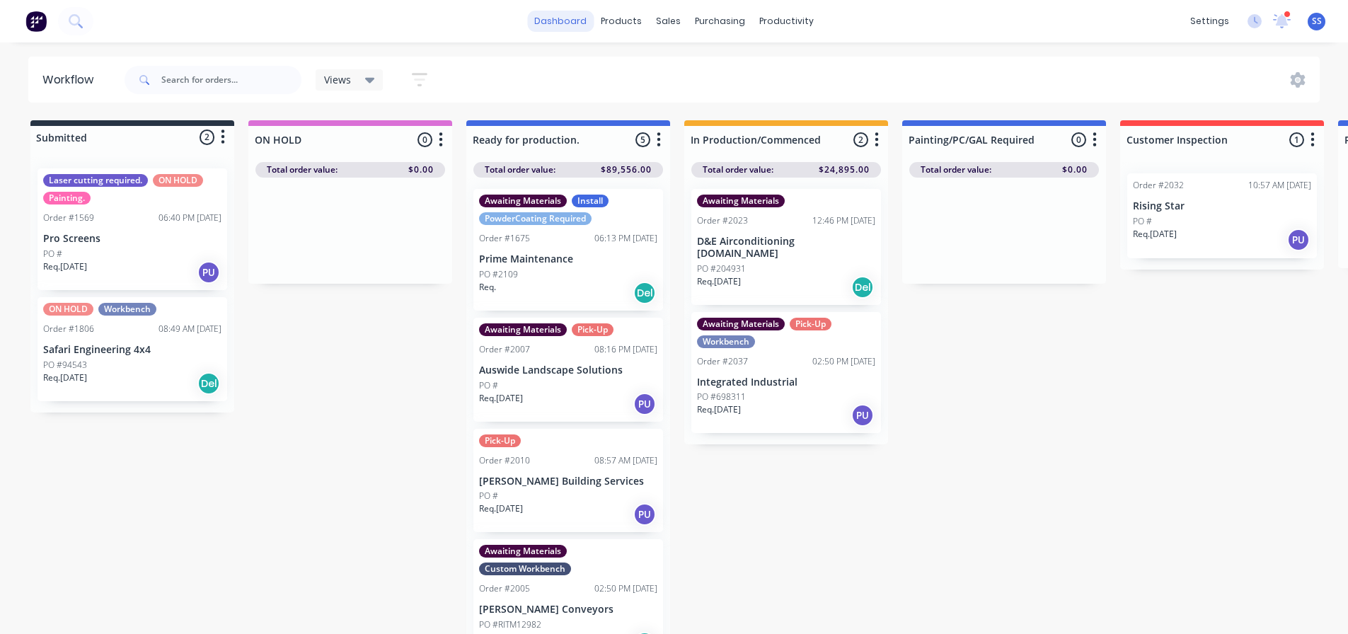
click at [543, 26] on link "dashboard" at bounding box center [560, 21] width 67 height 21
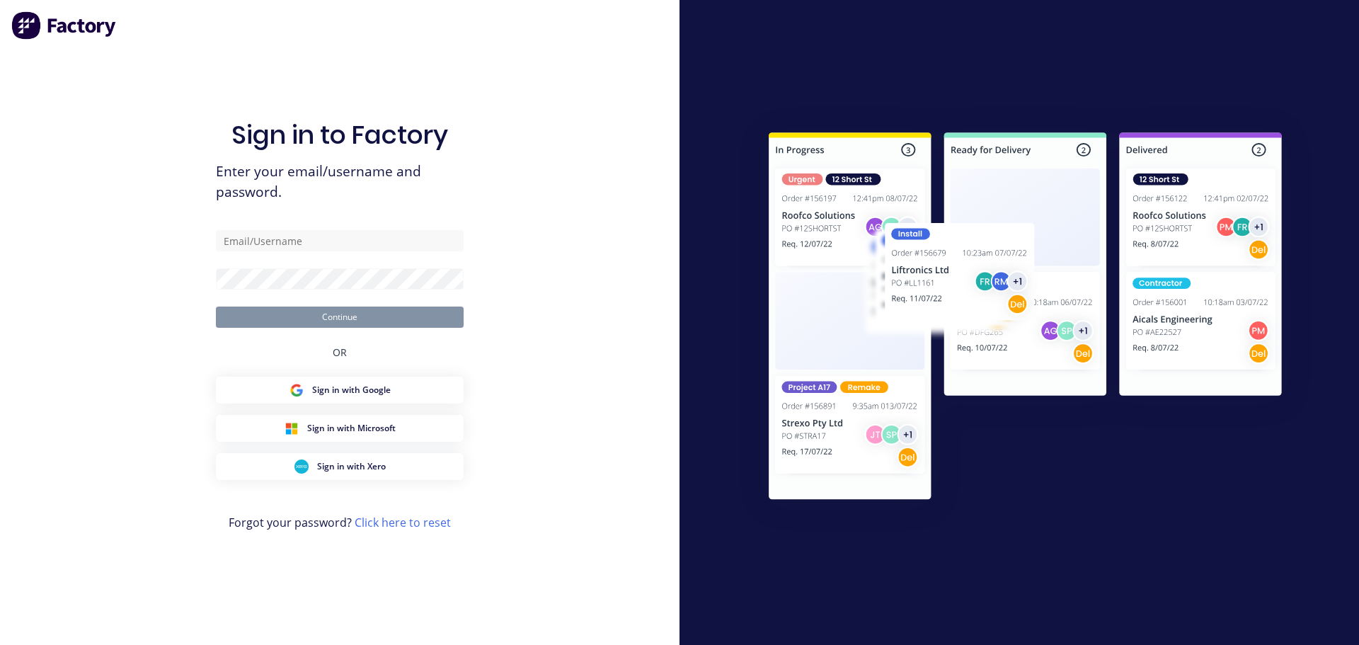
click at [381, 229] on div "Sign in to Factory Enter your email/username and password. Continue OR Sign in …" at bounding box center [340, 337] width 248 height 594
click at [389, 248] on input "text" at bounding box center [340, 240] width 248 height 21
type input "[EMAIL_ADDRESS][DOMAIN_NAME]"
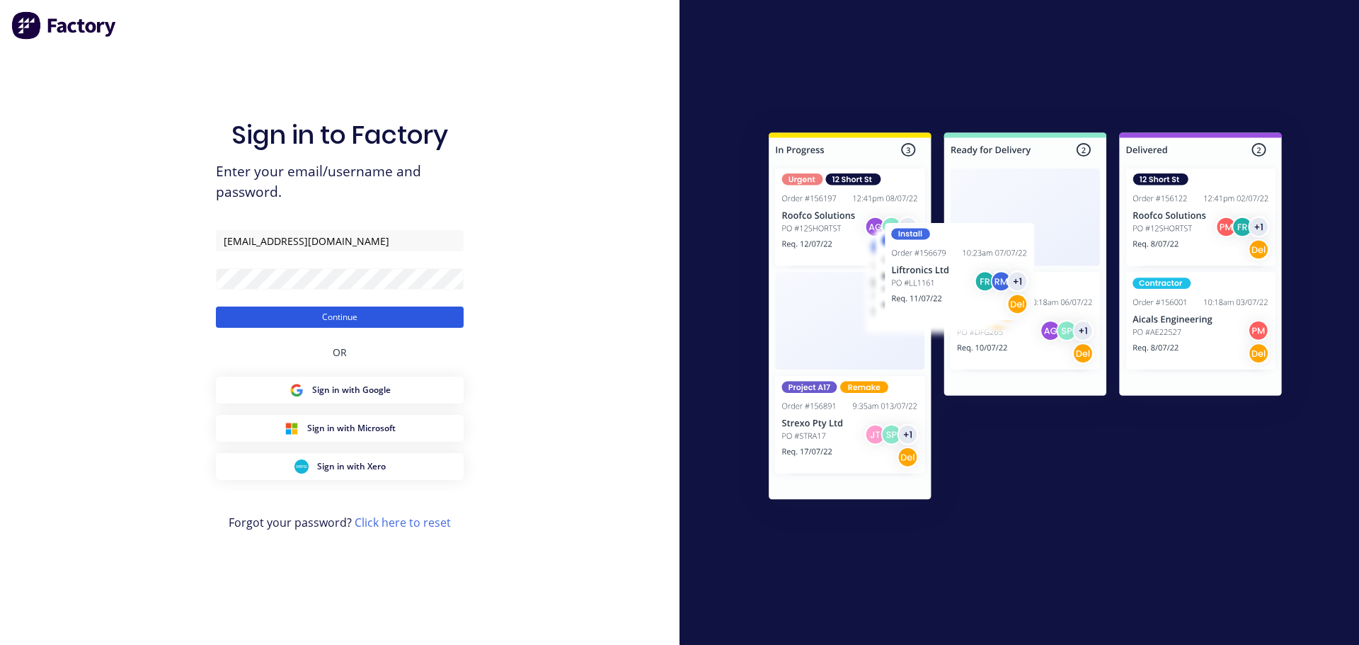
click at [418, 328] on button "Continue" at bounding box center [340, 316] width 248 height 21
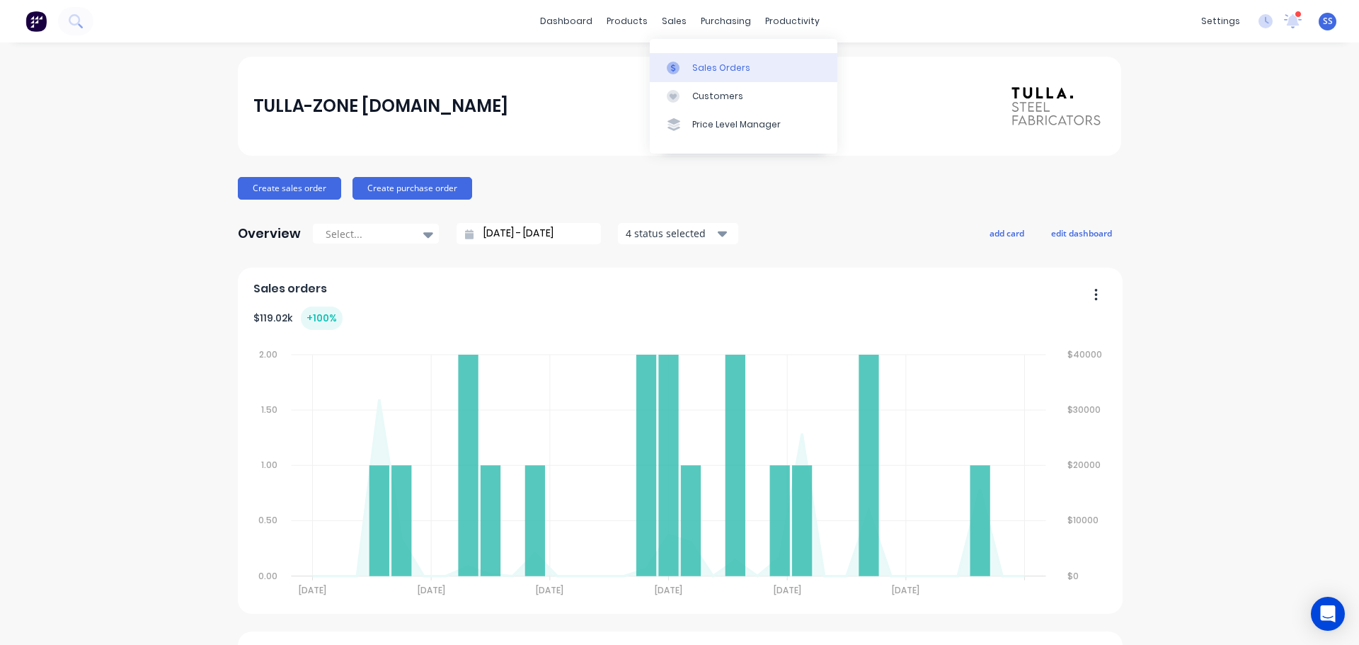
click at [692, 62] on div "Sales Orders" at bounding box center [721, 68] width 58 height 13
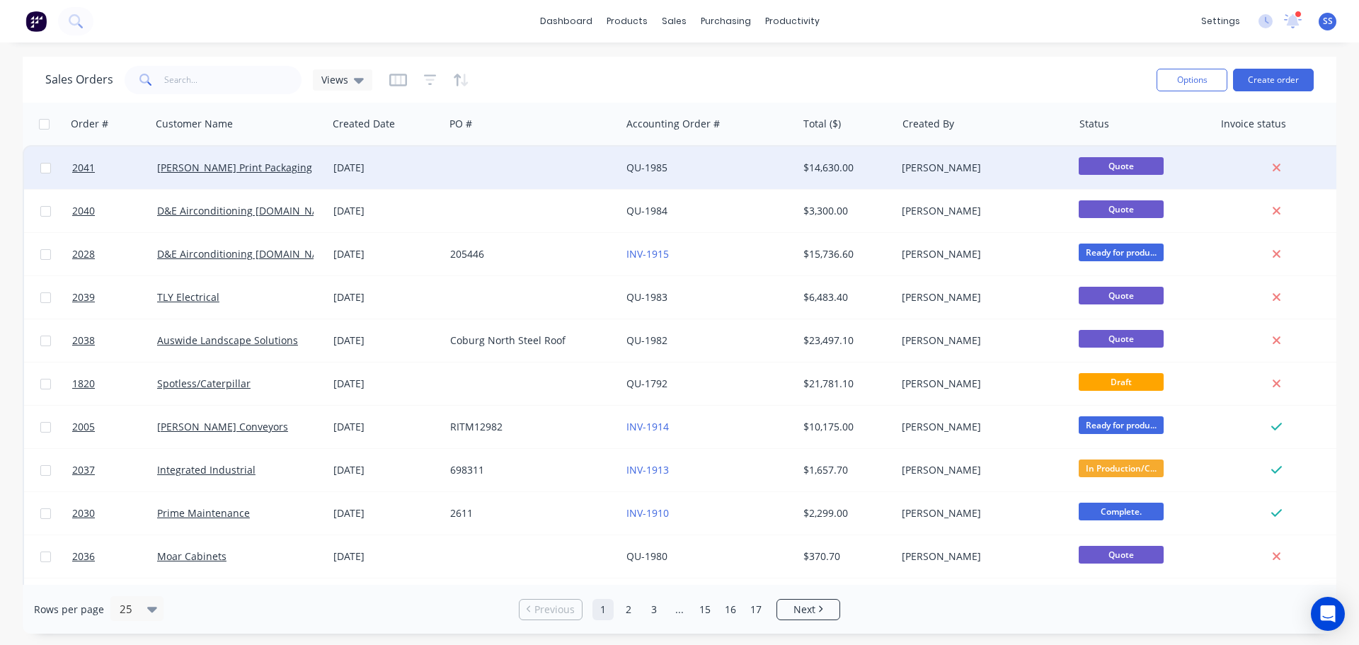
click at [558, 164] on div at bounding box center [532, 168] width 176 height 42
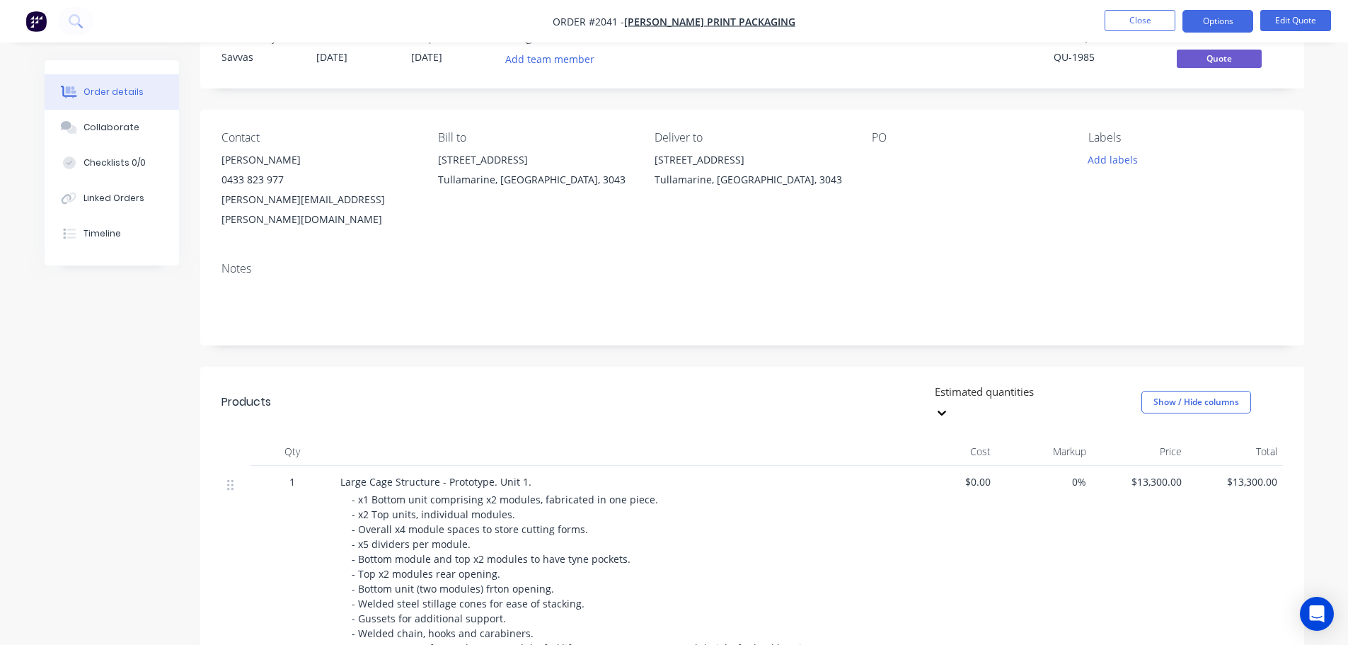
scroll to position [142, 0]
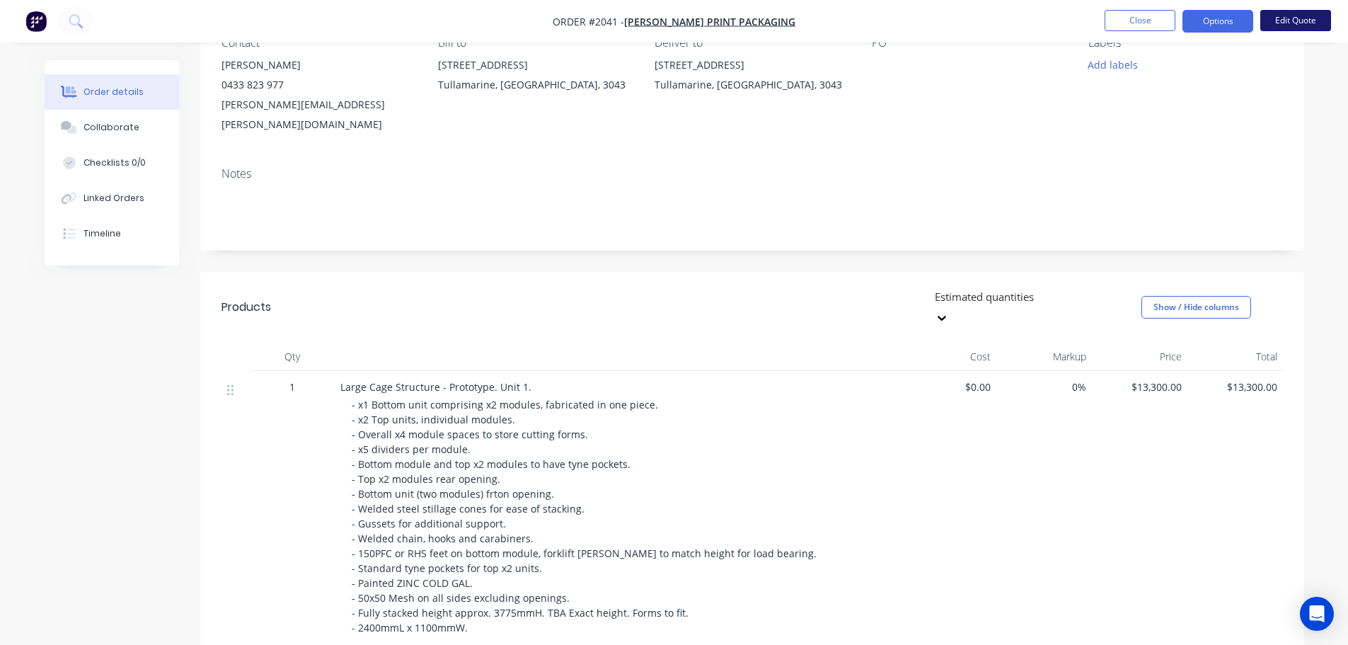
click at [1287, 16] on button "Edit Quote" at bounding box center [1296, 20] width 71 height 21
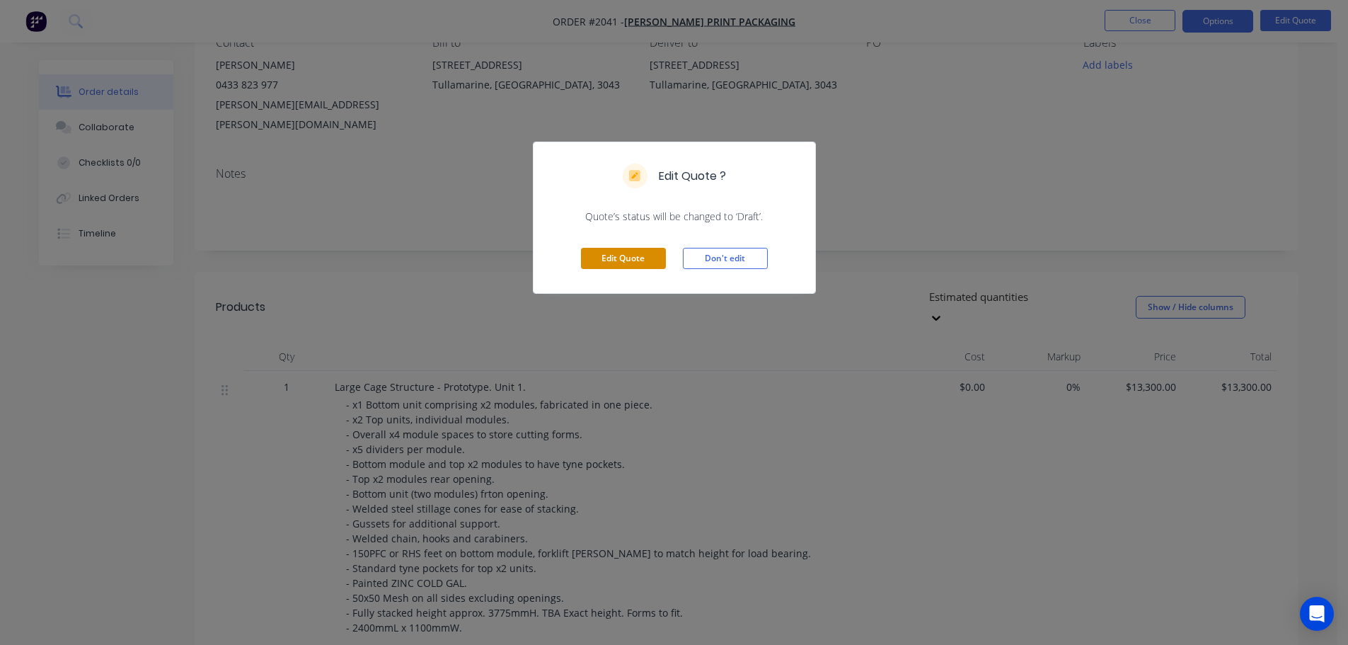
click at [614, 257] on button "Edit Quote" at bounding box center [623, 258] width 85 height 21
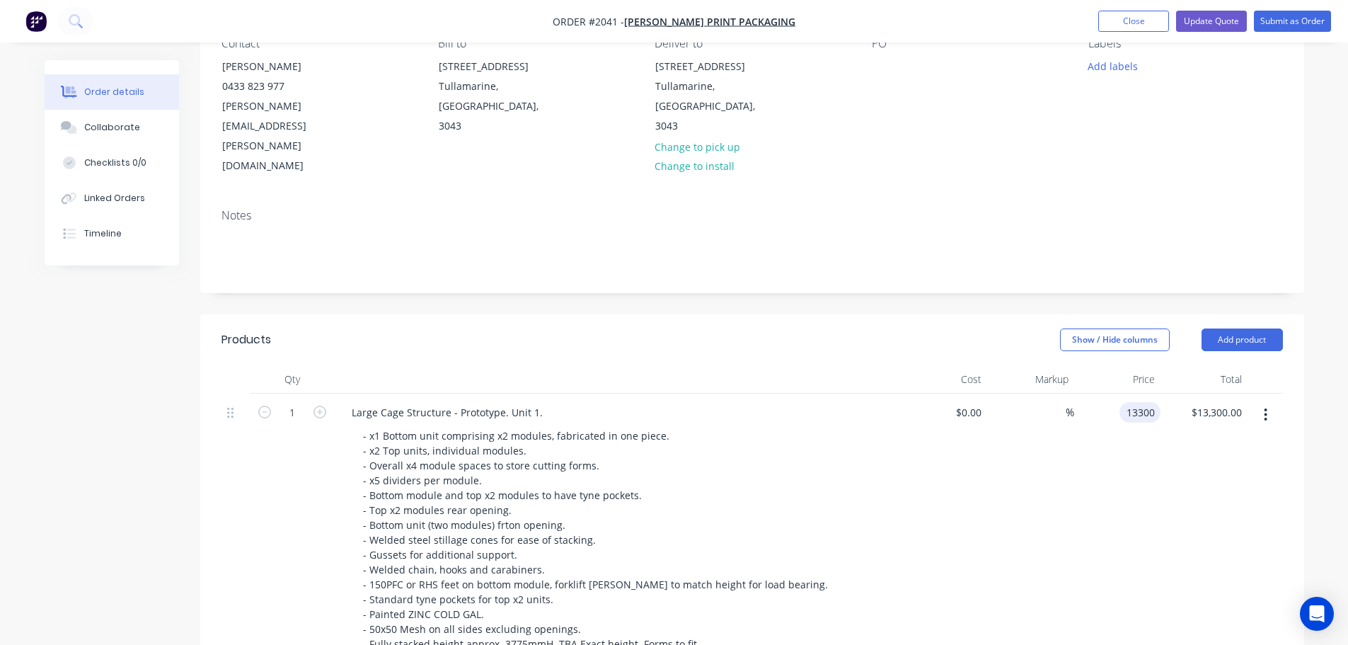
click at [1143, 402] on input "13300" at bounding box center [1142, 412] width 35 height 21
type input "$11,328.00"
click at [801, 328] on div "Show / Hide columns Add product" at bounding box center [865, 339] width 836 height 23
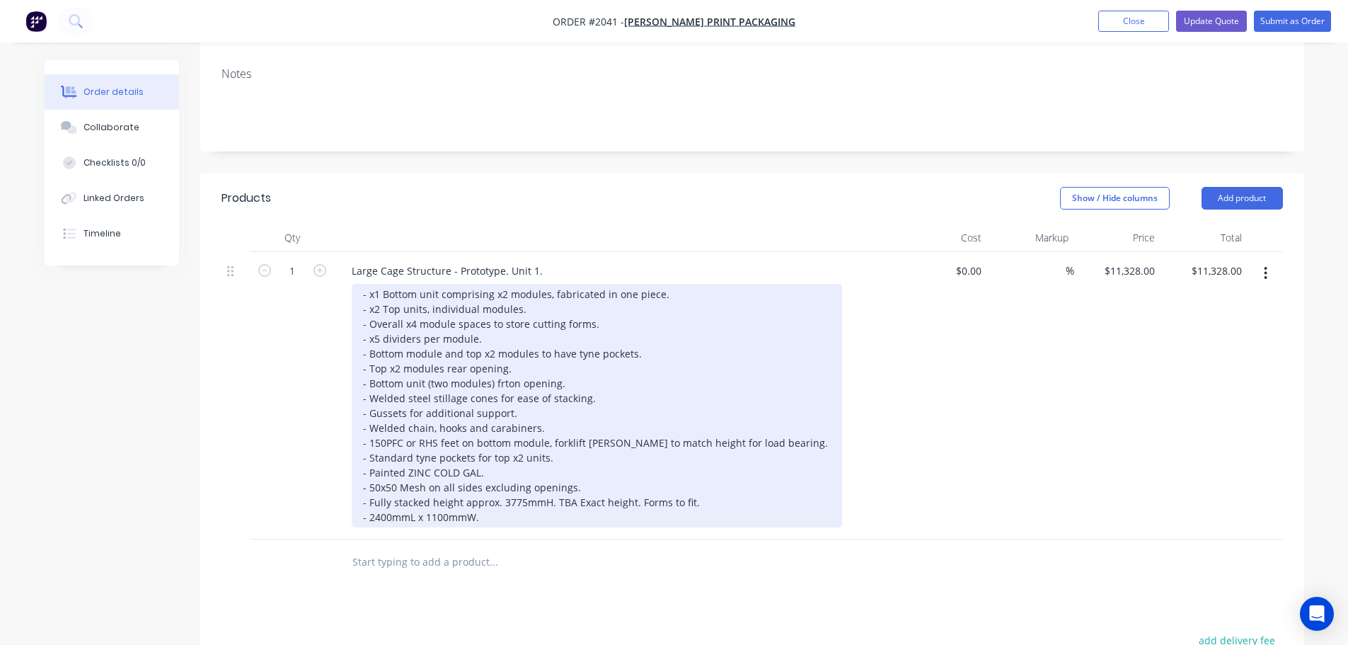
click at [505, 325] on div "- x1 Bottom unit comprising x2 modules, fabricated in one piece. - x2 Top units…" at bounding box center [597, 405] width 490 height 243
click at [537, 324] on div "- x1 Bottom unit comprising x2 modules, fabricated in one piece. - x2 Top units…" at bounding box center [597, 405] width 490 height 243
click at [537, 348] on div "- x1 Bottom unit comprising x2 modules, fabricated in one piece. - x2 Top units…" at bounding box center [597, 405] width 490 height 243
click at [512, 406] on div "- x1 Bottom unit comprising x2 modules, fabricated in one piece. - x2 Top units…" at bounding box center [597, 405] width 490 height 243
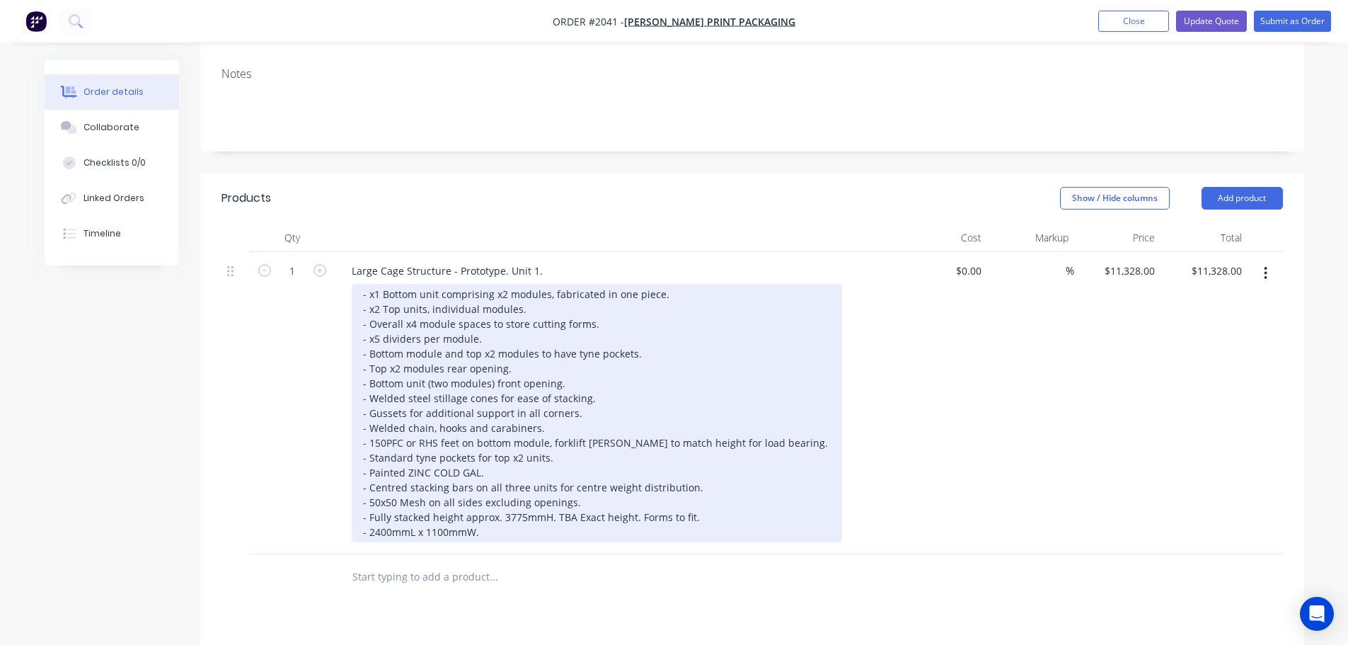
click at [514, 479] on div "- x1 Bottom unit comprising x2 modules, fabricated in one piece. - x2 Top units…" at bounding box center [597, 413] width 490 height 258
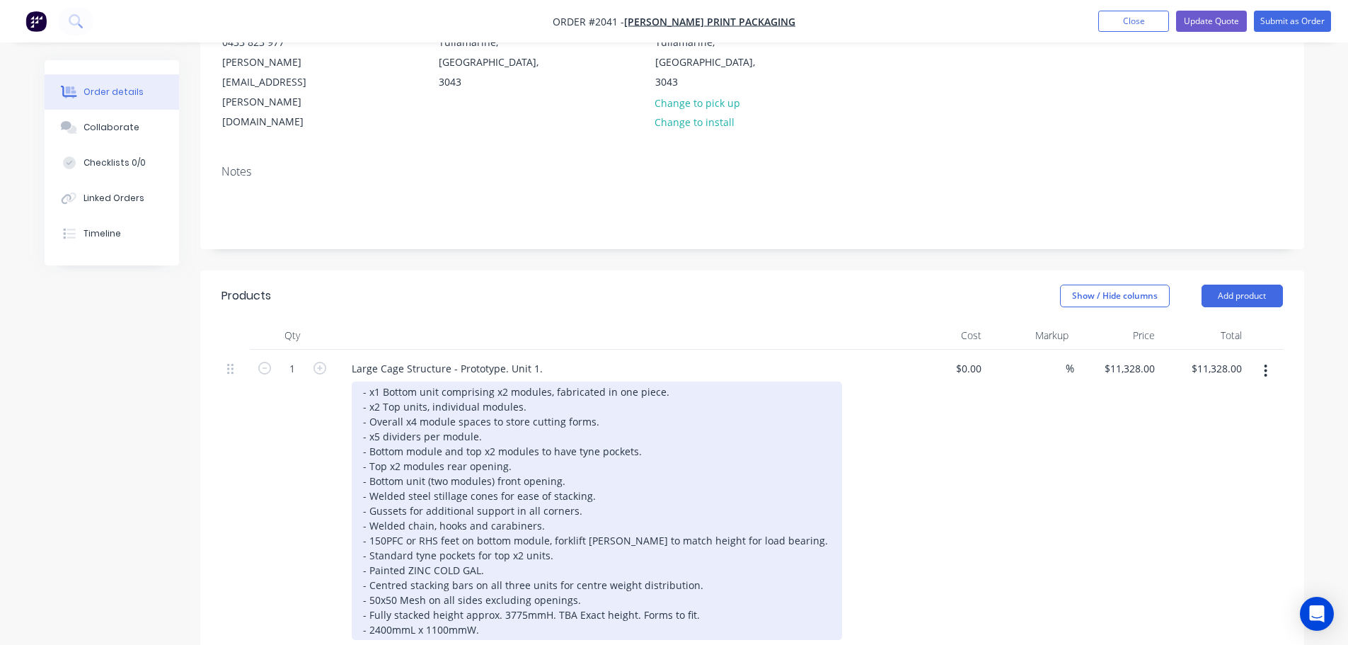
scroll to position [186, 0]
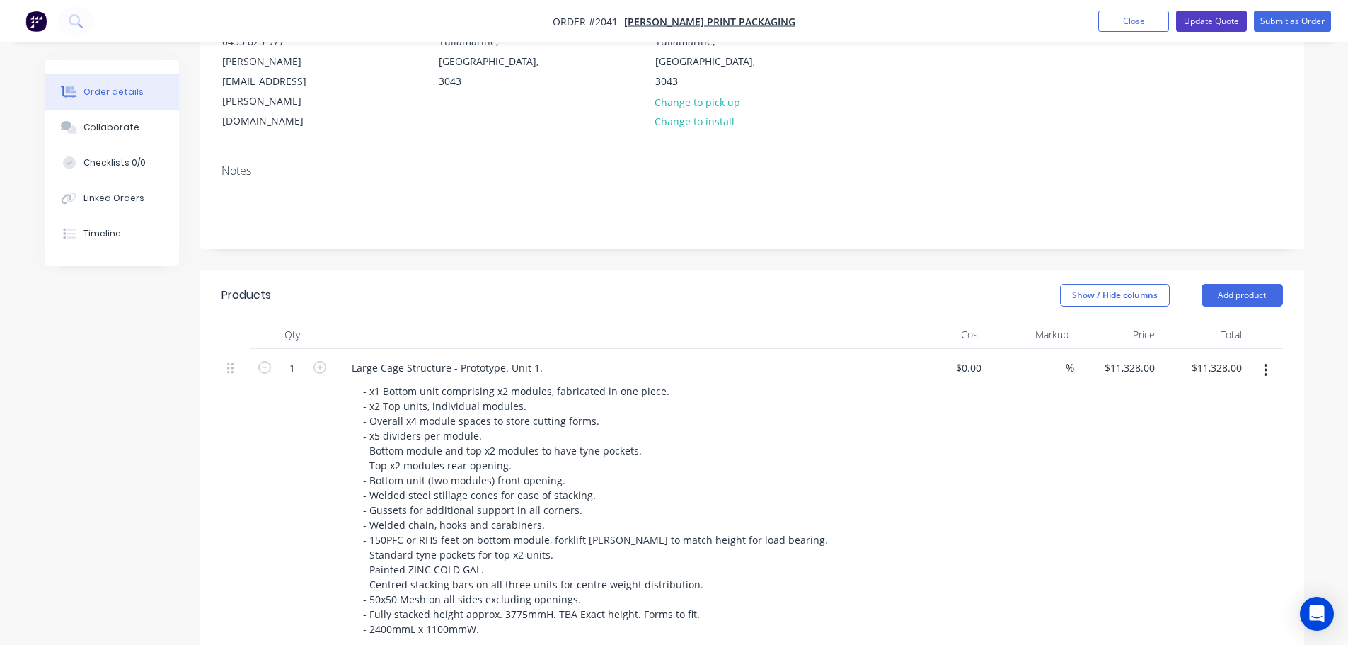
click at [1229, 25] on button "Update Quote" at bounding box center [1211, 21] width 71 height 21
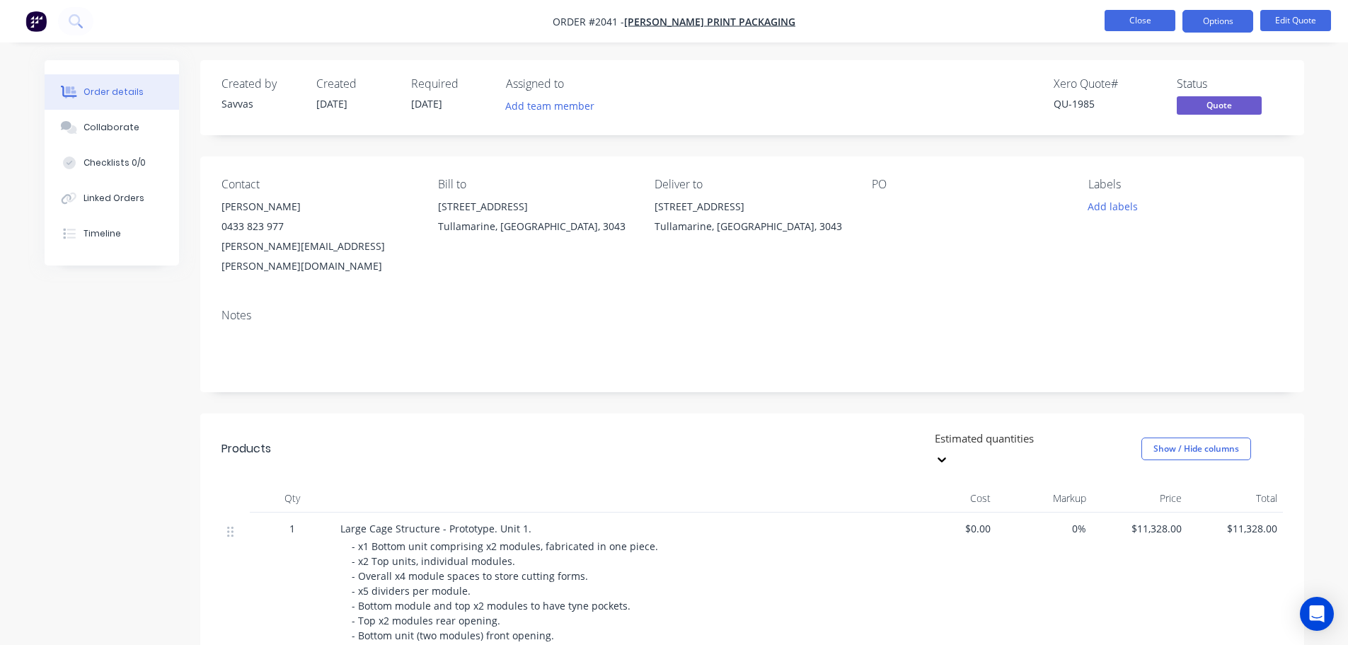
click at [1115, 13] on button "Close" at bounding box center [1140, 20] width 71 height 21
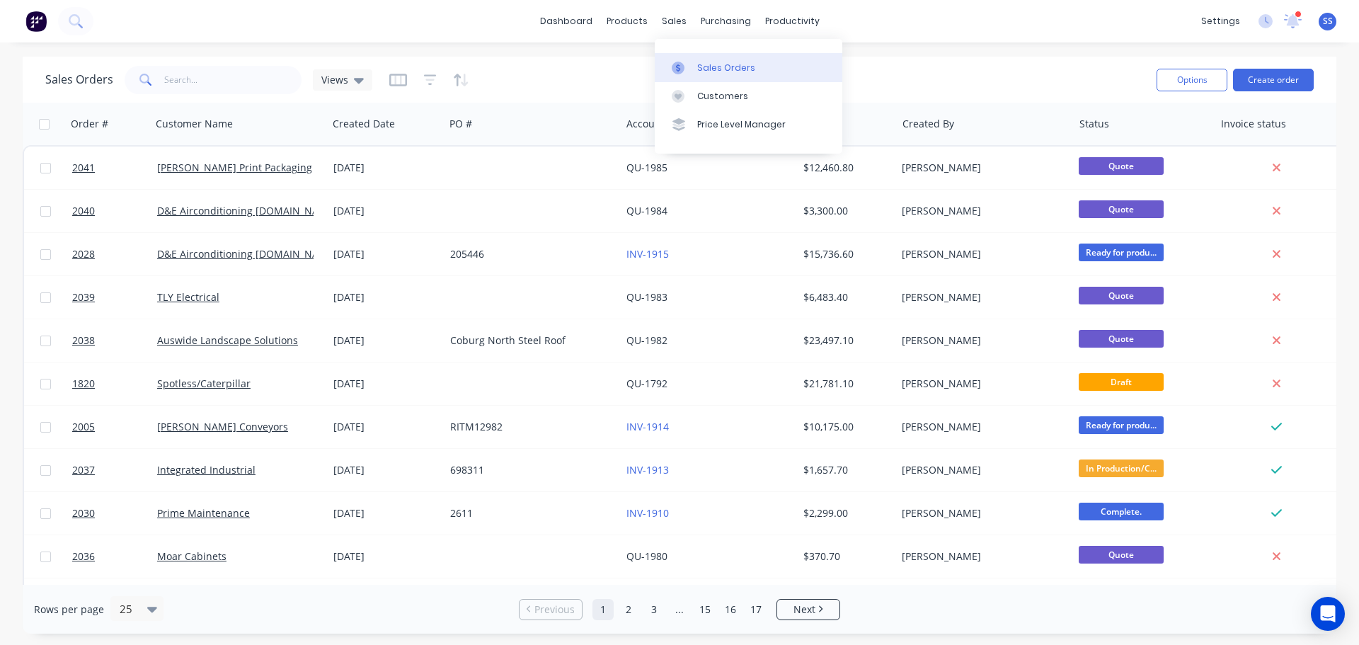
click at [699, 62] on div "Sales Orders" at bounding box center [726, 68] width 58 height 13
